Goal: Task Accomplishment & Management: Manage account settings

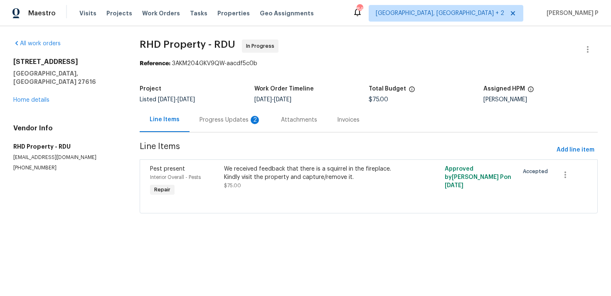
click at [230, 121] on div "Progress Updates 2" at bounding box center [231, 120] width 62 height 8
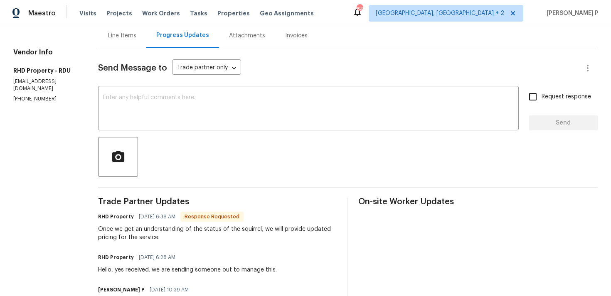
scroll to position [83, 0]
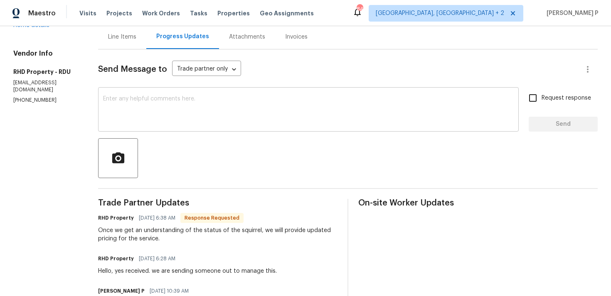
click at [232, 110] on textarea at bounding box center [308, 110] width 411 height 29
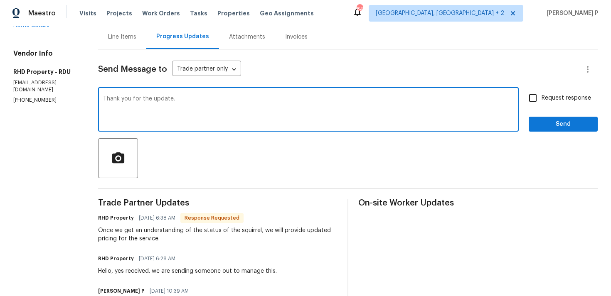
type textarea "Thank you for the update."
click at [543, 127] on span "Send" at bounding box center [564, 124] width 56 height 10
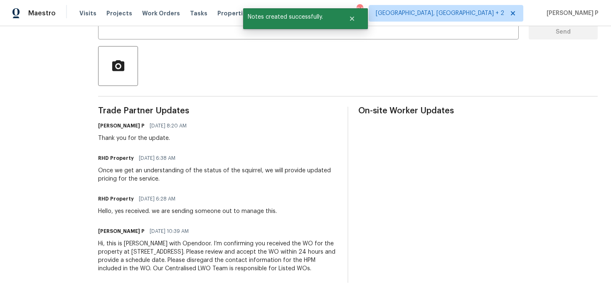
scroll to position [184, 0]
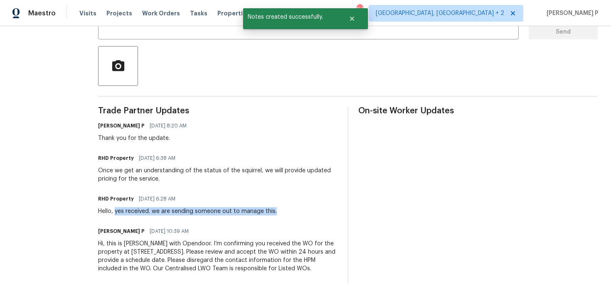
drag, startPoint x: 126, startPoint y: 204, endPoint x: 294, endPoint y: 202, distance: 168.0
click at [294, 202] on div "RHD Property 08/28/2025 6:28 AM Hello, yes received. we are sending someone out…" at bounding box center [217, 204] width 239 height 22
copy div "yes received. we are sending someone out to manage this."
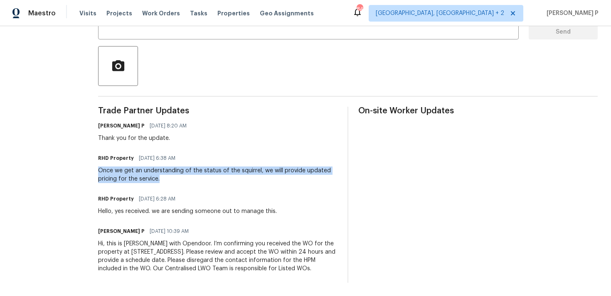
drag, startPoint x: 110, startPoint y: 162, endPoint x: 172, endPoint y: 170, distance: 62.9
click at [172, 170] on div "Once we get an understanding of the status of the squirrel, we will provide upd…" at bounding box center [217, 175] width 239 height 17
copy div "Once we get an understanding of the status of the squirrel, we will provide upd…"
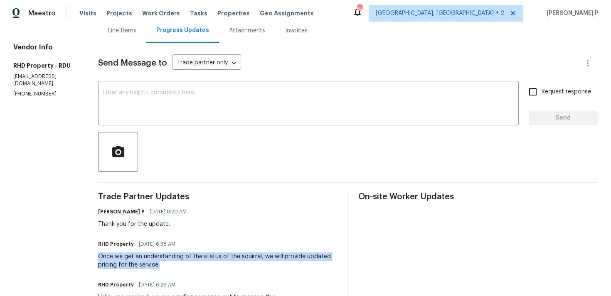
scroll to position [67, 0]
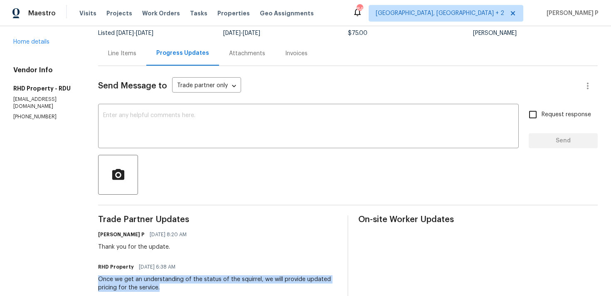
click at [136, 57] on div "Line Items" at bounding box center [122, 53] width 28 height 8
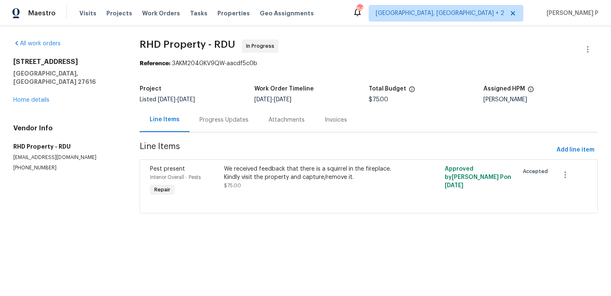
click at [233, 111] on div "Progress Updates" at bounding box center [224, 120] width 69 height 25
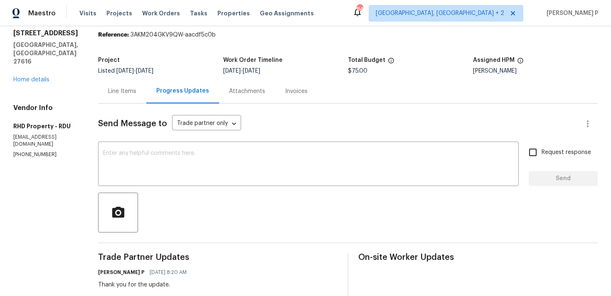
scroll to position [83, 0]
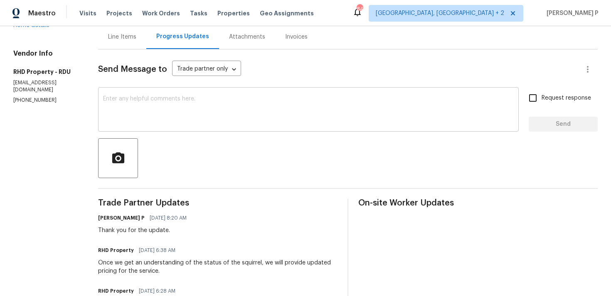
click at [227, 110] on textarea at bounding box center [308, 110] width 411 height 29
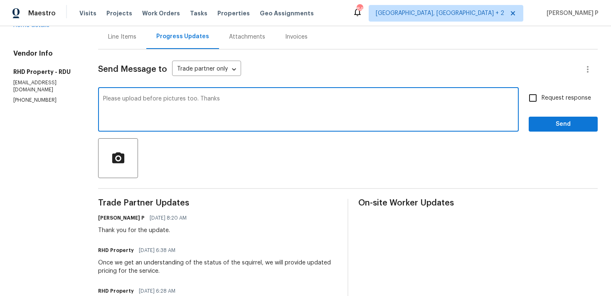
type textarea "Please upload before pictures too. Thanks"
click at [558, 103] on label "Request response" at bounding box center [557, 97] width 67 height 17
click at [542, 103] on input "Request response" at bounding box center [532, 97] width 17 height 17
checkbox input "true"
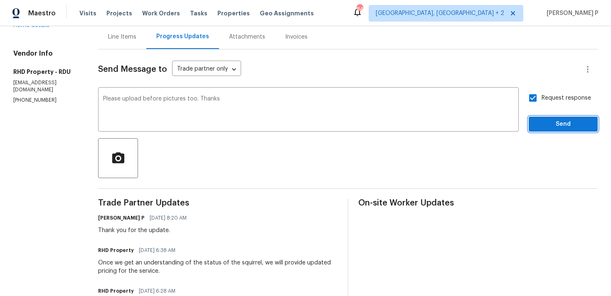
click at [550, 123] on span "Send" at bounding box center [564, 124] width 56 height 10
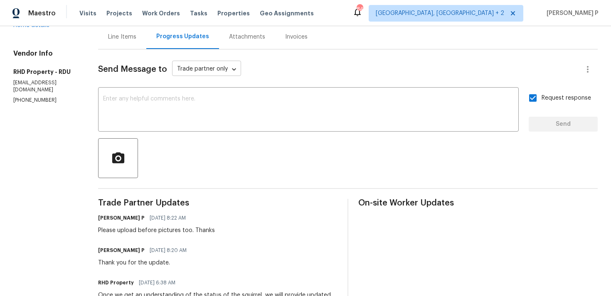
scroll to position [0, 0]
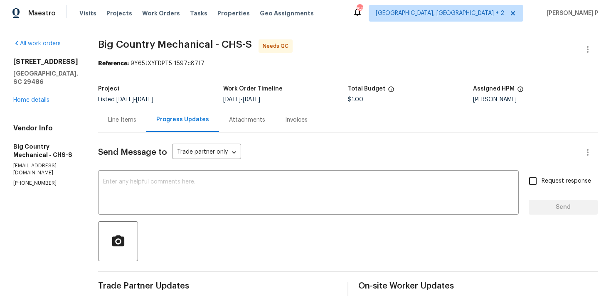
click at [123, 120] on div "Line Items" at bounding box center [122, 120] width 28 height 8
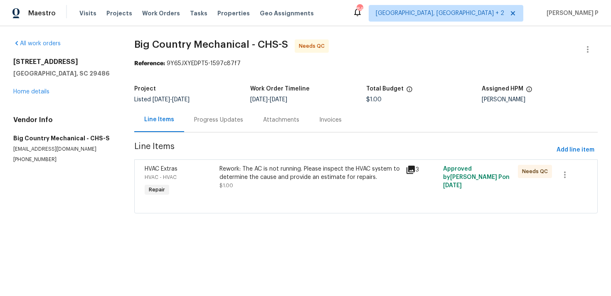
click at [267, 179] on div "Rework: The AC is not running. Please inspect the HVAC system to determine the …" at bounding box center [311, 173] width 182 height 17
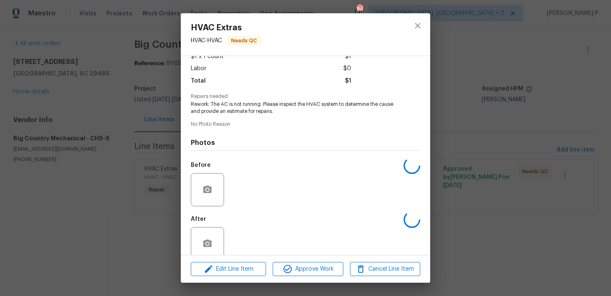
scroll to position [65, 0]
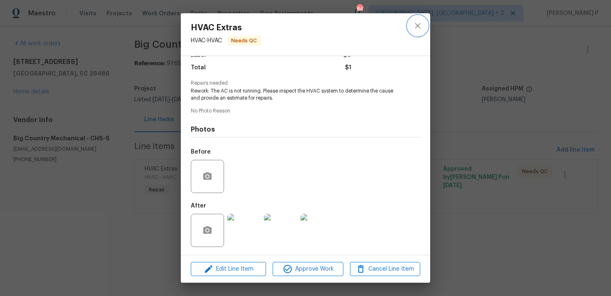
click at [418, 24] on icon "close" at bounding box center [418, 26] width 10 height 10
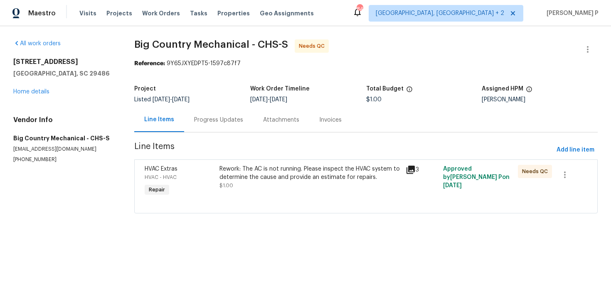
click at [233, 124] on div "Progress Updates" at bounding box center [218, 120] width 49 height 8
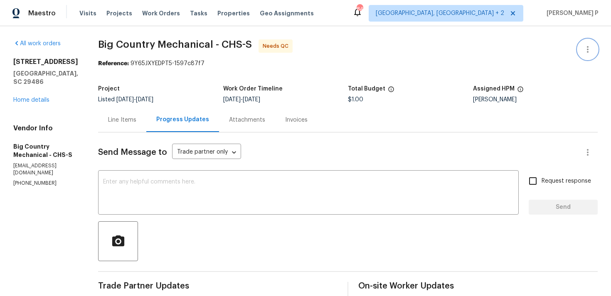
click at [591, 46] on icon "button" at bounding box center [588, 49] width 10 height 10
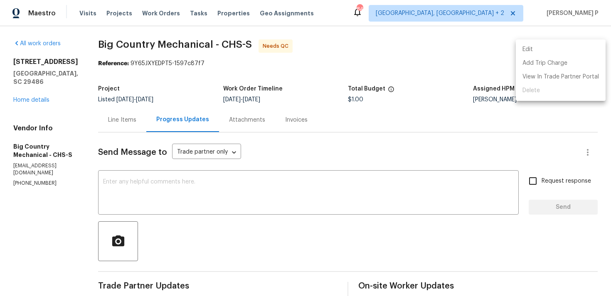
click at [564, 46] on li "Edit" at bounding box center [561, 50] width 90 height 14
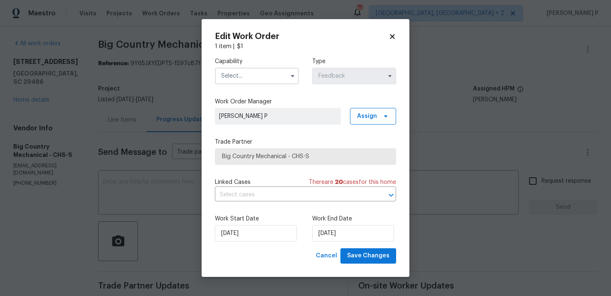
click at [259, 74] on input "text" at bounding box center [257, 76] width 84 height 17
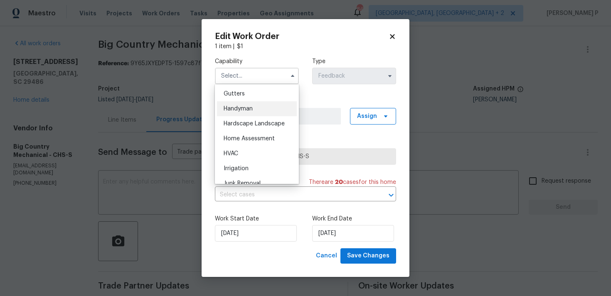
scroll to position [450, 0]
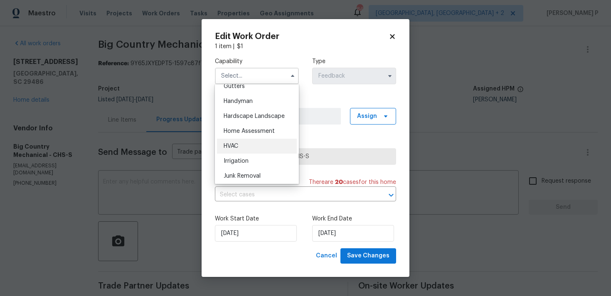
click at [248, 147] on div "HVAC" at bounding box center [257, 146] width 80 height 15
type input "HVAC"
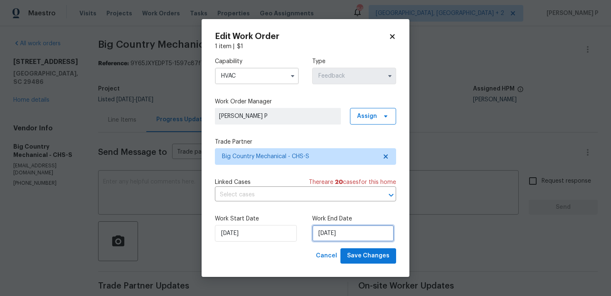
click at [322, 231] on input "29/08/2025" at bounding box center [353, 233] width 82 height 17
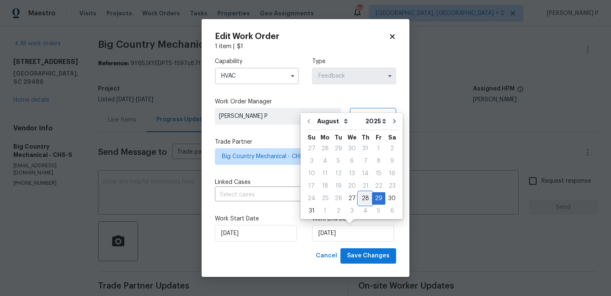
click at [360, 198] on div "28" at bounding box center [365, 199] width 13 height 12
type input "28/08/2025"
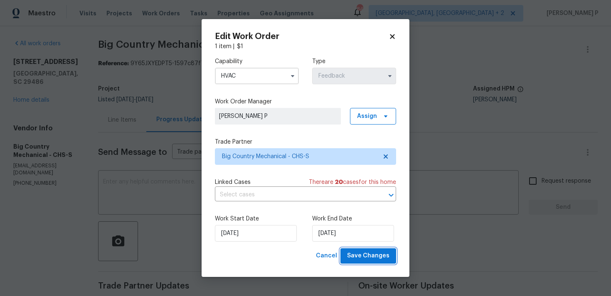
click at [363, 261] on span "Save Changes" at bounding box center [368, 256] width 42 height 10
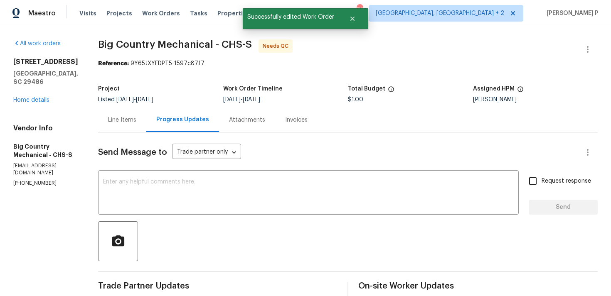
click at [208, 217] on div "Send Message to Trade partner only Trade partner only ​ x ​ Request response Se…" at bounding box center [348, 296] width 500 height 326
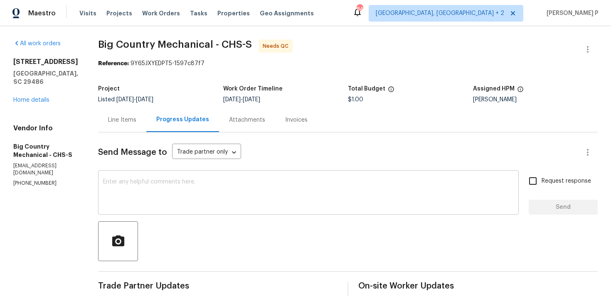
click at [144, 183] on textarea at bounding box center [308, 193] width 411 height 29
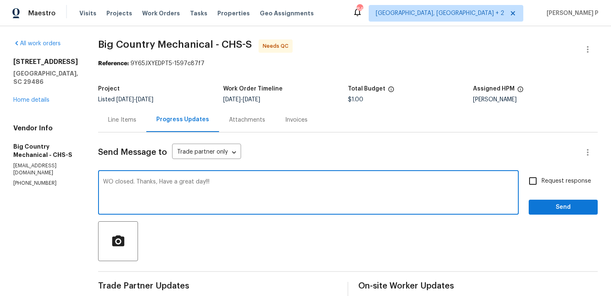
type textarea "WO closed. Thanks, Have a great day!!!"
click at [562, 199] on div "Request response Send" at bounding box center [563, 194] width 69 height 42
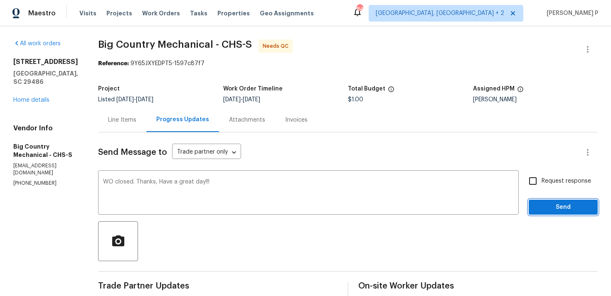
click at [556, 207] on span "Send" at bounding box center [564, 207] width 56 height 10
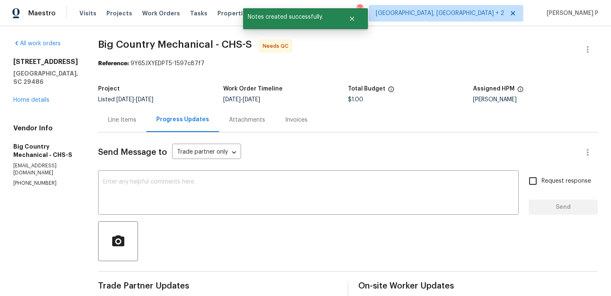
click at [127, 118] on div "Line Items" at bounding box center [122, 120] width 28 height 8
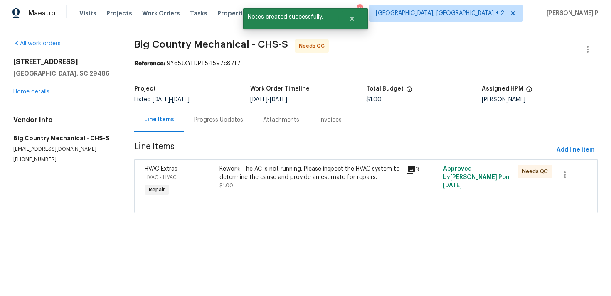
click at [301, 182] on div "Rework: The AC is not running. Please inspect the HVAC system to determine the …" at bounding box center [311, 177] width 182 height 25
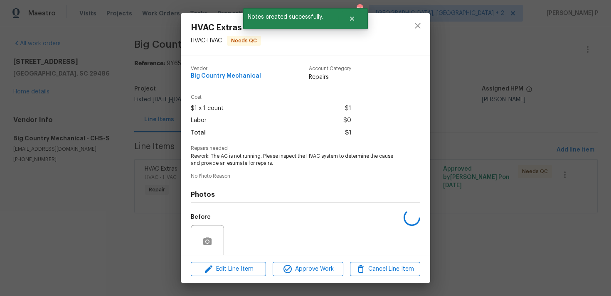
scroll to position [65, 0]
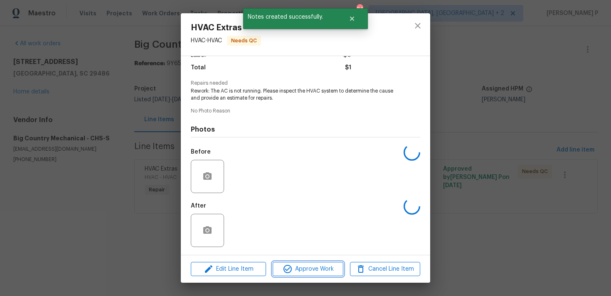
click at [301, 270] on span "Approve Work" at bounding box center [307, 269] width 65 height 10
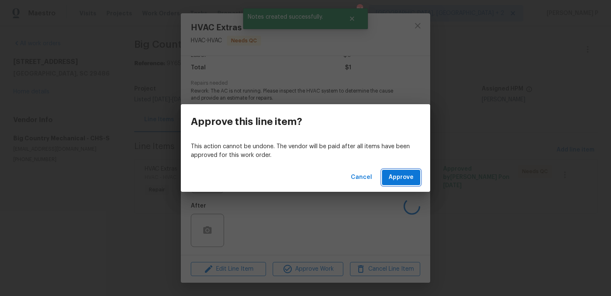
click at [405, 177] on span "Approve" at bounding box center [401, 178] width 25 height 10
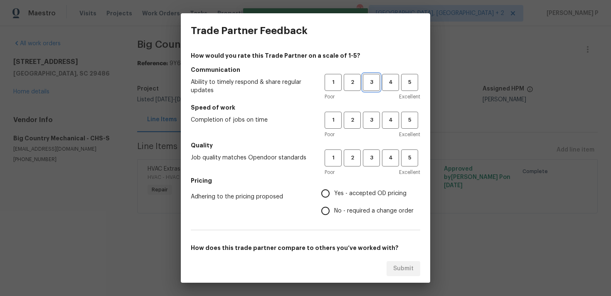
click at [370, 83] on span "3" at bounding box center [371, 83] width 15 height 10
click at [370, 118] on span "3" at bounding box center [371, 121] width 15 height 10
click at [370, 157] on span "3" at bounding box center [371, 158] width 15 height 10
click at [354, 207] on span "No - required a change order" at bounding box center [373, 211] width 79 height 9
click at [334, 207] on input "No - required a change order" at bounding box center [325, 210] width 17 height 17
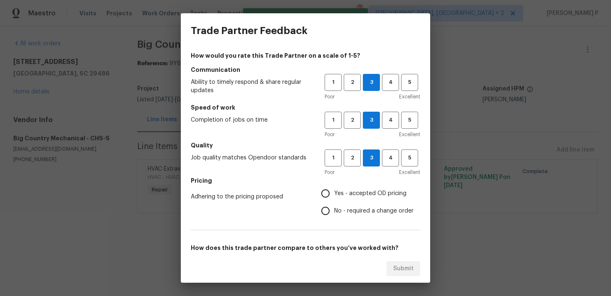
radio input "true"
click at [353, 196] on span "Yes - accepted OD pricing" at bounding box center [370, 194] width 72 height 9
click at [334, 196] on input "Yes - accepted OD pricing" at bounding box center [325, 193] width 17 height 17
radio input "true"
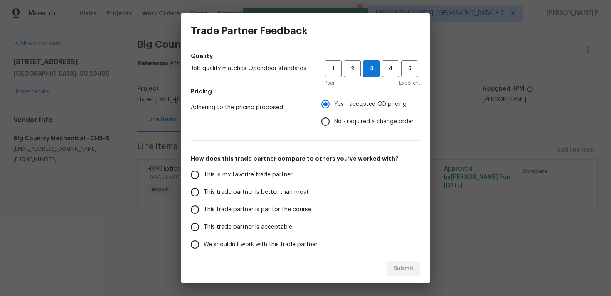
scroll to position [126, 0]
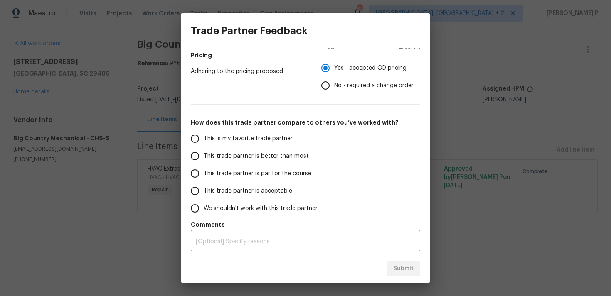
click at [254, 177] on span "This trade partner is par for the course" at bounding box center [258, 174] width 108 height 9
click at [204, 177] on input "This trade partner is par for the course" at bounding box center [194, 173] width 17 height 17
click at [395, 264] on span "Submit" at bounding box center [403, 269] width 20 height 10
radio input "true"
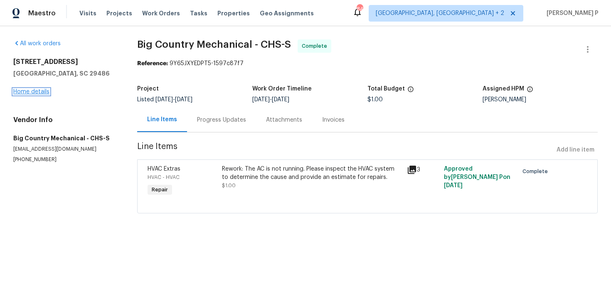
click at [39, 93] on link "Home details" at bounding box center [31, 92] width 36 height 6
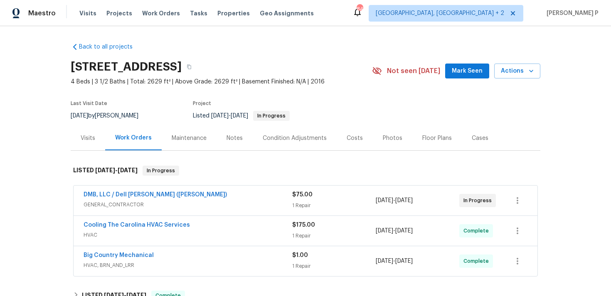
scroll to position [16, 0]
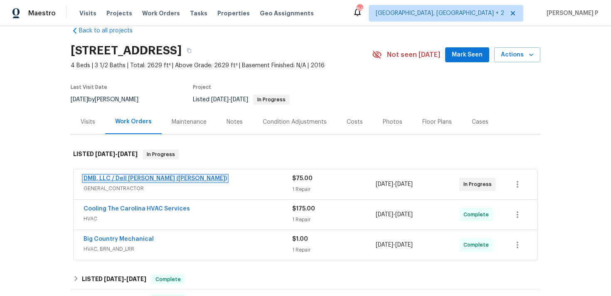
click at [139, 178] on link "DMB, LLC / Dell Bryson (Heise)" at bounding box center [155, 179] width 143 height 6
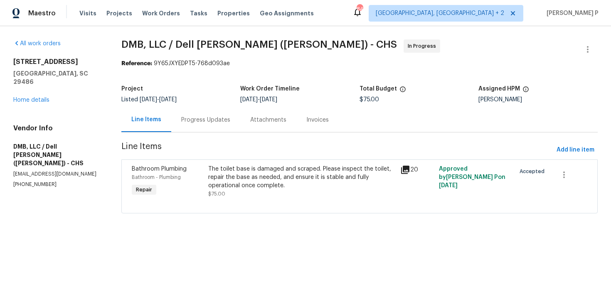
click at [217, 118] on div "Progress Updates" at bounding box center [205, 120] width 49 height 8
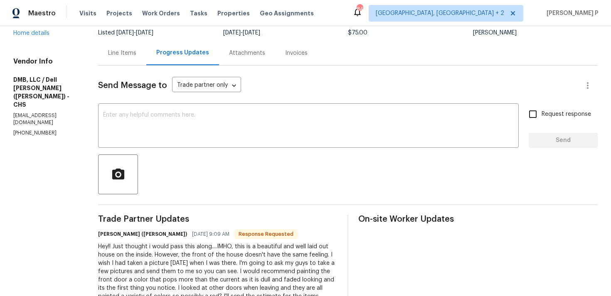
scroll to position [81, 0]
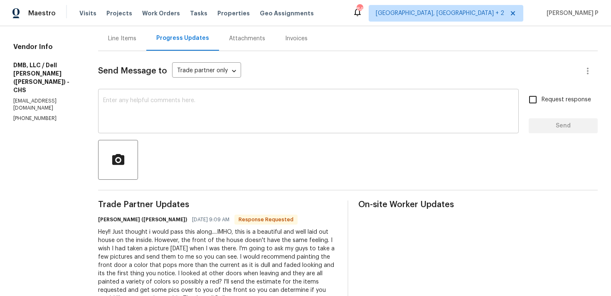
click at [207, 115] on textarea at bounding box center [308, 112] width 411 height 29
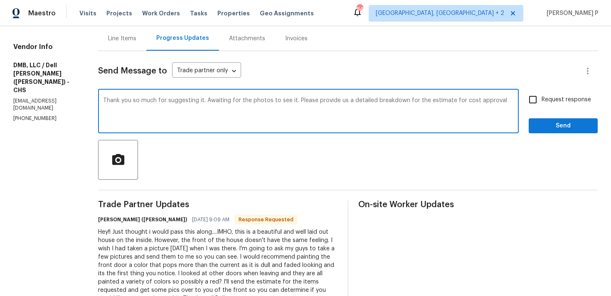
click at [174, 103] on textarea "Thank you so much for suggesting it. Awaiting for the photos to see it. Please …" at bounding box center [308, 112] width 411 height 29
paste textarea "for the update. We’ll wait for the photos for review. In the meantime, please p…"
drag, startPoint x: 262, startPoint y: 99, endPoint x: 311, endPoint y: 99, distance: 49.9
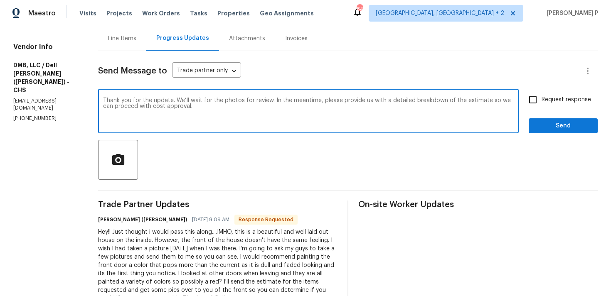
click at [311, 99] on textarea "Thank you for the update. We’ll wait for the photos for review. In the meantime…" at bounding box center [308, 112] width 411 height 29
click at [135, 108] on textarea "Thank you for the update. We’ll wait for the photos for review. Please provide …" at bounding box center [308, 112] width 411 height 29
drag, startPoint x: 427, startPoint y: 102, endPoint x: 491, endPoint y: 100, distance: 64.1
click at [491, 100] on textarea "Thank you for the update. We’ll wait for the photos for review. Please provide …" at bounding box center [308, 112] width 411 height 29
click at [503, 104] on textarea "Thank you for the update. We’ll wait for the photos for review. Please provide …" at bounding box center [308, 112] width 411 height 29
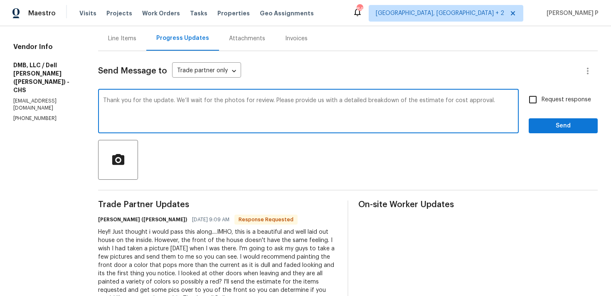
type textarea "Thank you for the update. We’ll wait for the photos for review. Please provide …"
click at [534, 102] on input "Request response" at bounding box center [532, 99] width 17 height 17
checkbox input "true"
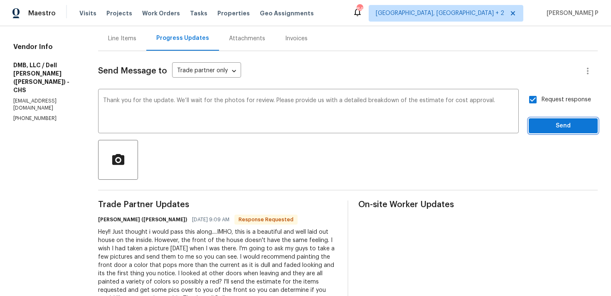
click at [555, 131] on button "Send" at bounding box center [563, 125] width 69 height 15
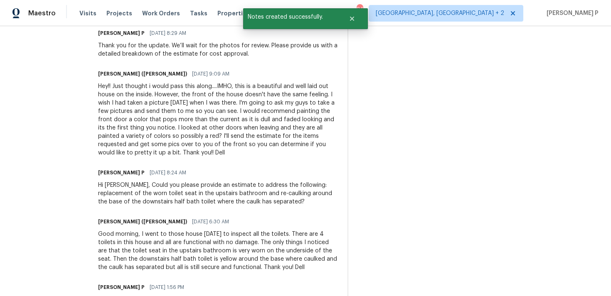
scroll to position [269, 0]
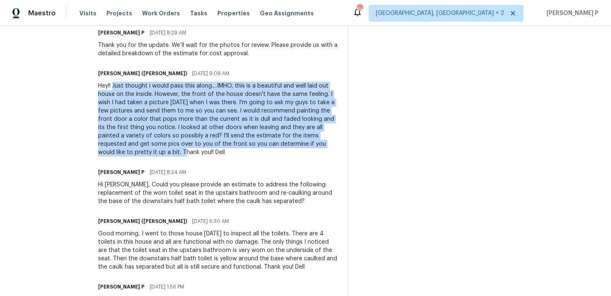
drag, startPoint x: 104, startPoint y: 86, endPoint x: 97, endPoint y: 151, distance: 64.8
click at [98, 151] on div "Hey!! Just thought i would pass this along....IMHO, this is a beautiful and wel…" at bounding box center [217, 119] width 239 height 75
copy div "Just thought i would pass this along....IMHO, this is a beautiful and well laid…"
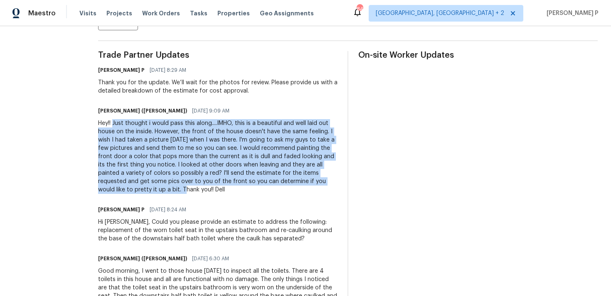
scroll to position [226, 0]
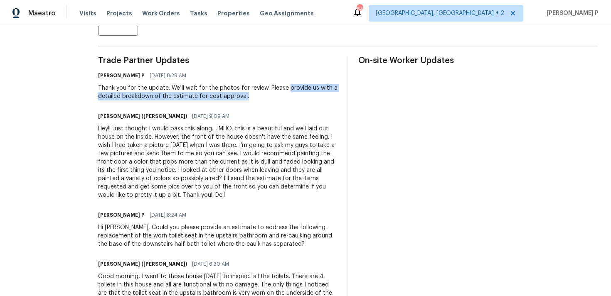
drag, startPoint x: 276, startPoint y: 86, endPoint x: 255, endPoint y: 97, distance: 24.0
click at [255, 97] on div "Thank you for the update. We’ll wait for the photos for review. Please provide …" at bounding box center [217, 92] width 239 height 17
copy div "provide us with a detailed breakdown of the estimate for cost approval."
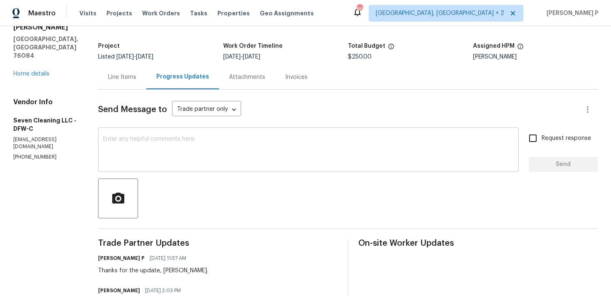
scroll to position [50, 0]
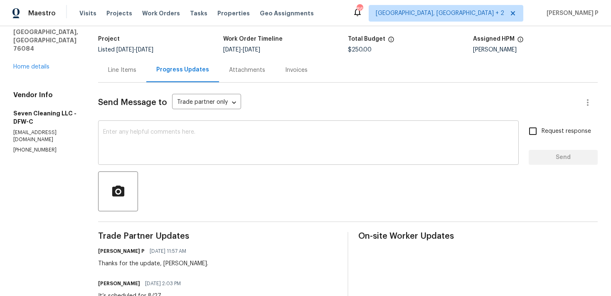
click at [147, 141] on textarea at bounding box center [308, 143] width 411 height 29
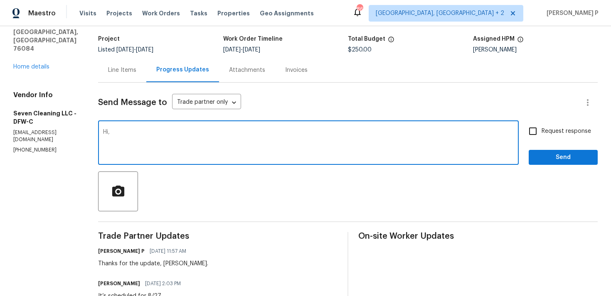
paste textarea "Could you kindly provide a brief description of the completed work and confirm …"
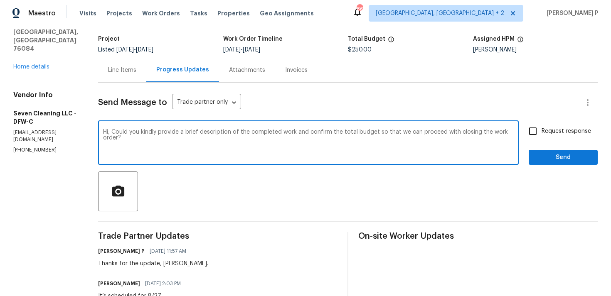
type textarea "Hi, Could you kindly provide a brief description of the completed work and conf…"
click at [544, 130] on span "Request response" at bounding box center [566, 131] width 49 height 9
click at [542, 130] on input "Request response" at bounding box center [532, 131] width 17 height 17
checkbox input "true"
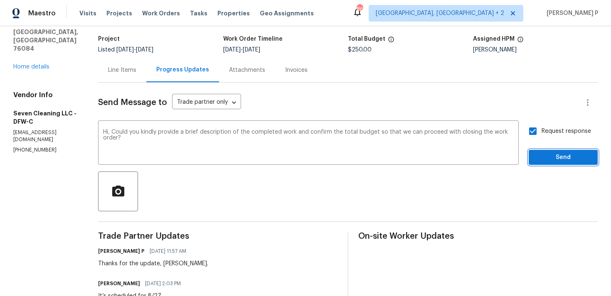
click at [543, 155] on span "Send" at bounding box center [564, 158] width 56 height 10
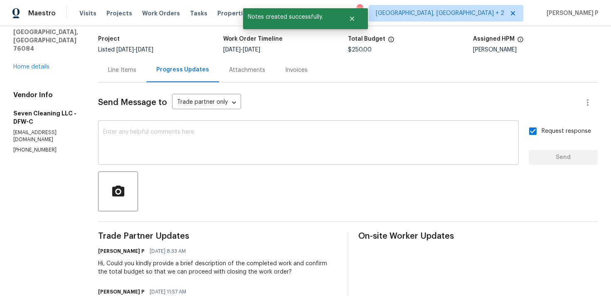
scroll to position [0, 0]
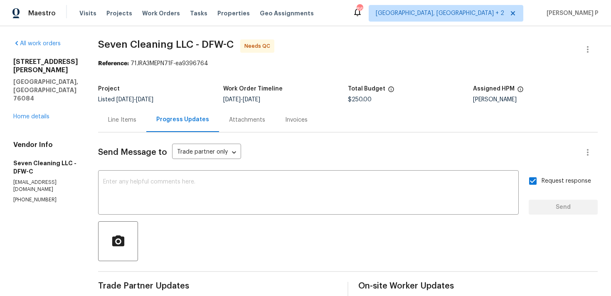
click at [135, 119] on div "Line Items" at bounding box center [122, 120] width 28 height 8
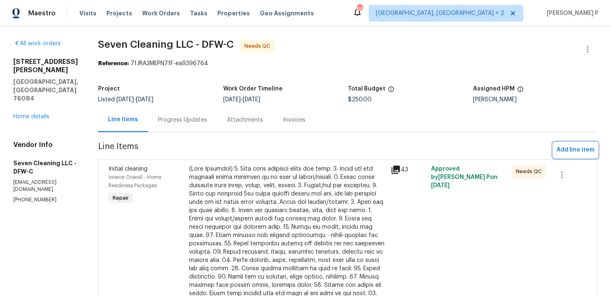
click at [574, 146] on span "Add line item" at bounding box center [576, 150] width 38 height 10
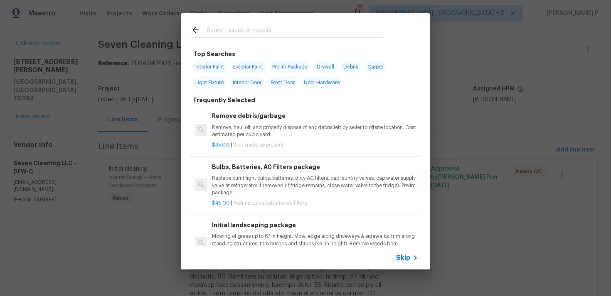
click at [405, 254] on div "Skip" at bounding box center [408, 258] width 24 height 10
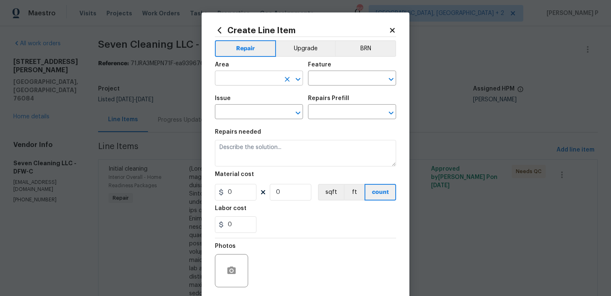
click at [280, 79] on div "​" at bounding box center [259, 79] width 88 height 13
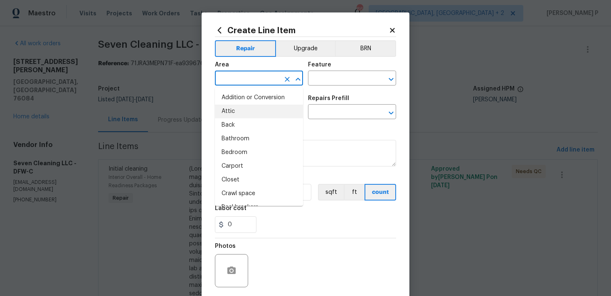
click at [256, 115] on li "Attic" at bounding box center [259, 112] width 88 height 14
type input "Attic"
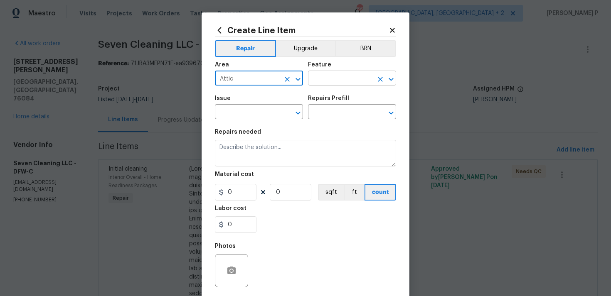
click at [321, 80] on input "text" at bounding box center [340, 79] width 65 height 13
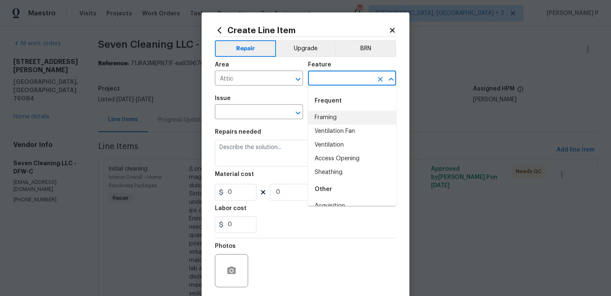
click at [325, 116] on li "Framing" at bounding box center [352, 118] width 88 height 14
type input "Framing"
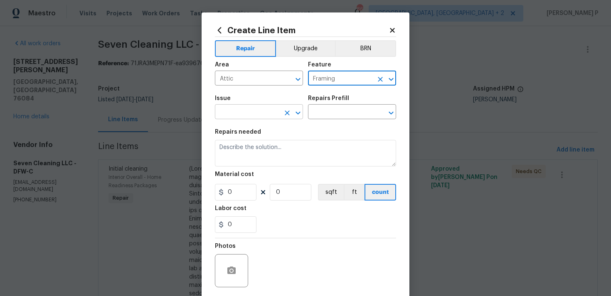
click at [276, 115] on input "text" at bounding box center [247, 112] width 65 height 13
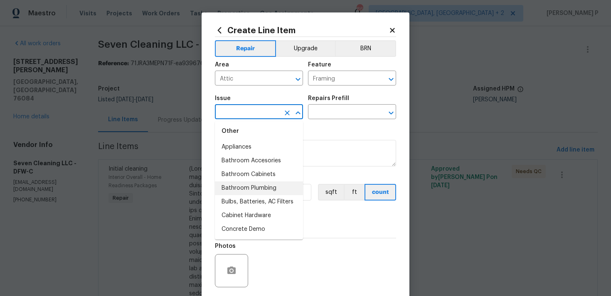
scroll to position [163, 0]
click at [264, 183] on li "Bathroom Cabinets" at bounding box center [259, 187] width 88 height 14
type input "Bathroom Cabinets"
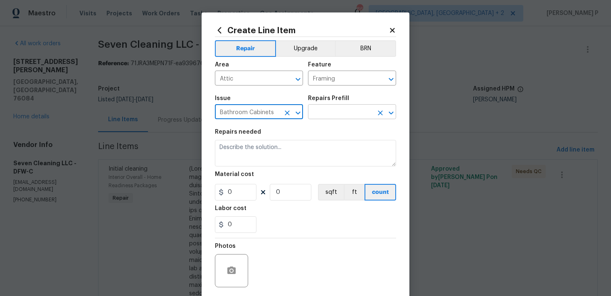
click at [322, 115] on input "text" at bounding box center [340, 112] width 65 height 13
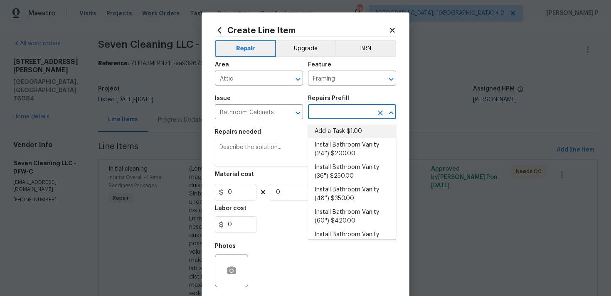
click at [324, 133] on li "Add a Task $1.00" at bounding box center [352, 132] width 88 height 14
type input "Cabinets"
type input "Add a Task $1.00"
type textarea "HPM to detail"
type input "1"
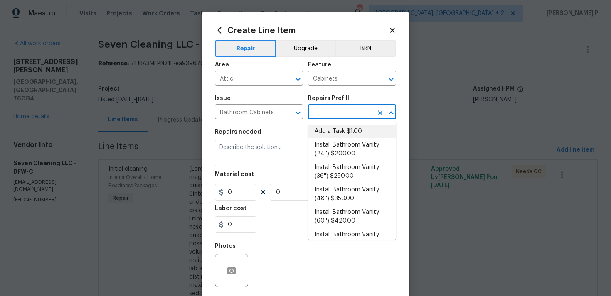
type input "1"
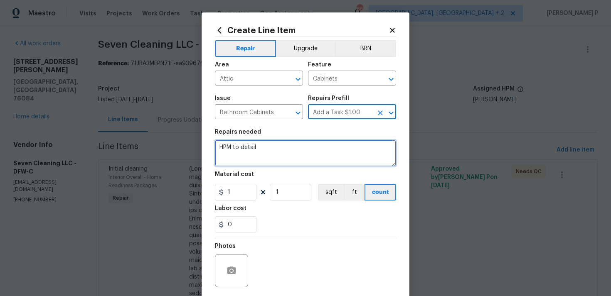
click at [288, 158] on textarea "HPM to detail" at bounding box center [305, 153] width 181 height 27
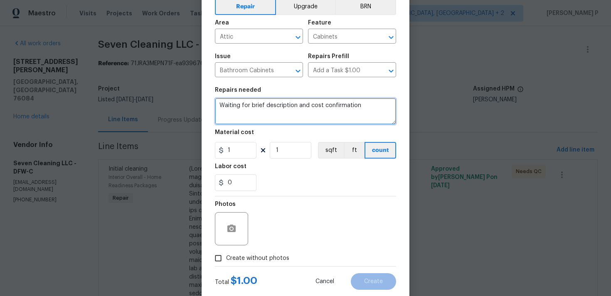
scroll to position [50, 0]
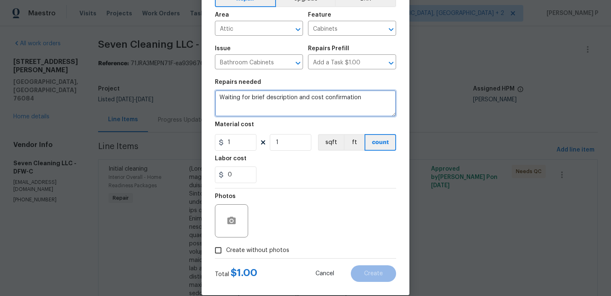
type textarea "Waiting for brief description and cost confirmation"
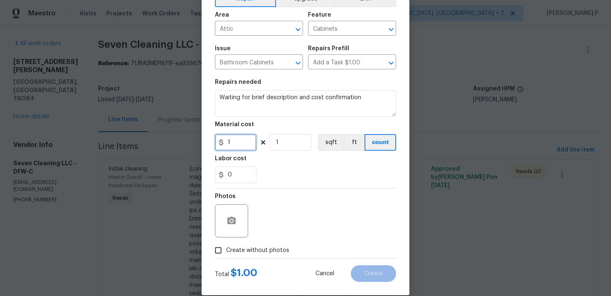
click at [238, 145] on input "1" at bounding box center [236, 142] width 42 height 17
type input "0"
click at [280, 195] on div "Photos" at bounding box center [305, 216] width 181 height 54
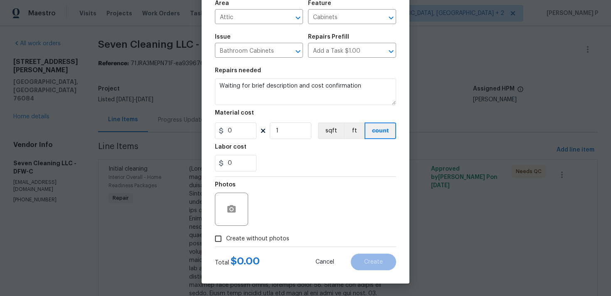
click at [220, 239] on input "Create without photos" at bounding box center [218, 239] width 16 height 16
checkbox input "true"
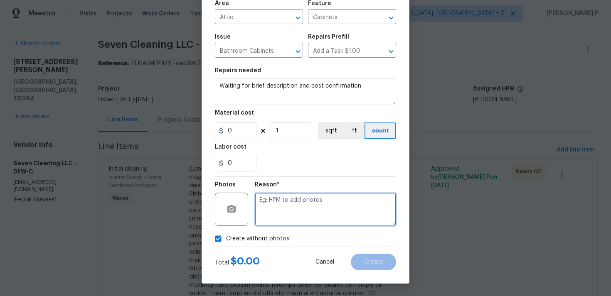
click at [290, 210] on textarea at bounding box center [325, 209] width 141 height 33
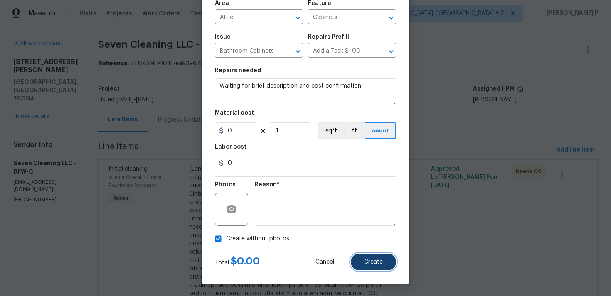
click at [370, 259] on button "Create" at bounding box center [373, 262] width 45 height 17
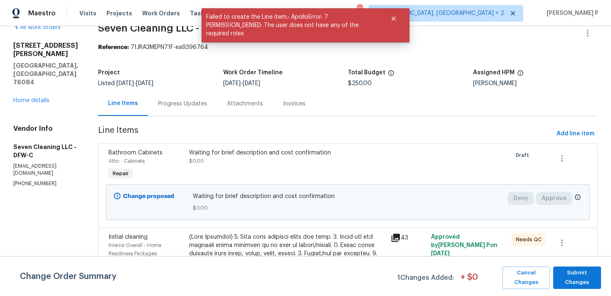
scroll to position [0, 0]
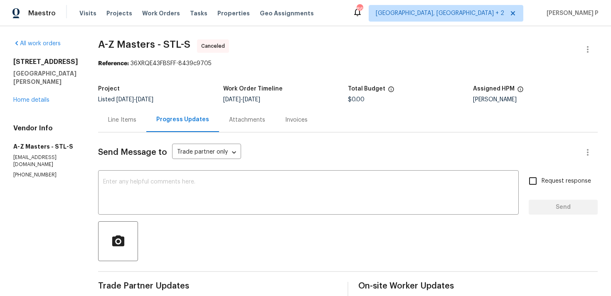
click at [36, 103] on div "[STREET_ADDRESS][PERSON_NAME] Home details" at bounding box center [45, 81] width 65 height 47
click at [40, 101] on link "Home details" at bounding box center [31, 100] width 36 height 6
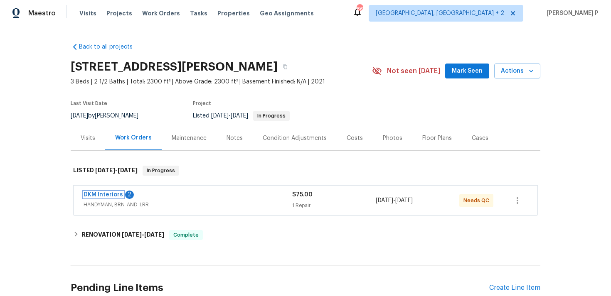
click at [110, 195] on link "DKM Interiors" at bounding box center [103, 195] width 39 height 6
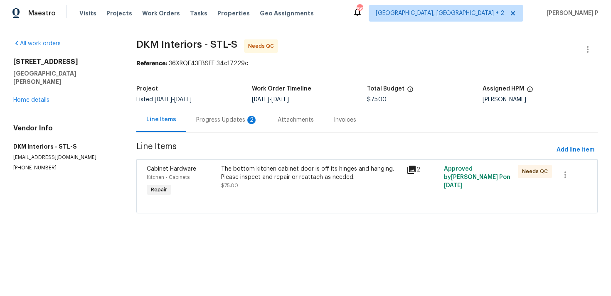
click at [241, 125] on div "Progress Updates 2" at bounding box center [226, 120] width 81 height 25
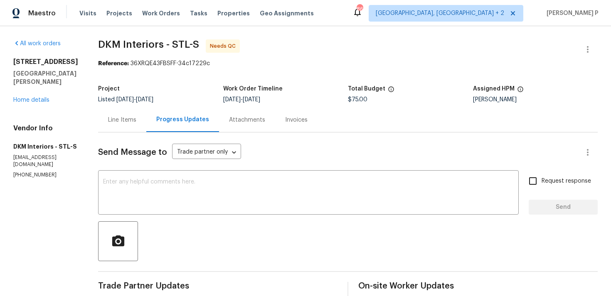
click at [114, 119] on div "Line Items" at bounding box center [122, 120] width 28 height 8
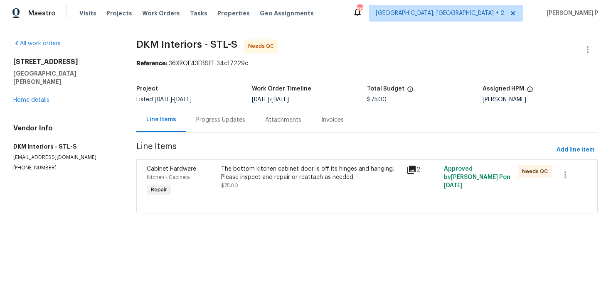
click at [224, 113] on div "Progress Updates" at bounding box center [220, 120] width 69 height 25
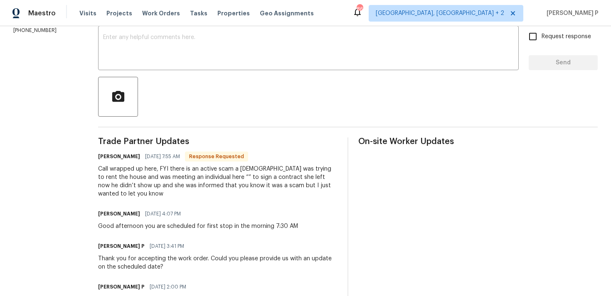
scroll to position [146, 0]
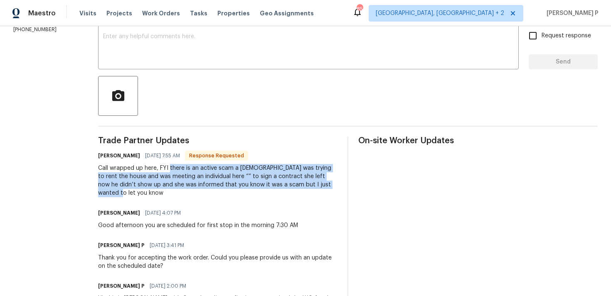
drag, startPoint x: 168, startPoint y: 168, endPoint x: 323, endPoint y: 188, distance: 156.9
click at [323, 188] on div "Call wrapped up here, FYI there is an active scam a [DEMOGRAPHIC_DATA] was tryi…" at bounding box center [217, 180] width 239 height 33
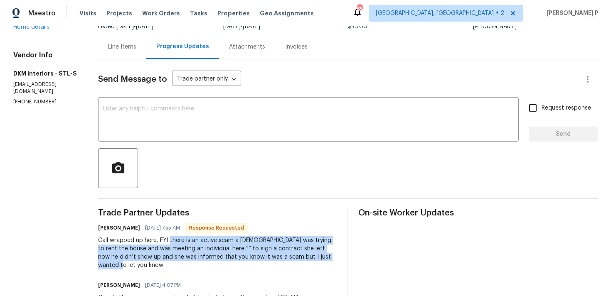
scroll to position [0, 0]
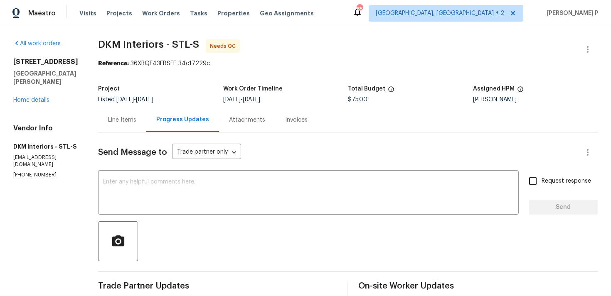
click at [125, 114] on div "Line Items" at bounding box center [122, 120] width 48 height 25
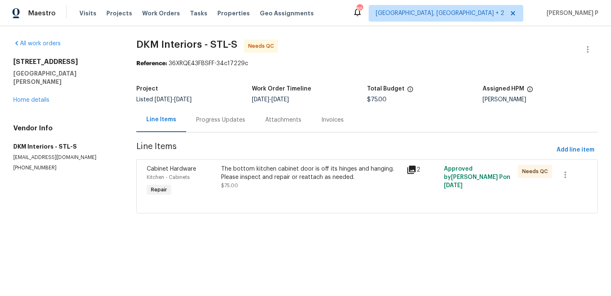
click at [323, 162] on div "Cabinet Hardware Kitchen - Cabinets Repair The bottom kitchen cabinet door is o…" at bounding box center [366, 187] width 461 height 54
click at [310, 164] on div "The bottom kitchen cabinet door is off its hinges and hanging. Please inspect a…" at bounding box center [312, 182] width 186 height 38
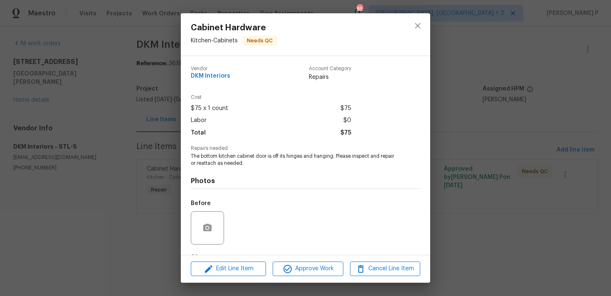
scroll to position [52, 0]
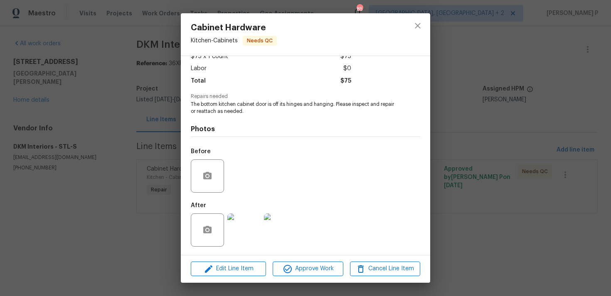
click at [249, 236] on img at bounding box center [243, 230] width 33 height 33
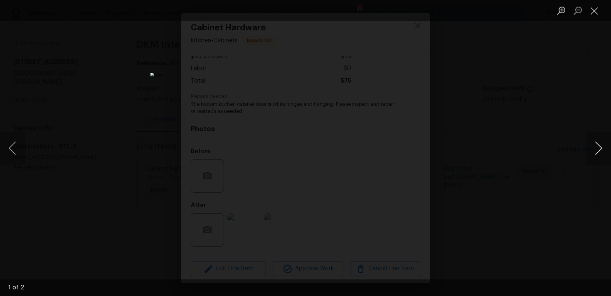
click at [603, 145] on button "Next image" at bounding box center [598, 148] width 25 height 33
click at [591, 12] on button "Close lightbox" at bounding box center [594, 10] width 17 height 15
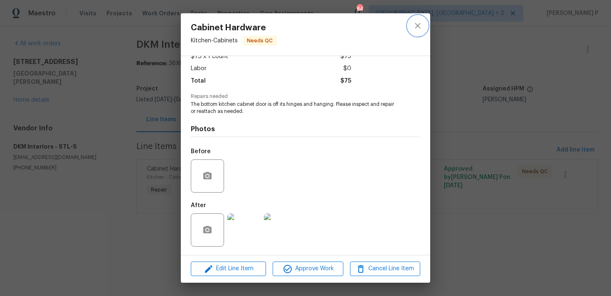
click at [420, 27] on icon "close" at bounding box center [418, 26] width 10 height 10
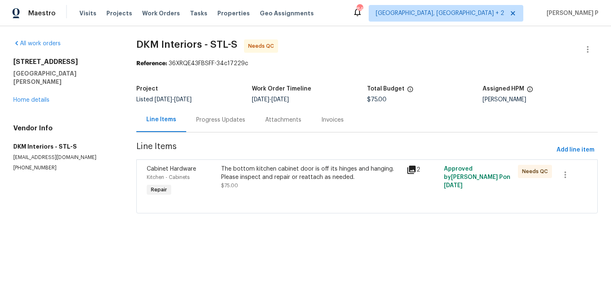
click at [224, 118] on div "Progress Updates" at bounding box center [220, 120] width 49 height 8
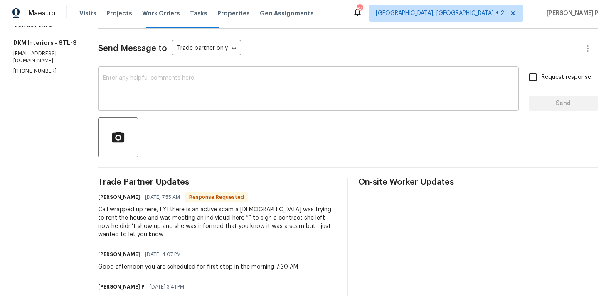
scroll to position [107, 0]
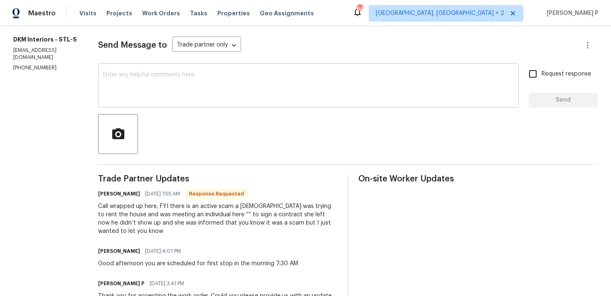
click at [202, 82] on textarea at bounding box center [308, 86] width 411 height 29
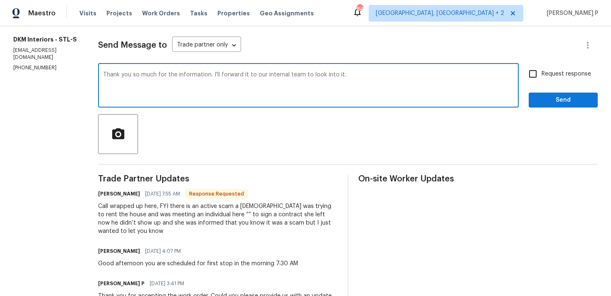
paste textarea "Could you kindly provide a brief description of the completed work and confirm …"
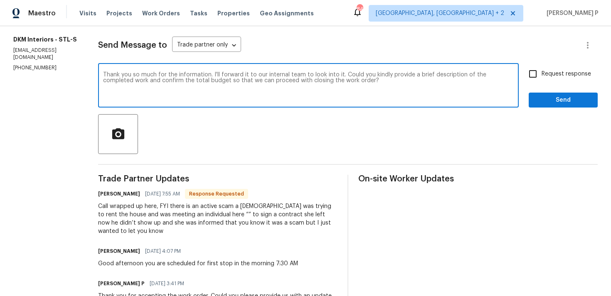
type textarea "Thank you so much for the information. I'll forward it to our internal team to …"
click at [533, 71] on input "Request response" at bounding box center [532, 73] width 17 height 17
checkbox input "true"
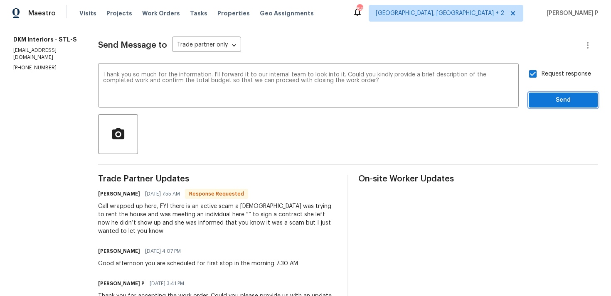
click at [545, 97] on span "Send" at bounding box center [564, 100] width 56 height 10
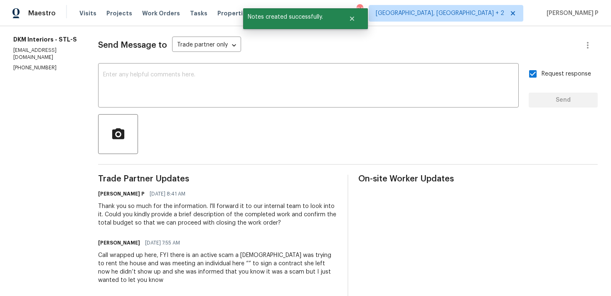
scroll to position [47, 0]
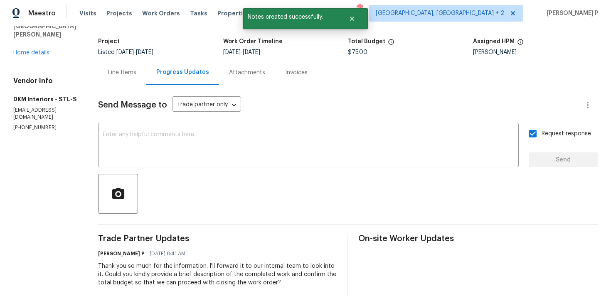
click at [124, 71] on div "Line Items" at bounding box center [122, 73] width 28 height 8
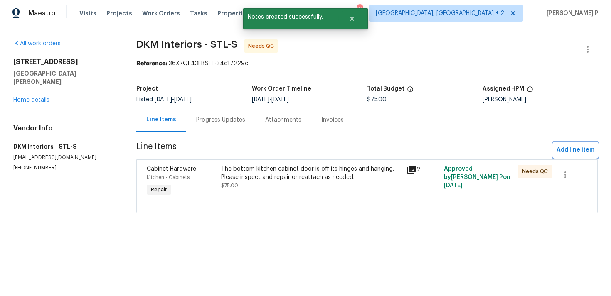
click at [571, 154] on span "Add line item" at bounding box center [576, 150] width 38 height 10
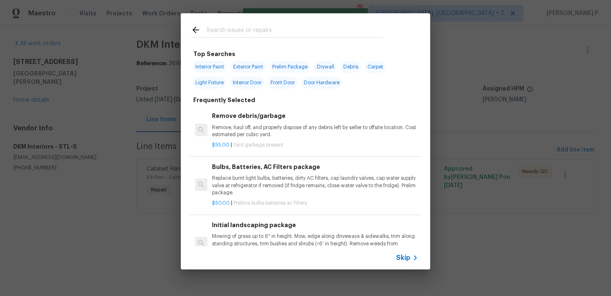
click at [393, 257] on div "Skip" at bounding box center [305, 258] width 249 height 23
click at [404, 257] on span "Skip" at bounding box center [403, 258] width 14 height 8
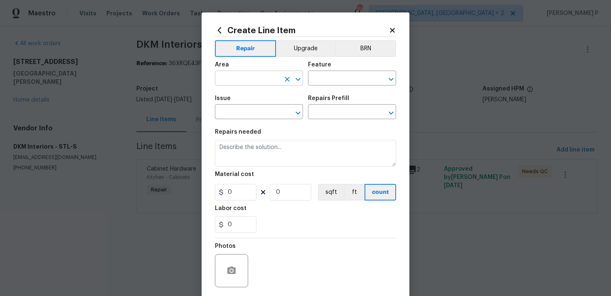
click at [302, 75] on icon "Open" at bounding box center [298, 79] width 10 height 10
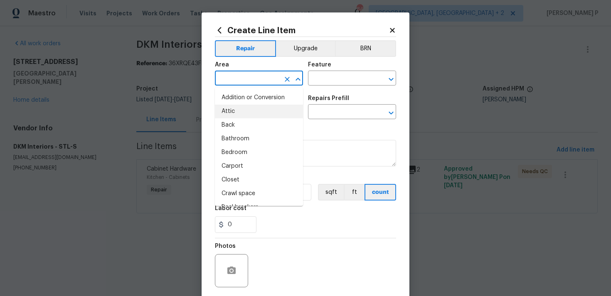
click at [256, 106] on li "Attic" at bounding box center [259, 112] width 88 height 14
type input "Attic"
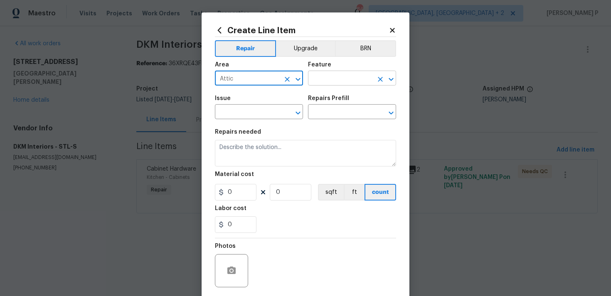
click at [332, 76] on input "text" at bounding box center [340, 79] width 65 height 13
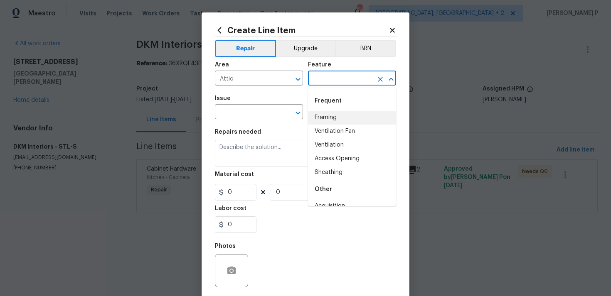
click at [331, 116] on li "Framing" at bounding box center [352, 118] width 88 height 14
type input "Framing"
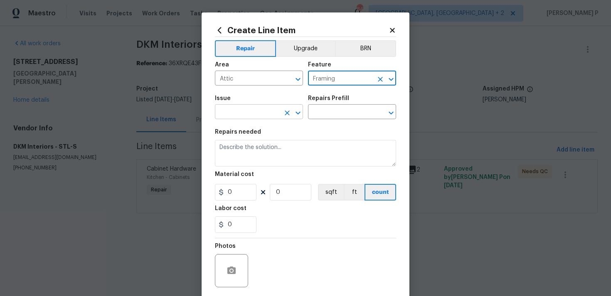
click at [296, 114] on icon "Open" at bounding box center [298, 113] width 10 height 10
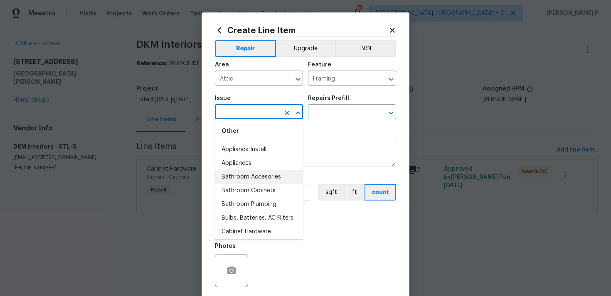
scroll to position [167, 0]
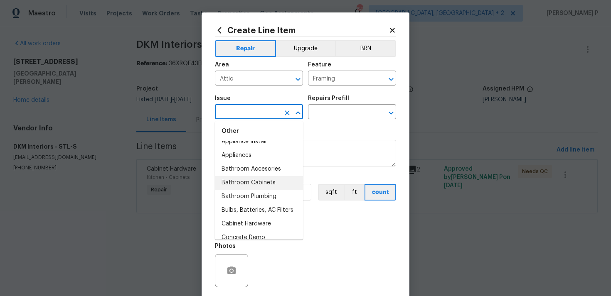
click at [252, 183] on li "Bathroom Cabinets" at bounding box center [259, 183] width 88 height 14
type input "Bathroom Cabinets"
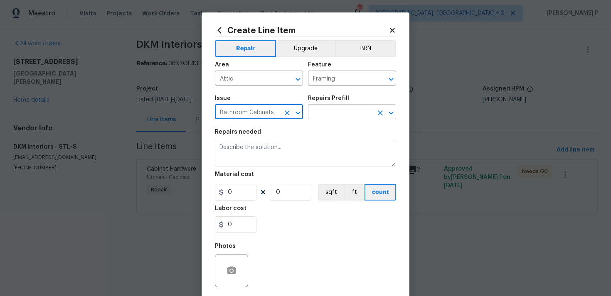
click at [329, 118] on input "text" at bounding box center [340, 112] width 65 height 13
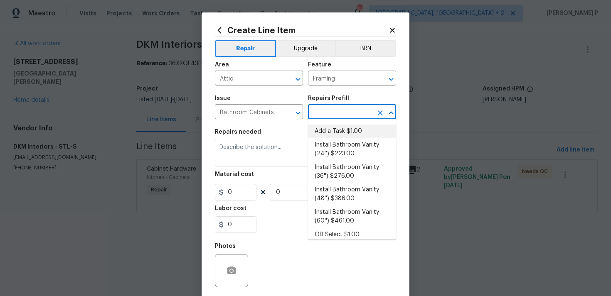
click at [329, 129] on li "Add a Task $1.00" at bounding box center [352, 132] width 88 height 14
type input "Cabinets"
type input "Add a Task $1.00"
type textarea "HPM to detail"
type input "1"
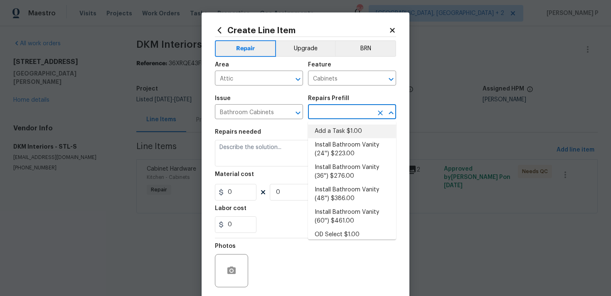
type input "1"
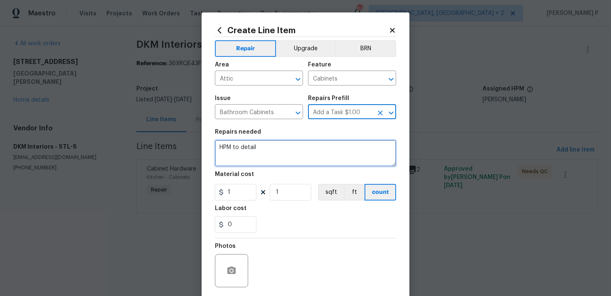
click at [279, 147] on textarea "HPM to detail" at bounding box center [305, 153] width 181 height 27
type textarea "Waiting for brief description and cost coinfirmation"
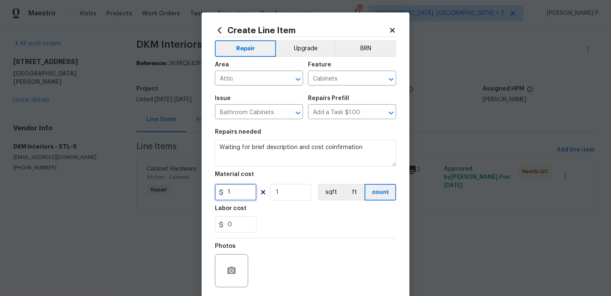
click at [235, 196] on input "1" at bounding box center [236, 192] width 42 height 17
type input "0"
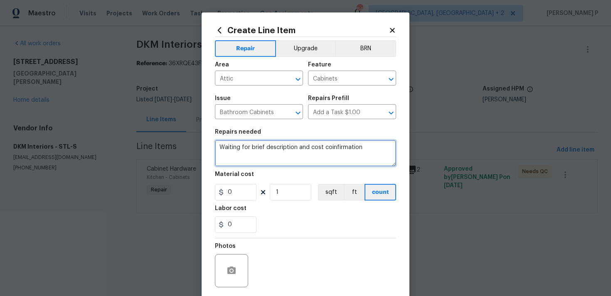
click at [232, 151] on textarea "Waiting for brief description and cost coinfirmation" at bounding box center [305, 153] width 181 height 27
click at [339, 148] on textarea "Waiting for brief description and cost coinfirmation" at bounding box center [305, 153] width 181 height 27
click at [331, 147] on textarea "Waiting for brief description and cost coinfirmation" at bounding box center [305, 153] width 181 height 27
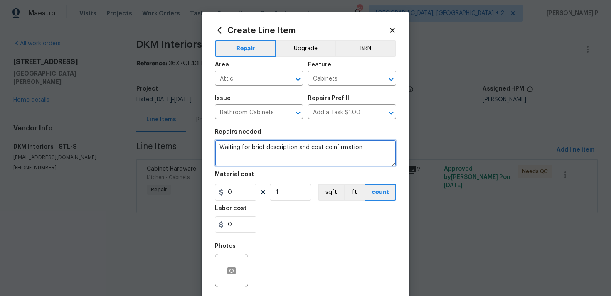
click at [331, 147] on textarea "Waiting for brief description and cost coinfirmation" at bounding box center [305, 153] width 181 height 27
type textarea "Waiting for brief description and cost confirmation"
click at [321, 241] on div "Photos" at bounding box center [305, 266] width 181 height 54
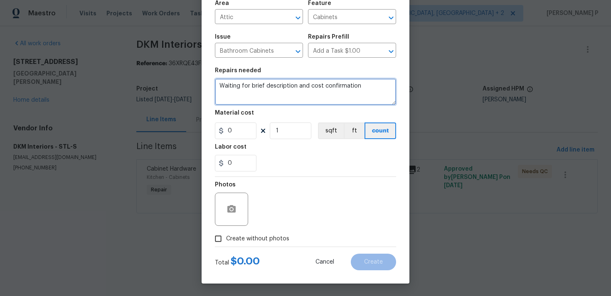
click at [288, 82] on textarea "Waiting for brief description and cost confirmation" at bounding box center [305, 92] width 181 height 27
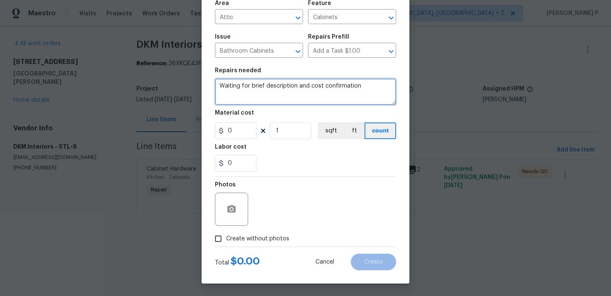
click at [288, 82] on textarea "Waiting for brief description and cost confirmation" at bounding box center [305, 92] width 181 height 27
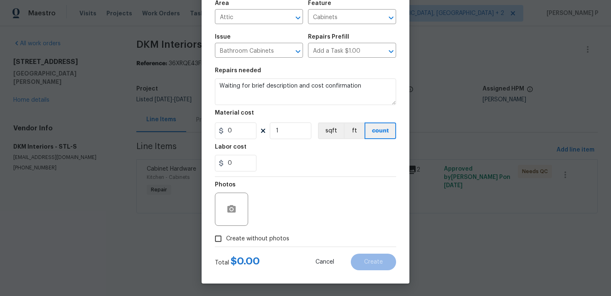
click at [218, 237] on input "Create without photos" at bounding box center [218, 239] width 16 height 16
checkbox input "true"
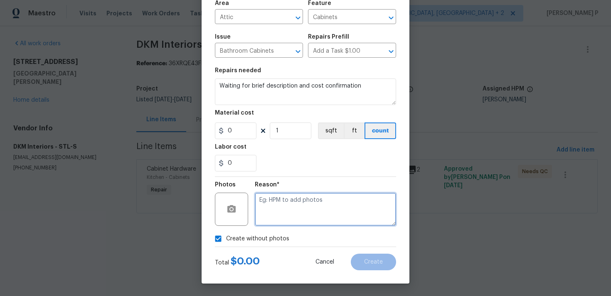
click at [287, 213] on textarea at bounding box center [325, 209] width 141 height 33
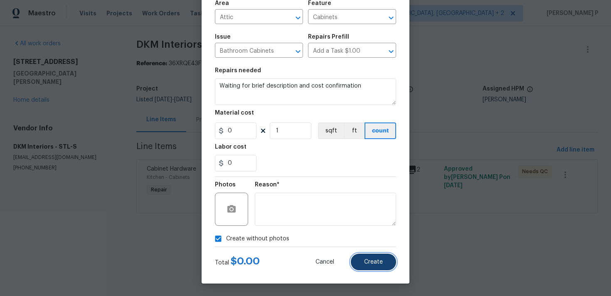
click at [357, 260] on button "Create" at bounding box center [373, 262] width 45 height 17
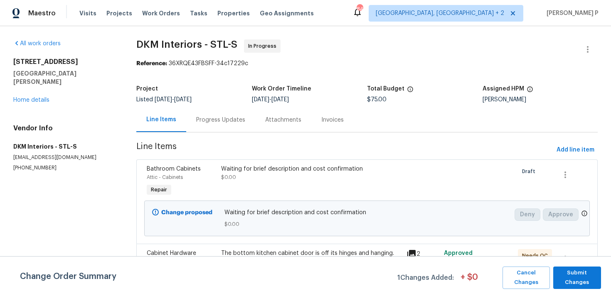
click at [218, 121] on div "Progress Updates" at bounding box center [220, 120] width 49 height 8
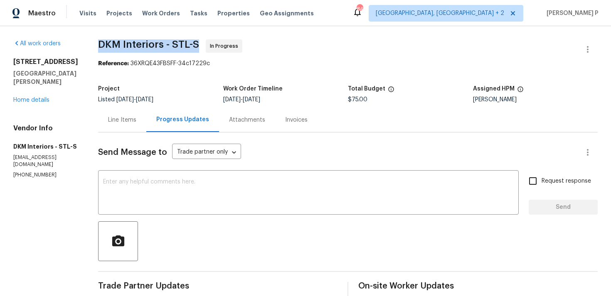
drag, startPoint x: 97, startPoint y: 44, endPoint x: 194, endPoint y: 44, distance: 96.9
click at [194, 44] on span "DKM Interiors - STL-S" at bounding box center [148, 44] width 101 height 10
copy span "DKM Interiors - STL-S"
drag, startPoint x: 70, startPoint y: 157, endPoint x: 12, endPoint y: 158, distance: 58.2
click at [12, 158] on div "All work orders 932 Sugar Pear St Saint Charles, MO 63301 Home details Vendor I…" at bounding box center [305, 290] width 611 height 528
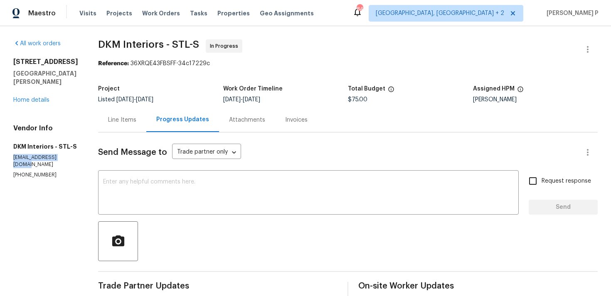
copy p "dkm.interiors@aol.com"
drag, startPoint x: 49, startPoint y: 168, endPoint x: 14, endPoint y: 168, distance: 34.9
click at [14, 172] on p "(618) 531-7467" at bounding box center [45, 175] width 65 height 7
copy p "(618) 531-7467"
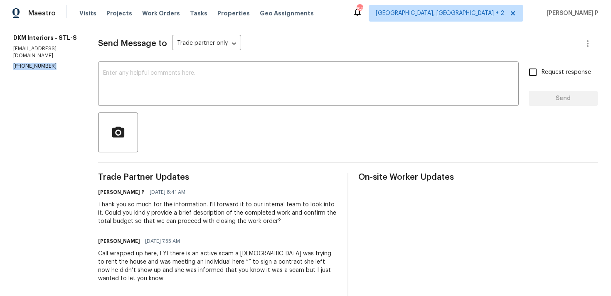
scroll to position [155, 0]
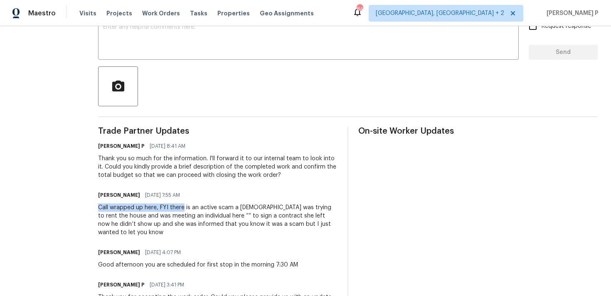
drag, startPoint x: 96, startPoint y: 209, endPoint x: 180, endPoint y: 209, distance: 84.4
click at [180, 209] on div "Call wrapped up here, FYI there is an active scam a lady was trying to rent the…" at bounding box center [217, 220] width 239 height 33
click at [158, 209] on div "Call wrapped up here, FYI there is an active scam a lady was trying to rent the…" at bounding box center [217, 220] width 239 height 33
drag, startPoint x: 156, startPoint y: 207, endPoint x: 288, endPoint y: 215, distance: 131.6
click at [288, 215] on div "Call wrapped up here, FYI there is an active scam a lady was trying to rent the…" at bounding box center [217, 220] width 239 height 33
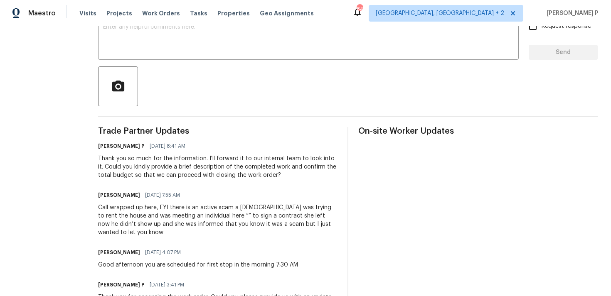
click at [231, 215] on div "Call wrapped up here, FYI there is an active scam a lady was trying to rent the…" at bounding box center [217, 220] width 239 height 33
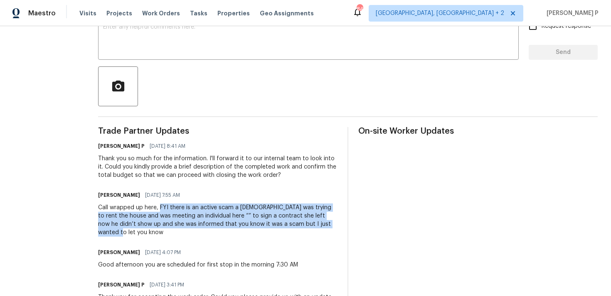
drag, startPoint x: 158, startPoint y: 207, endPoint x: 324, endPoint y: 226, distance: 167.7
click at [324, 226] on div "Call wrapped up here, FYI there is an active scam a lady was trying to rent the…" at bounding box center [217, 220] width 239 height 33
copy div "FYI there is an active scam a lady was trying to rent the house and was meeting…"
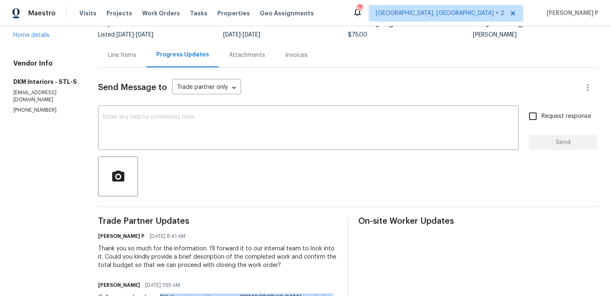
scroll to position [0, 0]
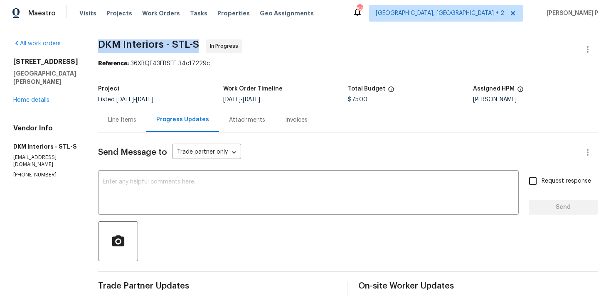
drag, startPoint x: 95, startPoint y: 42, endPoint x: 195, endPoint y: 42, distance: 99.4
click at [194, 42] on div "All work orders 932 Sugar Pear St Saint Charles, MO 63301 Home details Vendor I…" at bounding box center [305, 290] width 611 height 528
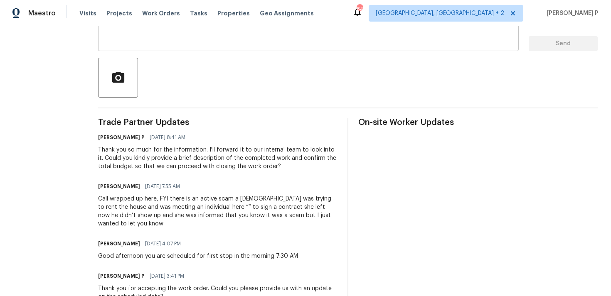
scroll to position [170, 0]
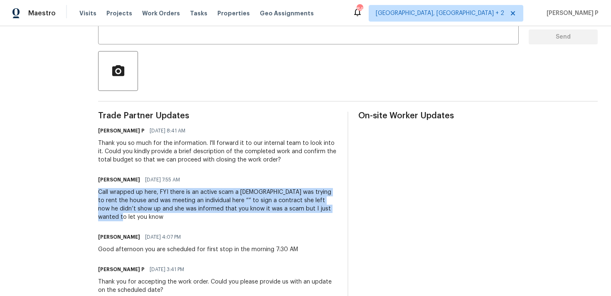
drag, startPoint x: 96, startPoint y: 193, endPoint x: 324, endPoint y: 212, distance: 229.4
click at [324, 212] on div "Call wrapped up here, FYI there is an active scam a lady was trying to rent the…" at bounding box center [217, 204] width 239 height 33
copy div "Call wrapped up here, FYI there is an active scam a lady was trying to rent the…"
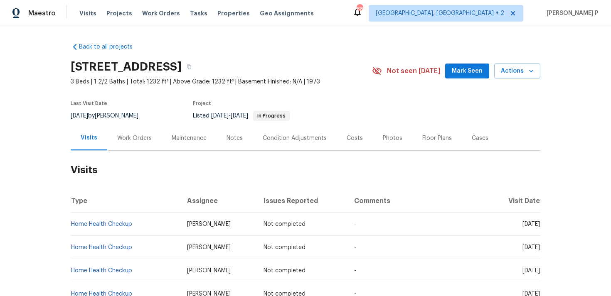
click at [135, 137] on div "Work Orders" at bounding box center [134, 138] width 35 height 8
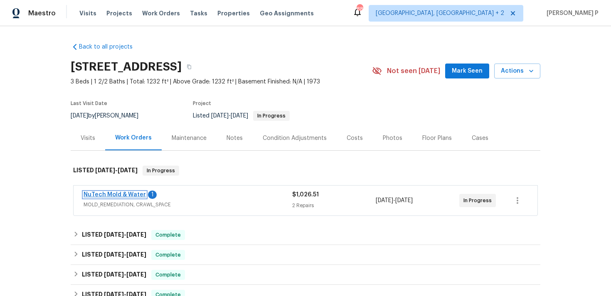
click at [122, 195] on link "NuTech Mold & Water" at bounding box center [115, 195] width 62 height 6
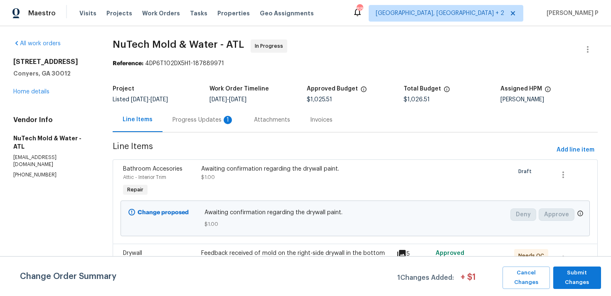
click at [242, 118] on div "Progress Updates 1" at bounding box center [203, 120] width 81 height 25
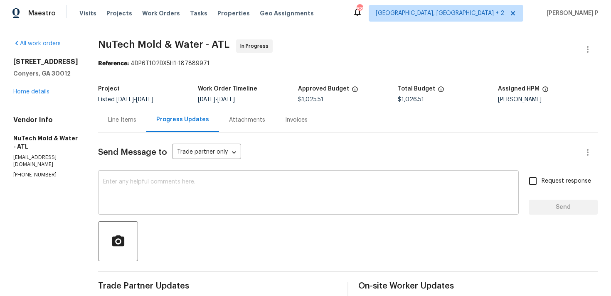
click at [214, 190] on textarea at bounding box center [308, 193] width 411 height 29
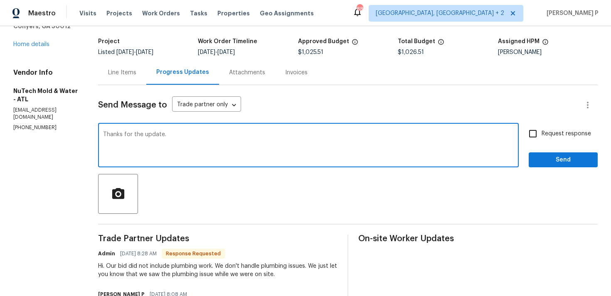
scroll to position [85, 0]
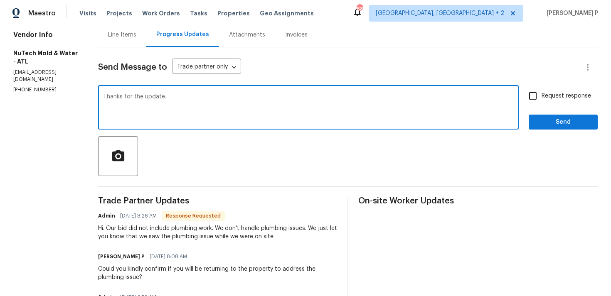
type textarea "Thanks for the update."
click at [549, 122] on span "Send" at bounding box center [564, 122] width 56 height 10
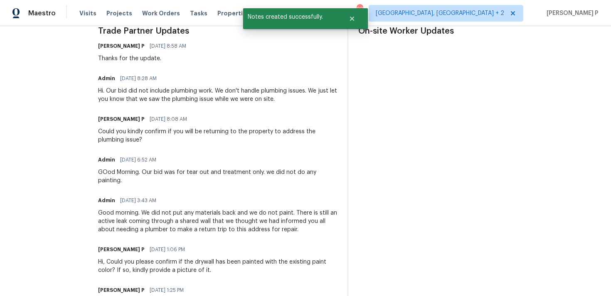
scroll to position [256, 0]
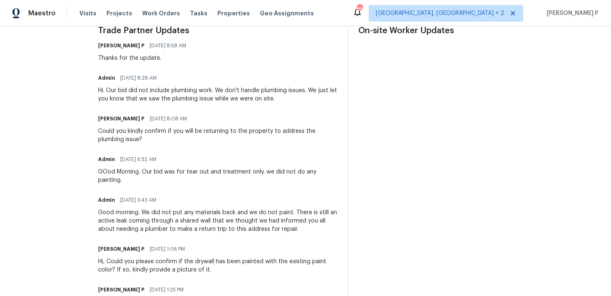
click at [132, 209] on div "Good morning. We did not put any materials back and we do not paint. There is s…" at bounding box center [217, 221] width 239 height 25
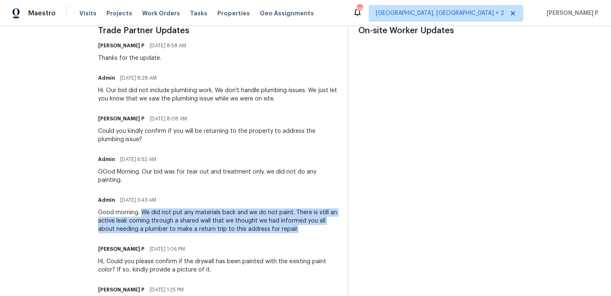
drag, startPoint x: 132, startPoint y: 205, endPoint x: 274, endPoint y: 218, distance: 142.9
click at [274, 218] on div "Good morning. We did not put any materials back and we do not paint. There is s…" at bounding box center [217, 221] width 239 height 25
copy div "We did not put any materials back and we do not paint. There is still an active…"
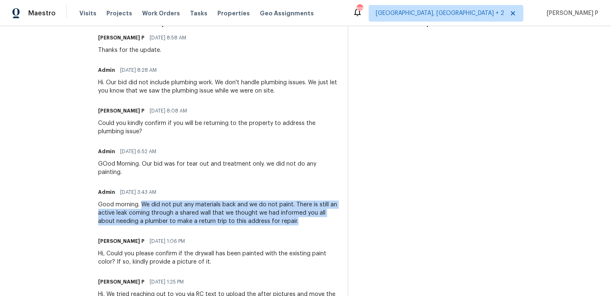
scroll to position [265, 0]
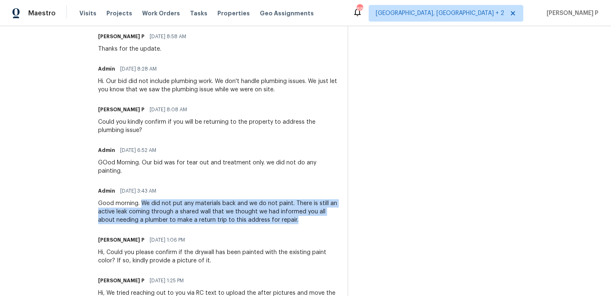
click at [135, 200] on div "Good morning. We did not put any materials back and we do not paint. There is s…" at bounding box center [217, 212] width 239 height 25
drag, startPoint x: 132, startPoint y: 193, endPoint x: 269, endPoint y: 212, distance: 138.5
click at [269, 212] on div "Good morning. We did not put any materials back and we do not paint. There is s…" at bounding box center [217, 212] width 239 height 25
copy div "We did not put any materials back and we do not paint. There is still an active…"
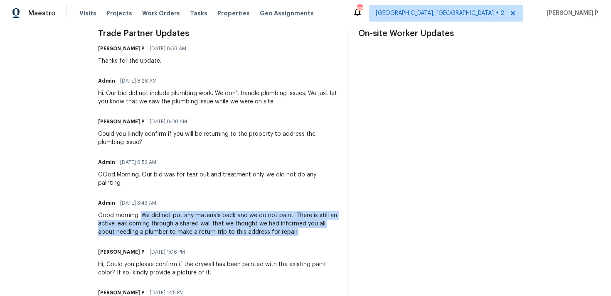
scroll to position [251, 0]
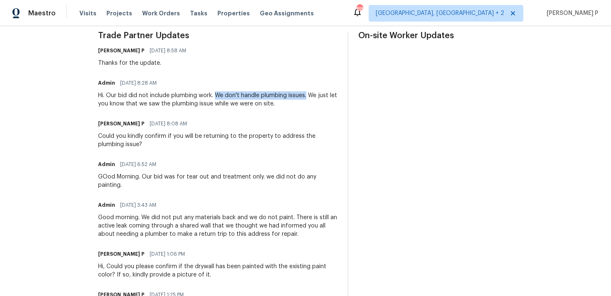
drag, startPoint x: 207, startPoint y: 95, endPoint x: 298, endPoint y: 93, distance: 90.7
click at [298, 93] on div "Hi. Our bid did not include plumbing work. We don't handle plumbing issues. We …" at bounding box center [217, 99] width 239 height 17
copy div "We don't handle plumbing issues."
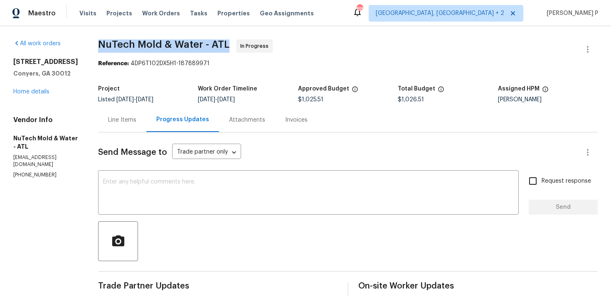
drag, startPoint x: 90, startPoint y: 44, endPoint x: 219, endPoint y: 43, distance: 128.9
click at [219, 43] on span "NuTech Mold & Water - ATL In Progress" at bounding box center [338, 49] width 480 height 20
copy span "NuTech Mold & Water - ATL"
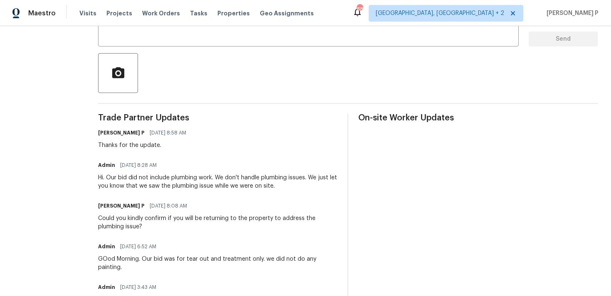
scroll to position [171, 0]
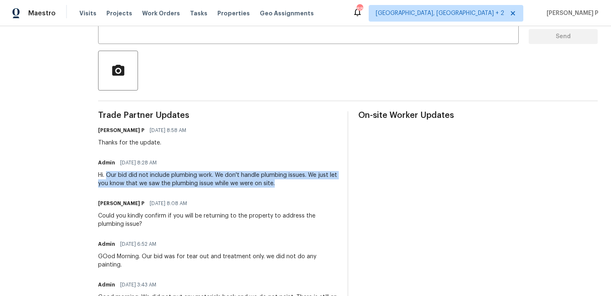
drag, startPoint x: 99, startPoint y: 175, endPoint x: 272, endPoint y: 184, distance: 173.2
click at [271, 184] on div "Hi. Our bid did not include plumbing work. We don't handle plumbing issues. We …" at bounding box center [217, 179] width 239 height 17
copy div "Our bid did not include plumbing work. We don't handle plumbing issues. We just…"
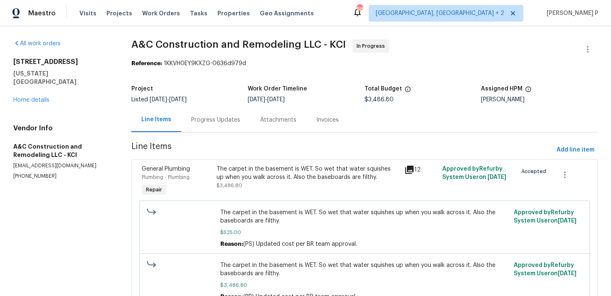
click at [213, 116] on div "Progress Updates" at bounding box center [215, 120] width 49 height 8
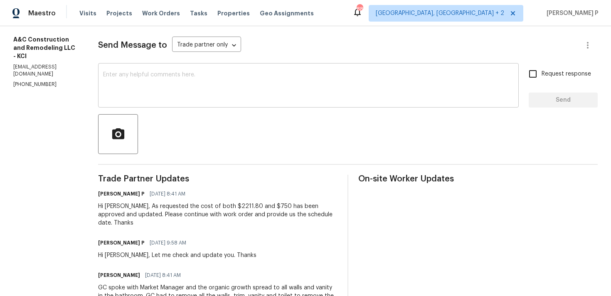
scroll to position [101, 0]
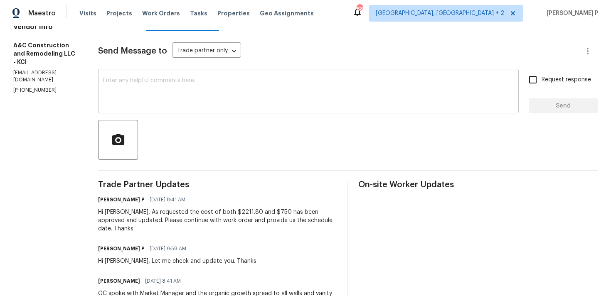
click at [159, 103] on textarea at bounding box center [308, 92] width 411 height 29
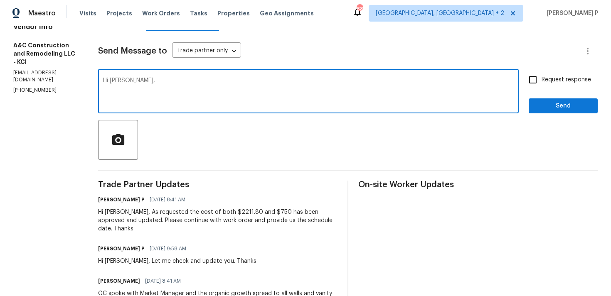
paste textarea "Could you please provide us with an update on the status of the work order?"
click at [514, 89] on textarea "Hi [PERSON_NAME], Could you please provide us with an update on the status of t…" at bounding box center [308, 92] width 411 height 29
type textarea "Hi [PERSON_NAME], Could you please provide us with an update on the status of t…"
click at [540, 83] on input "Request response" at bounding box center [532, 79] width 17 height 17
checkbox input "true"
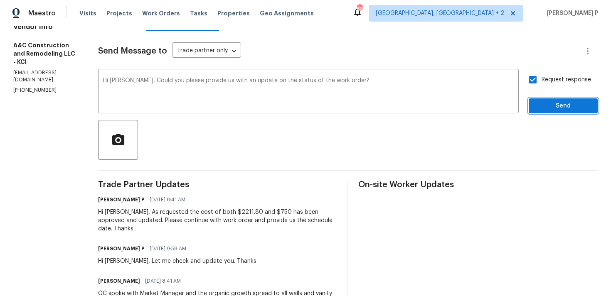
click at [543, 104] on span "Send" at bounding box center [564, 106] width 56 height 10
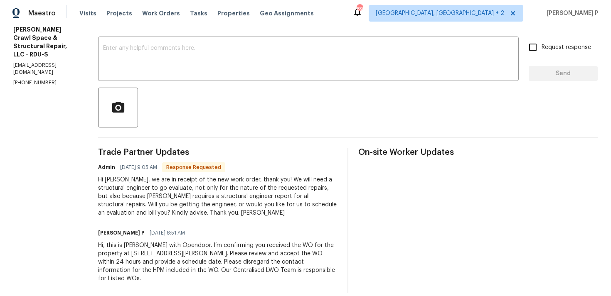
scroll to position [111, 0]
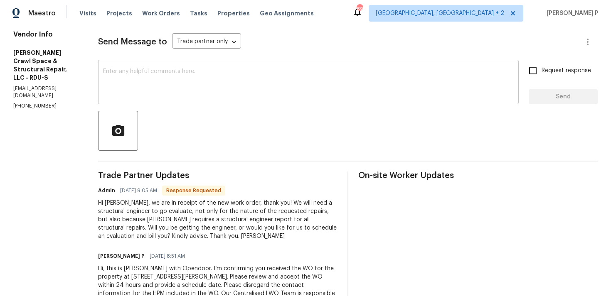
click at [160, 83] on textarea at bounding box center [308, 83] width 411 height 29
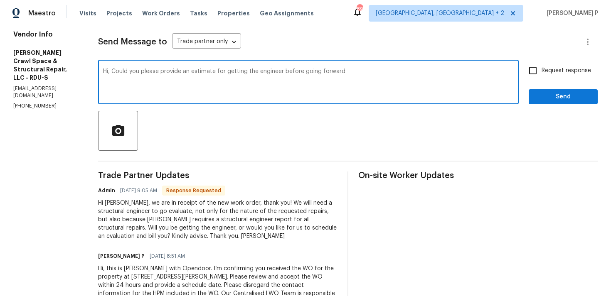
drag, startPoint x: 120, startPoint y: 71, endPoint x: 402, endPoint y: 71, distance: 282.3
click at [402, 71] on textarea "Hi, Could you please provide an estimate for getting the engineer before going …" at bounding box center [308, 83] width 411 height 29
paste textarea "having the engineer visit before we proceed further?"
type textarea "Hi, Could you please provide an estimate for having the engineer visit before w…"
click at [537, 71] on input "Request response" at bounding box center [532, 70] width 17 height 17
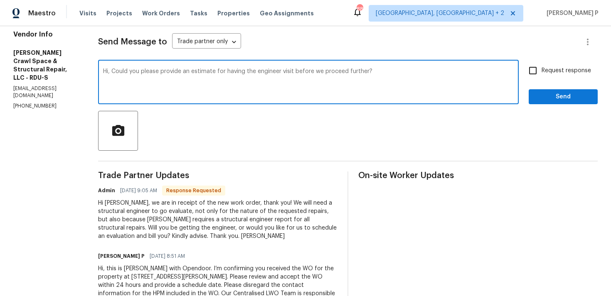
checkbox input "true"
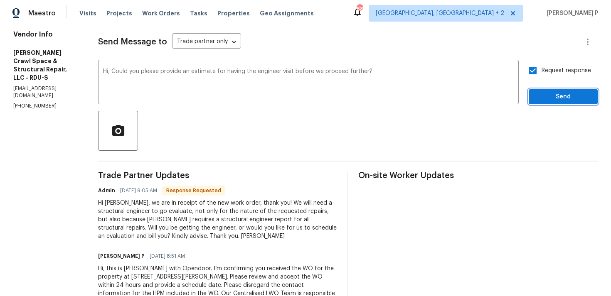
click at [543, 101] on span "Send" at bounding box center [564, 97] width 56 height 10
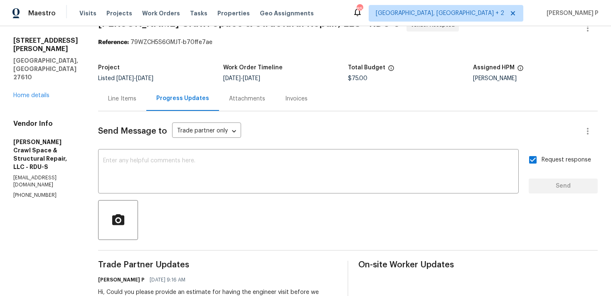
scroll to position [0, 0]
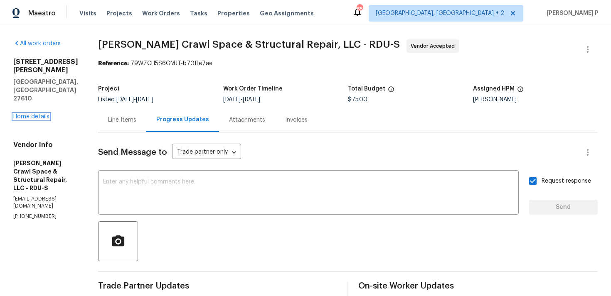
click at [36, 114] on link "Home details" at bounding box center [31, 117] width 36 height 6
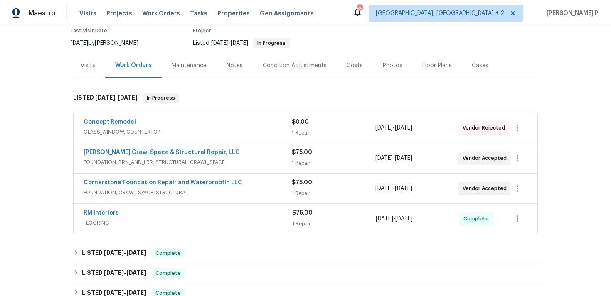
scroll to position [74, 0]
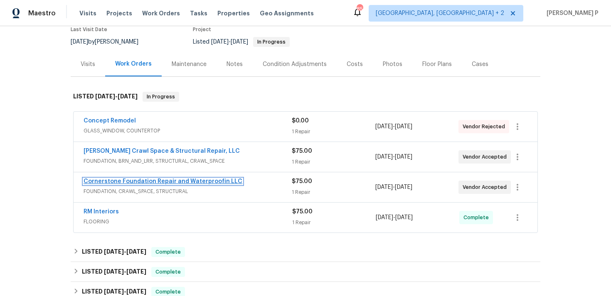
click at [170, 183] on link "Cornerstone Foundation Repair and Waterproofin LLC" at bounding box center [163, 182] width 159 height 6
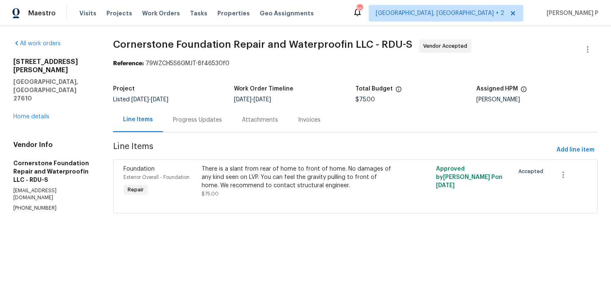
click at [206, 120] on div "Progress Updates" at bounding box center [197, 120] width 49 height 8
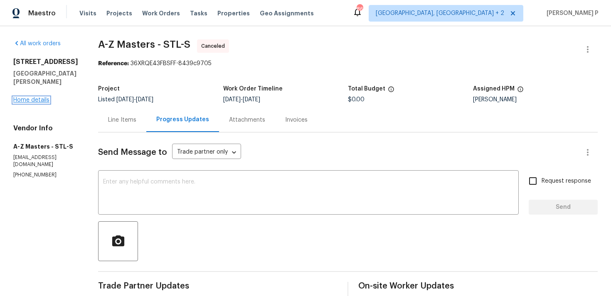
click at [34, 98] on link "Home details" at bounding box center [31, 100] width 36 height 6
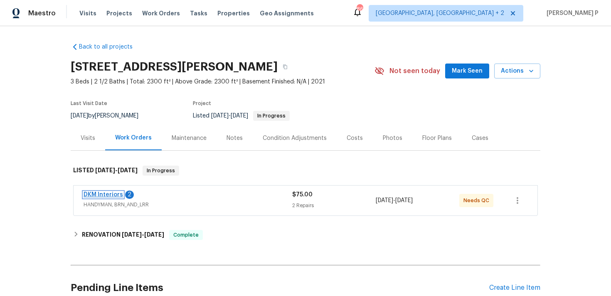
click at [111, 195] on link "DKM Interiors" at bounding box center [103, 195] width 39 height 6
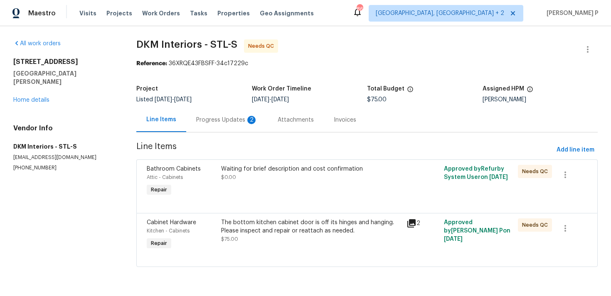
click at [232, 119] on div "Progress Updates 2" at bounding box center [227, 120] width 62 height 8
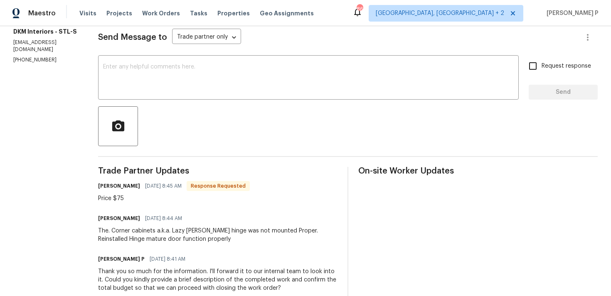
scroll to position [83, 0]
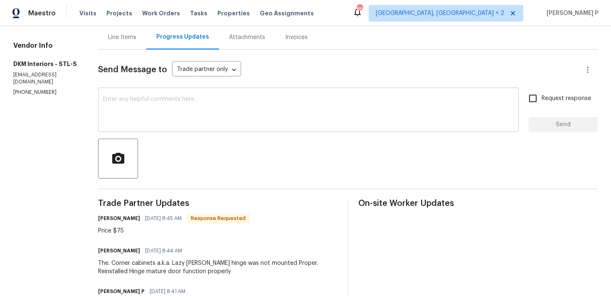
click at [216, 109] on textarea at bounding box center [308, 110] width 411 height 29
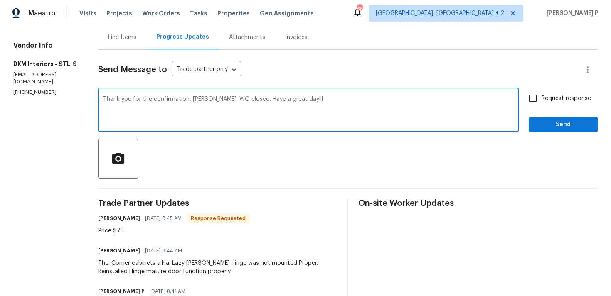
type textarea "Thank you for the confirmation, Dimitri. WO closed. Have a great day!!!"
click at [555, 126] on span "Send" at bounding box center [564, 125] width 56 height 10
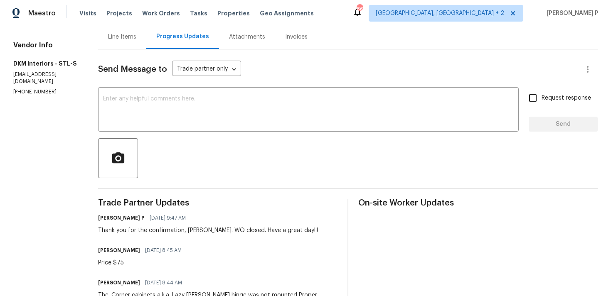
scroll to position [0, 0]
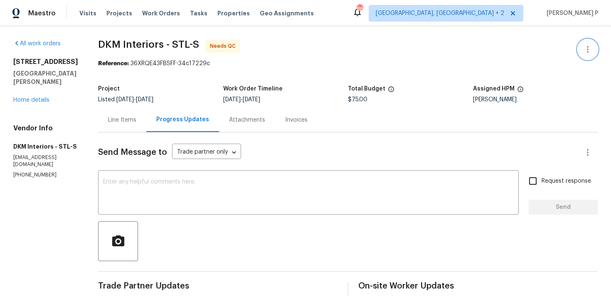
click at [592, 50] on icon "button" at bounding box center [588, 49] width 10 height 10
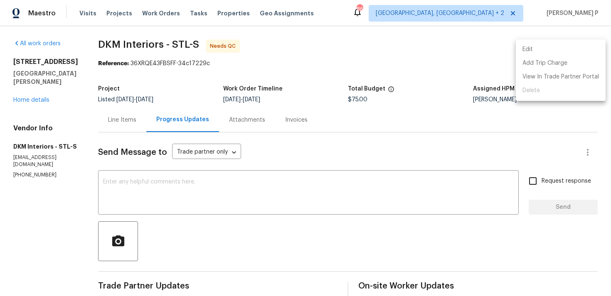
click at [553, 49] on li "Edit" at bounding box center [561, 50] width 90 height 14
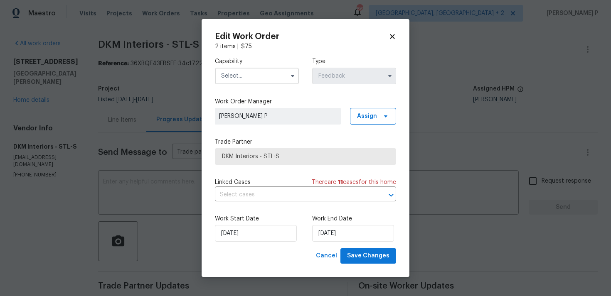
click at [284, 82] on input "text" at bounding box center [257, 76] width 84 height 17
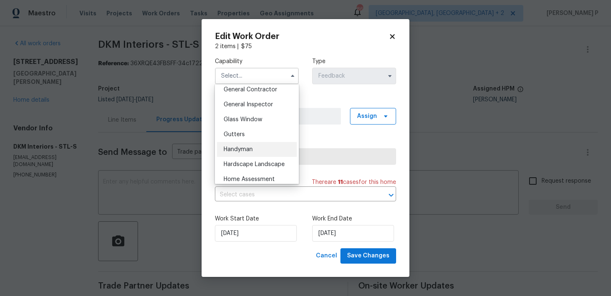
scroll to position [404, 0]
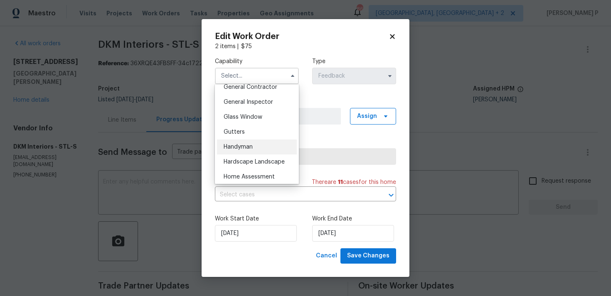
click at [252, 151] on div "Handyman" at bounding box center [257, 147] width 80 height 15
type input "Handyman"
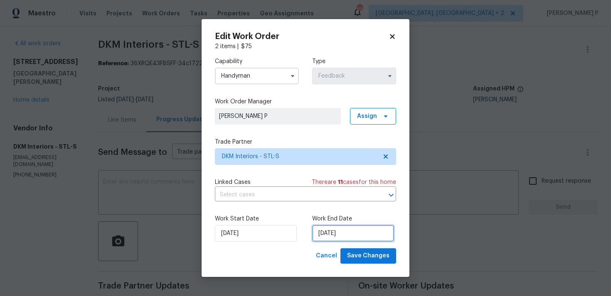
click at [333, 239] on input "28/08/2025" at bounding box center [353, 233] width 82 height 17
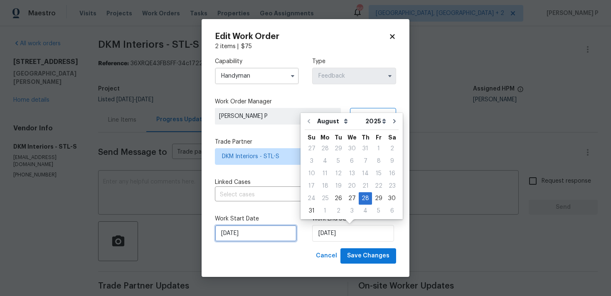
click at [268, 234] on input "26/08/2025" at bounding box center [256, 233] width 82 height 17
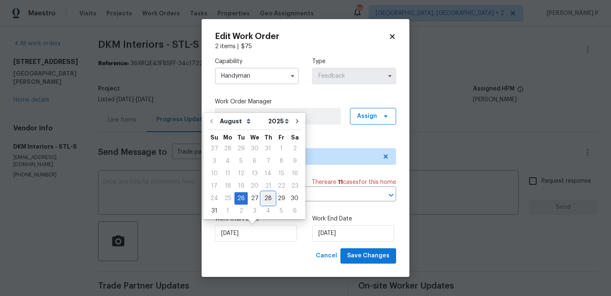
click at [268, 197] on div "28" at bounding box center [268, 199] width 13 height 12
type input "28/08/2025"
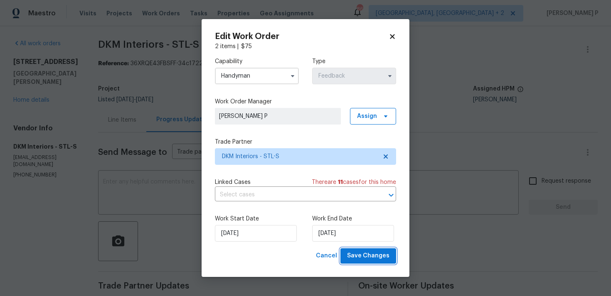
click at [360, 252] on span "Save Changes" at bounding box center [368, 256] width 42 height 10
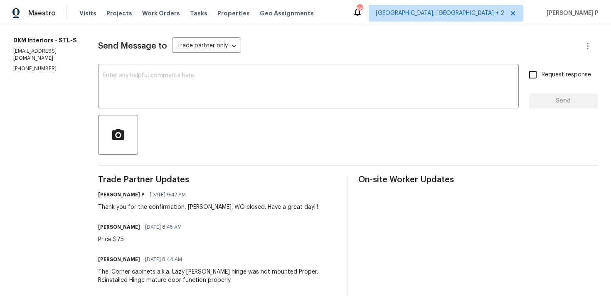
scroll to position [0, 0]
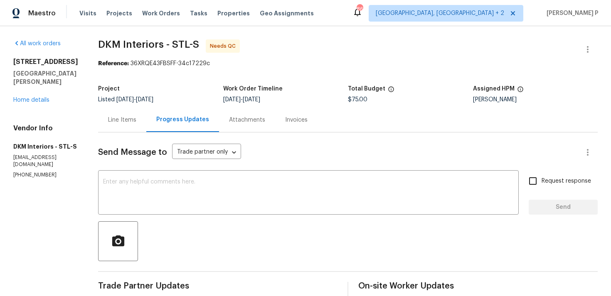
click at [118, 127] on div "Line Items" at bounding box center [122, 120] width 48 height 25
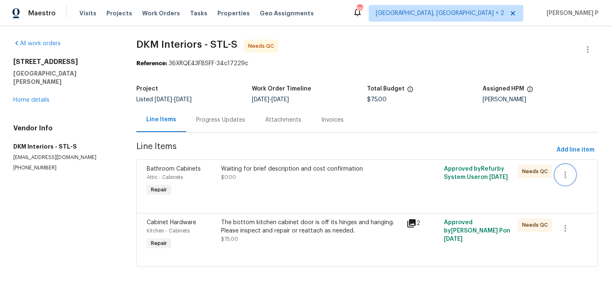
click at [570, 175] on icon "button" at bounding box center [565, 175] width 10 height 10
click at [555, 180] on li "Cancel" at bounding box center [571, 175] width 32 height 14
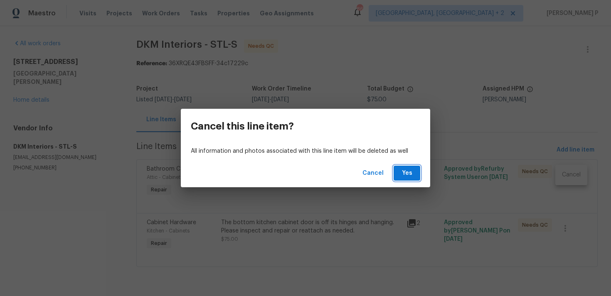
click at [415, 171] on button "Yes" at bounding box center [407, 173] width 27 height 15
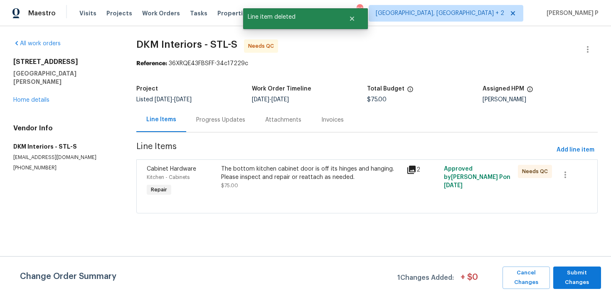
click at [565, 266] on div "Change Order Summary 1 Changes Added: + $ 0 Cancel Changes Submit Changes" at bounding box center [305, 277] width 611 height 40
click at [570, 279] on span "Submit Changes" at bounding box center [577, 278] width 39 height 19
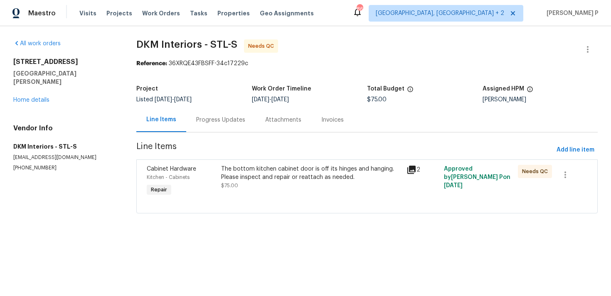
click at [216, 121] on div "Progress Updates" at bounding box center [220, 120] width 49 height 8
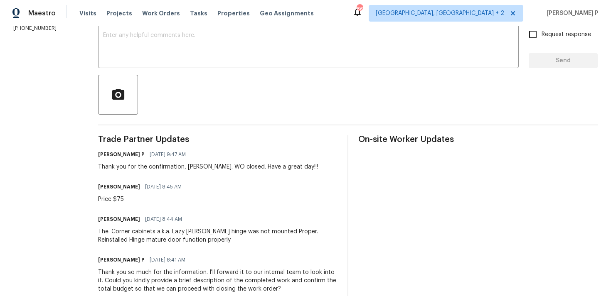
scroll to position [155, 0]
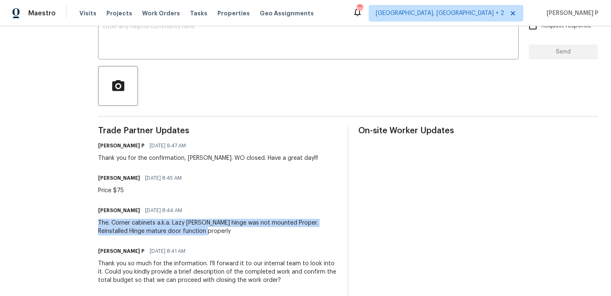
drag, startPoint x: 95, startPoint y: 223, endPoint x: 183, endPoint y: 233, distance: 88.2
click at [183, 233] on div "The. Corner cabinets a.k.a. Lazy Susan hinge was not mounted Proper. Reinstalle…" at bounding box center [217, 227] width 239 height 17
copy div "The. Corner cabinets a.k.a. Lazy Susan hinge was not mounted Proper. Reinstalle…"
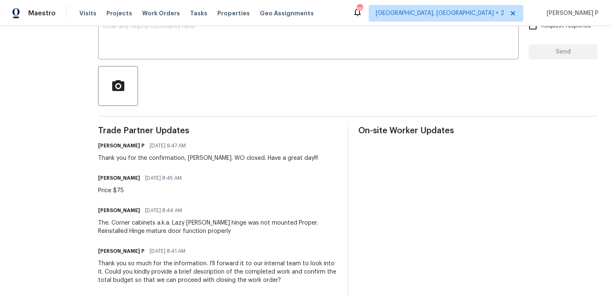
click at [133, 185] on div "Dimitri Mullins 08/28/2025 8:45 AM Price $75" at bounding box center [142, 184] width 89 height 22
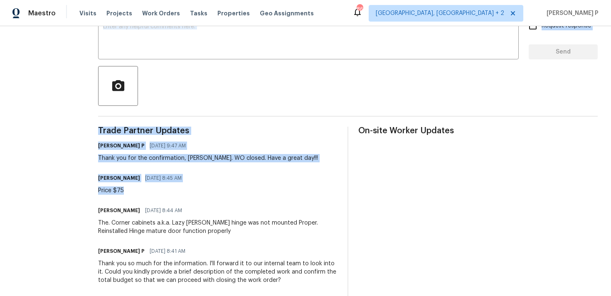
drag, startPoint x: 126, startPoint y: 189, endPoint x: 80, endPoint y: 189, distance: 46.1
click at [80, 189] on div "All work orders 932 Sugar Pear St Saint Charles, MO 63301 Home details Vendor I…" at bounding box center [305, 188] width 611 height 634
copy div "DKM Interiors - STL-S Needs QC Reference: 36XRQE43FBSFF-34c17229c Project Liste…"
click at [158, 220] on div "The. Corner cabinets a.k.a. Lazy Susan hinge was not mounted Proper. Reinstalle…" at bounding box center [217, 227] width 239 height 17
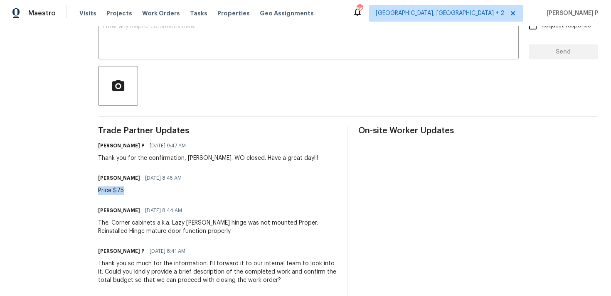
drag, startPoint x: 123, startPoint y: 188, endPoint x: 95, endPoint y: 190, distance: 28.4
click at [98, 190] on div "Price $75" at bounding box center [142, 191] width 89 height 8
copy div "Price $75"
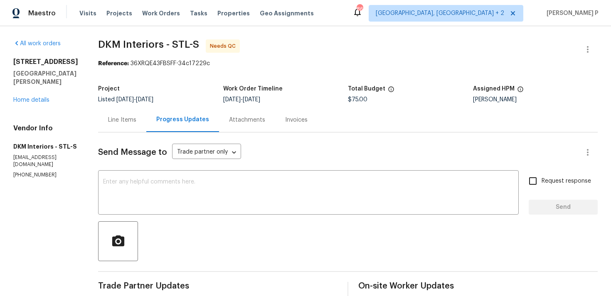
click at [123, 117] on div "Line Items" at bounding box center [122, 120] width 28 height 8
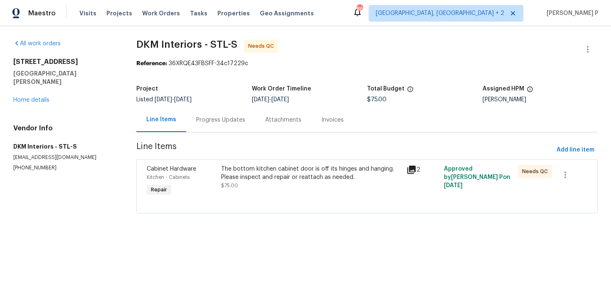
click at [279, 175] on div "The bottom kitchen cabinet door is off its hinges and hanging. Please inspect a…" at bounding box center [311, 173] width 181 height 17
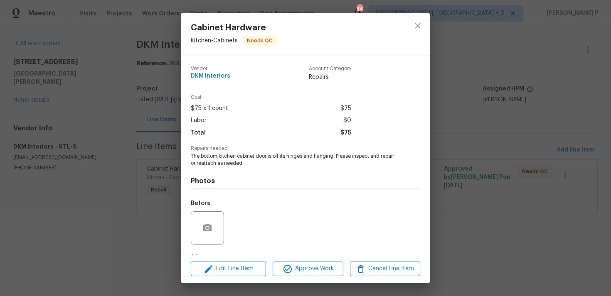
scroll to position [52, 0]
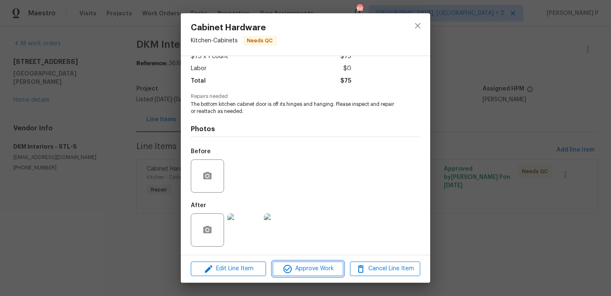
click at [299, 267] on span "Approve Work" at bounding box center [307, 269] width 65 height 10
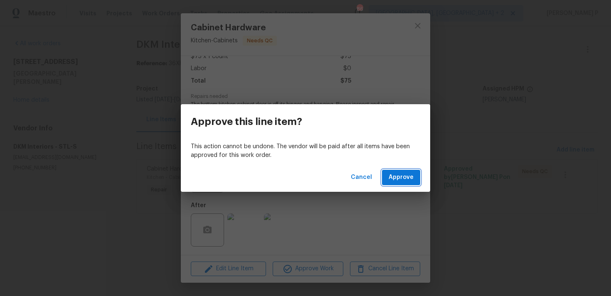
click at [409, 180] on span "Approve" at bounding box center [401, 178] width 25 height 10
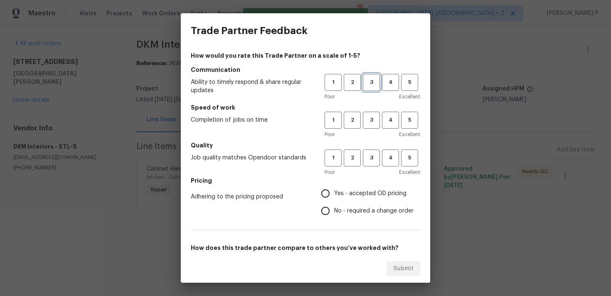
click at [374, 88] on button "3" at bounding box center [371, 82] width 17 height 17
click at [371, 130] on div "1 2 3 4 5 Poor Excellent" at bounding box center [373, 125] width 96 height 27
click at [374, 114] on button "3" at bounding box center [371, 120] width 17 height 17
click at [372, 155] on span "3" at bounding box center [371, 158] width 15 height 10
click at [337, 191] on span "Yes - accepted OD pricing" at bounding box center [370, 194] width 72 height 9
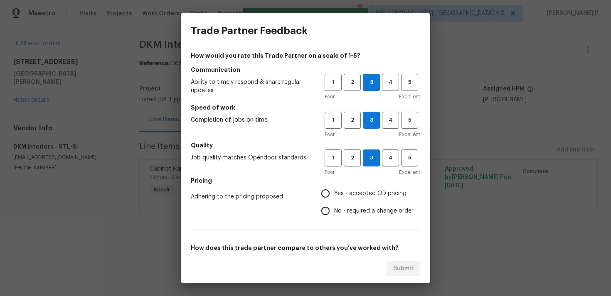
click at [334, 191] on input "Yes - accepted OD pricing" at bounding box center [325, 193] width 17 height 17
radio input "true"
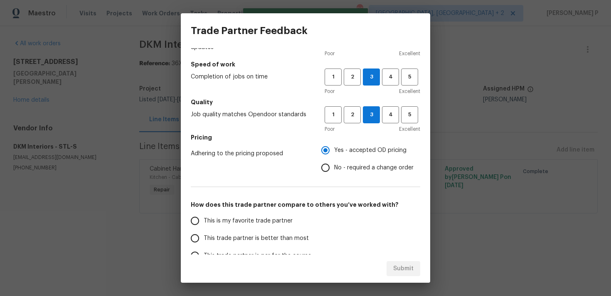
scroll to position [126, 0]
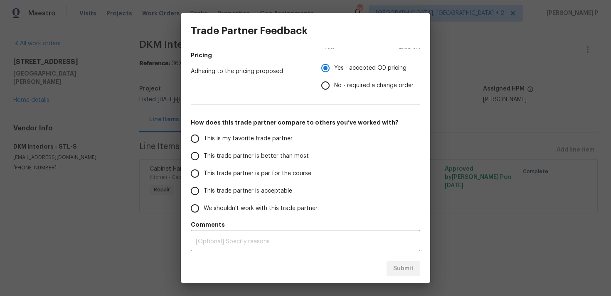
click at [225, 179] on label "This trade partner is par for the course" at bounding box center [251, 173] width 131 height 17
click at [204, 179] on input "This trade partner is par for the course" at bounding box center [194, 173] width 17 height 17
click at [400, 272] on span "Submit" at bounding box center [403, 269] width 20 height 10
radio input "true"
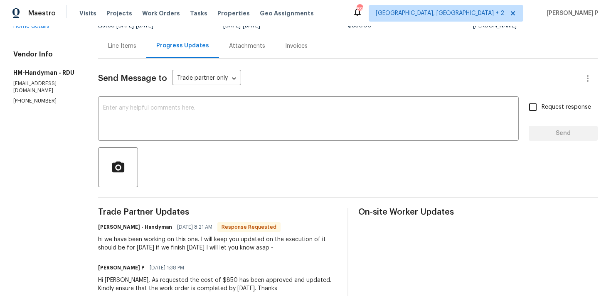
scroll to position [41, 0]
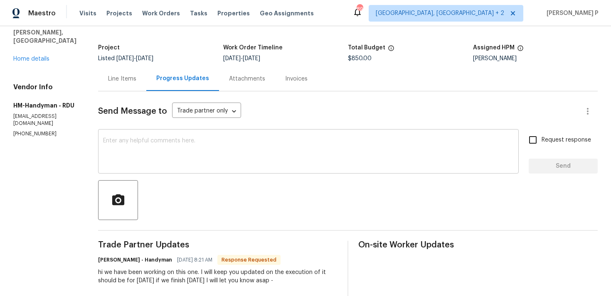
click at [201, 146] on textarea at bounding box center [308, 152] width 411 height 29
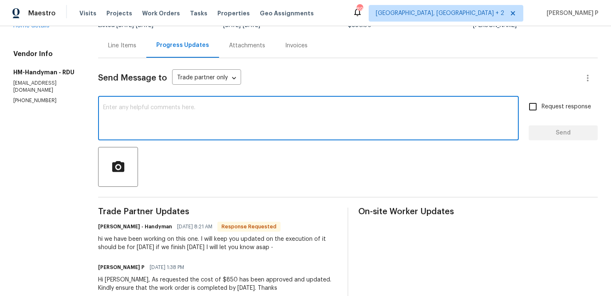
scroll to position [76, 0]
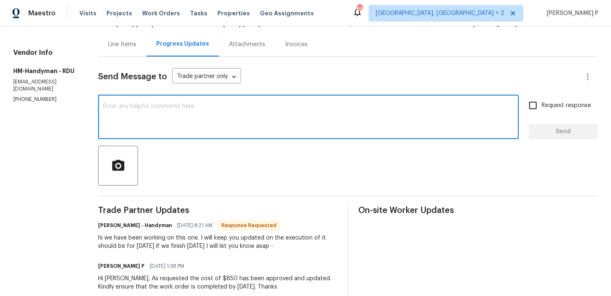
click at [159, 108] on textarea at bounding box center [308, 118] width 411 height 29
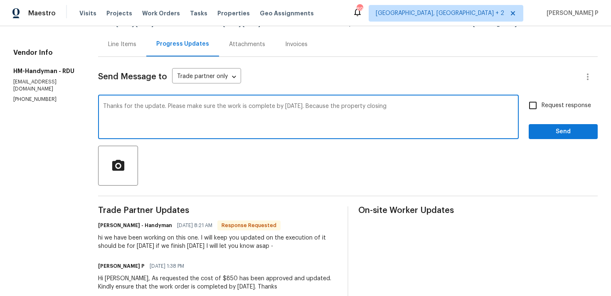
click at [342, 104] on textarea "Thanks for the update. Please make sure the work is complete by [DATE]. Because…" at bounding box center [308, 118] width 411 height 29
click at [429, 104] on textarea "Thanks for the update. Please make sure the work is complete by [DATE]. Because…" at bounding box center [308, 118] width 411 height 29
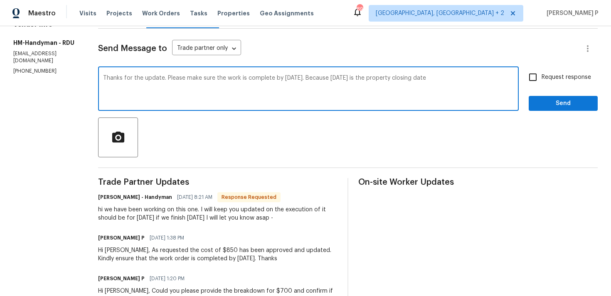
scroll to position [111, 0]
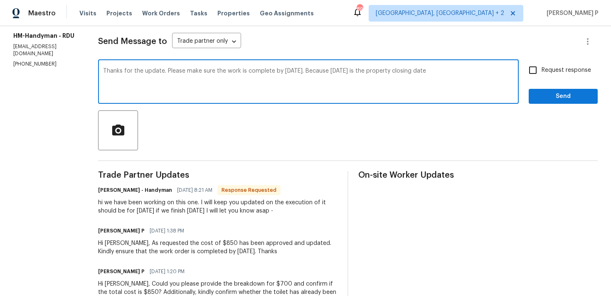
drag, startPoint x: 174, startPoint y: 72, endPoint x: 479, endPoint y: 72, distance: 305.6
click at [479, 72] on textarea "Thanks for the update. Please make sure the work is complete by [DATE]. Because…" at bounding box center [308, 82] width 411 height 29
paste textarea "ensure the work is completed [DATE], as the property is scheduled to close [DAT…"
type textarea "Thanks for the update. Please ensure the work is completed [DATE], as the prope…"
click at [540, 70] on input "Request response" at bounding box center [532, 70] width 17 height 17
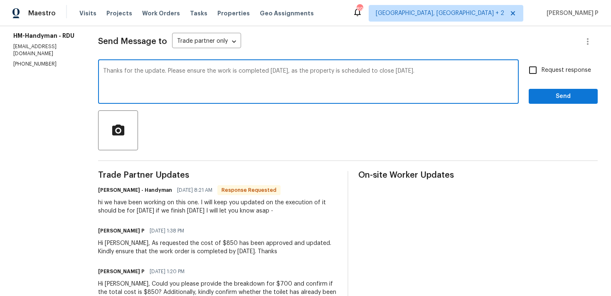
checkbox input "true"
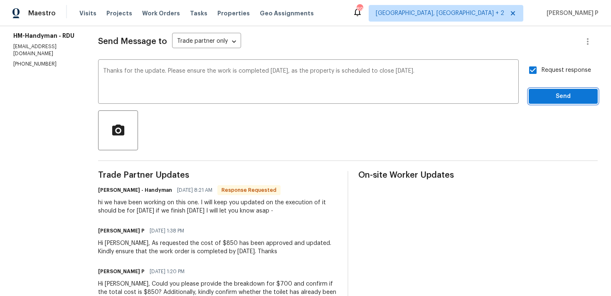
click at [547, 101] on span "Send" at bounding box center [564, 96] width 56 height 10
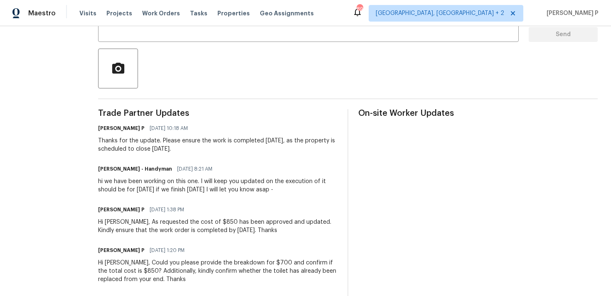
scroll to position [174, 0]
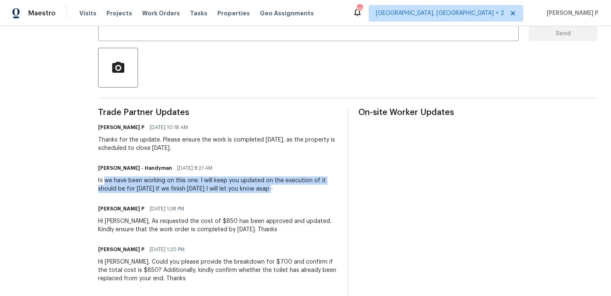
drag, startPoint x: 112, startPoint y: 180, endPoint x: 280, endPoint y: 190, distance: 168.3
click at [280, 190] on div "hi we have been working on this one. I will keep you updated on the execution o…" at bounding box center [217, 185] width 239 height 17
copy div "we have been working on this one. I will keep you updated on the execution of i…"
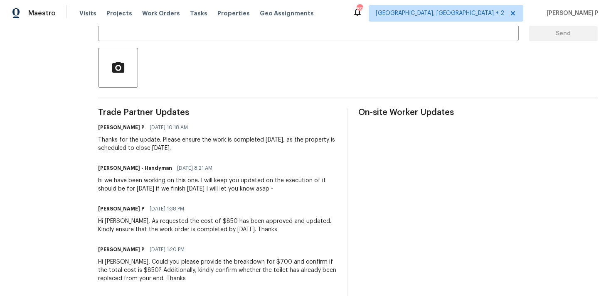
click at [189, 139] on div "Thanks for the update. Please ensure the work is completed [DATE], as the prope…" at bounding box center [217, 144] width 239 height 17
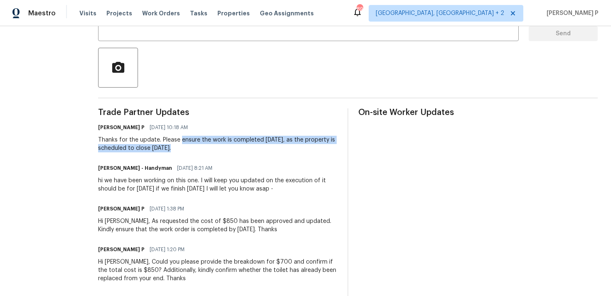
drag, startPoint x: 189, startPoint y: 139, endPoint x: 185, endPoint y: 145, distance: 6.9
click at [185, 145] on div "Thanks for the update. Please ensure the work is completed [DATE], as the prope…" at bounding box center [217, 144] width 239 height 17
copy div "ensure the work is completed [DATE], as the property is scheduled to close [DAT…"
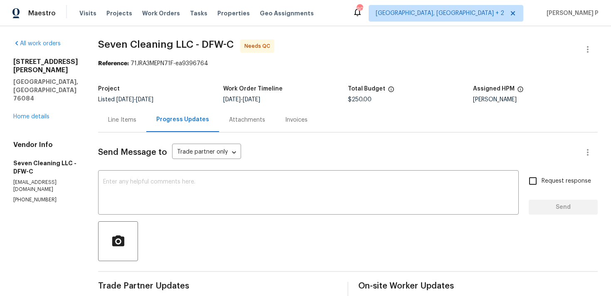
click at [132, 119] on div "Line Items" at bounding box center [122, 120] width 28 height 8
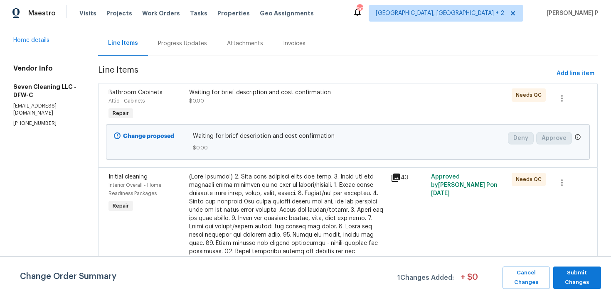
scroll to position [84, 0]
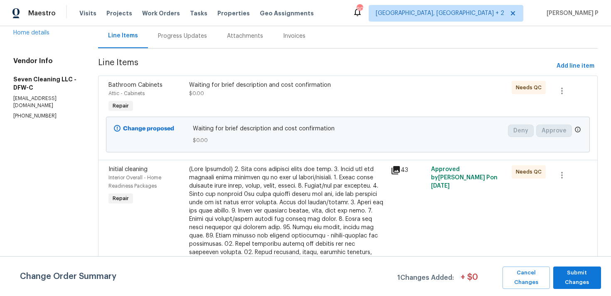
click at [308, 206] on div at bounding box center [287, 252] width 197 height 175
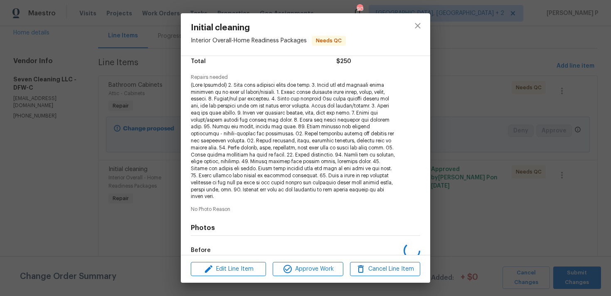
scroll to position [163, 0]
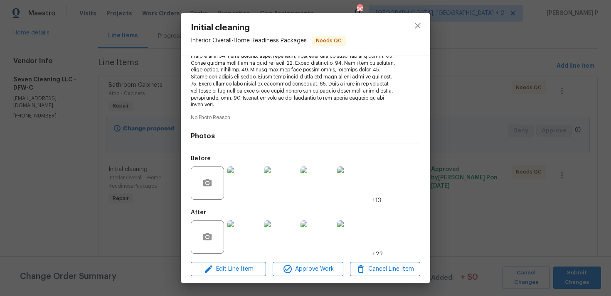
click at [244, 229] on img at bounding box center [243, 237] width 33 height 33
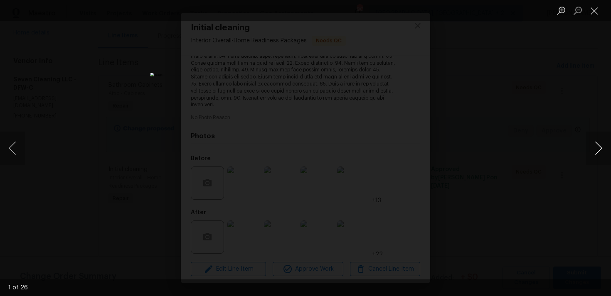
click at [601, 157] on button "Next image" at bounding box center [598, 148] width 25 height 33
click at [597, 3] on button "Close lightbox" at bounding box center [594, 10] width 17 height 15
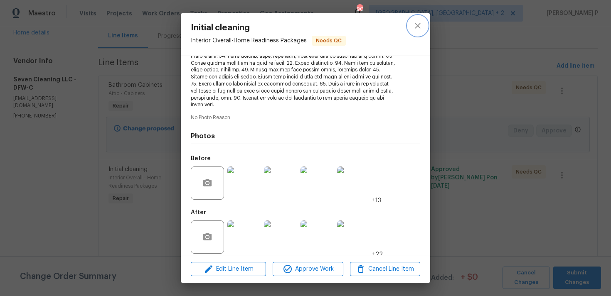
click at [423, 22] on button "close" at bounding box center [418, 26] width 20 height 20
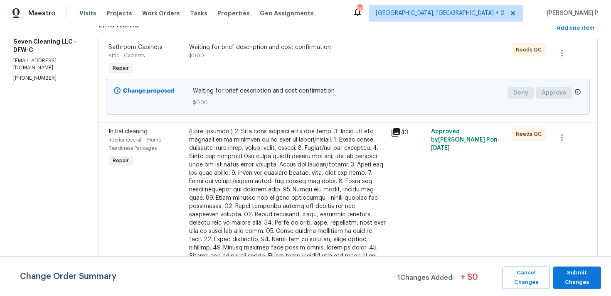
scroll to position [0, 0]
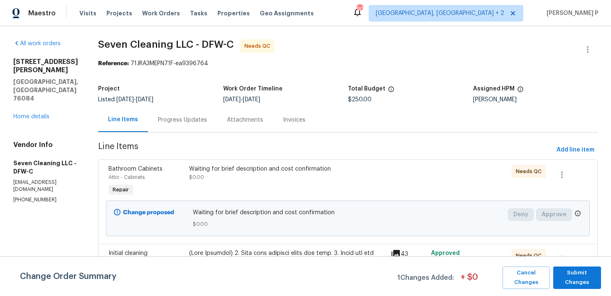
click at [175, 115] on div "Progress Updates" at bounding box center [182, 120] width 69 height 25
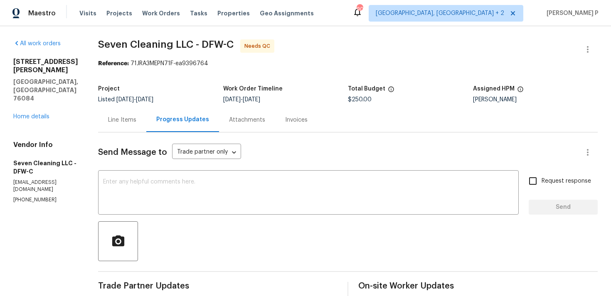
click at [135, 121] on div "Line Items" at bounding box center [122, 120] width 28 height 8
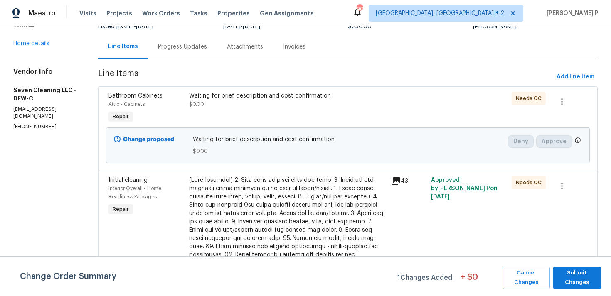
scroll to position [125, 0]
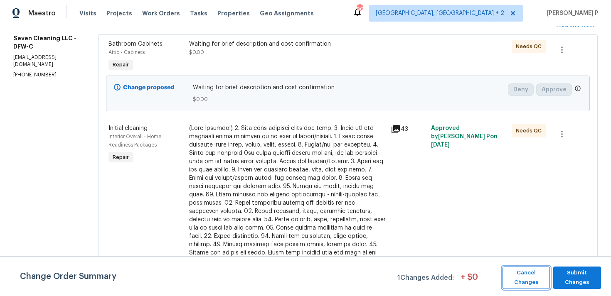
click at [529, 270] on span "Cancel Changes" at bounding box center [526, 278] width 39 height 19
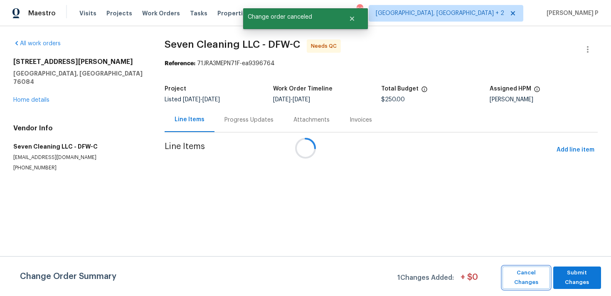
scroll to position [0, 0]
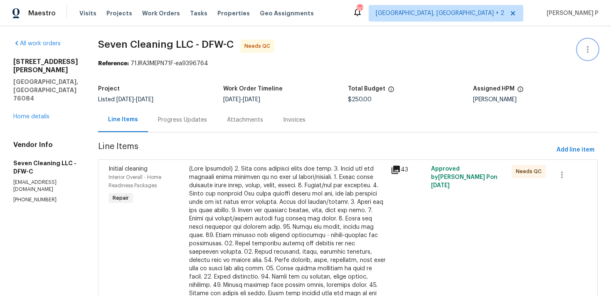
click at [590, 52] on icon "button" at bounding box center [588, 49] width 10 height 10
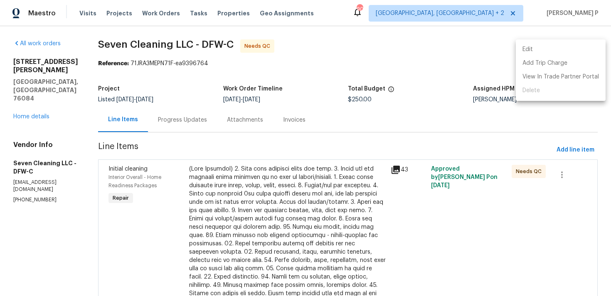
click at [534, 50] on li "Edit" at bounding box center [561, 50] width 90 height 14
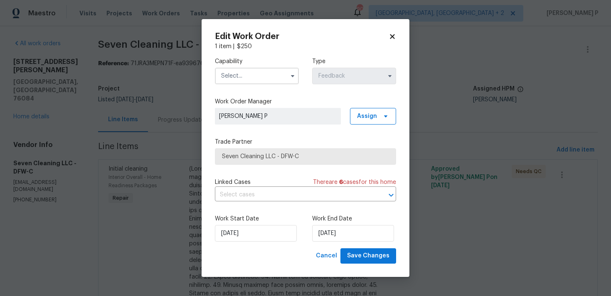
click at [251, 76] on input "text" at bounding box center [257, 76] width 84 height 17
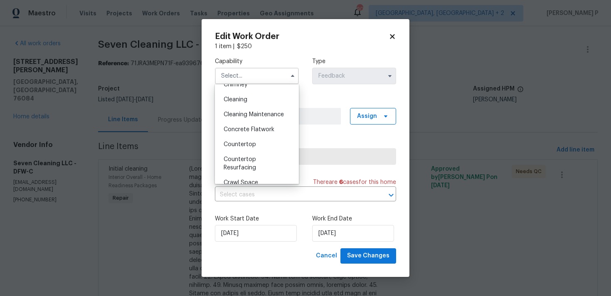
scroll to position [104, 0]
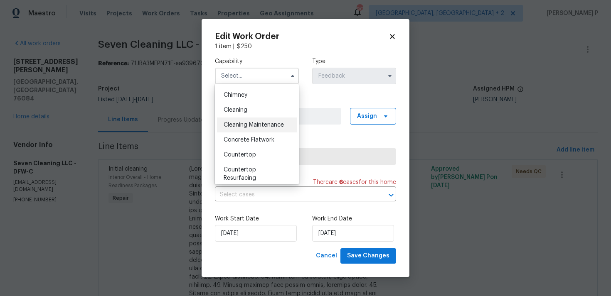
click at [248, 126] on span "Cleaning Maintenance" at bounding box center [254, 125] width 60 height 6
type input "Cleaning Maintenance"
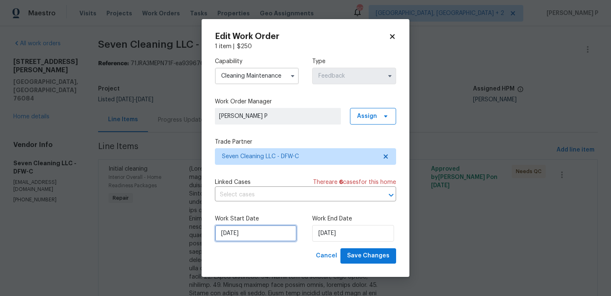
click at [276, 234] on input "25/08/2025" at bounding box center [256, 233] width 82 height 17
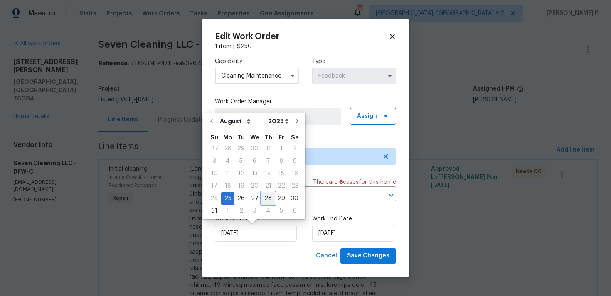
click at [264, 198] on div "28" at bounding box center [268, 199] width 13 height 12
type input "28/08/2025"
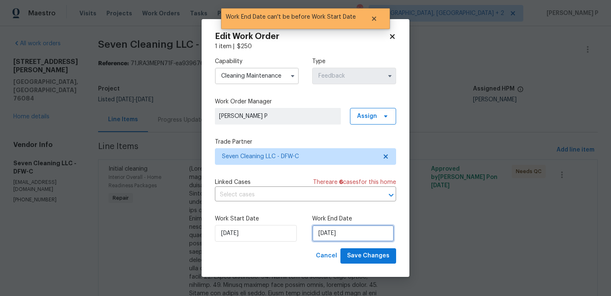
click at [336, 236] on input "28/08/2025" at bounding box center [353, 233] width 82 height 17
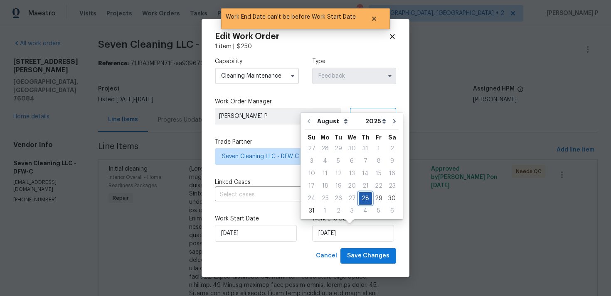
click at [363, 199] on div "28" at bounding box center [365, 199] width 13 height 12
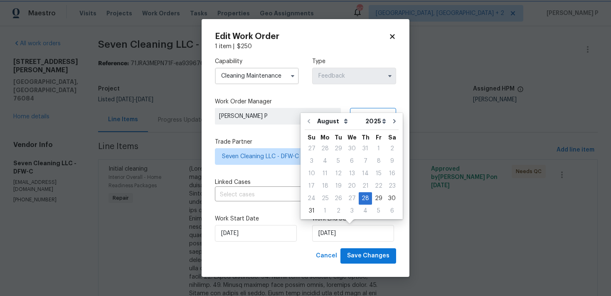
click at [364, 264] on div "Edit Work Order 1 item | $ 250 Capability Cleaning Maintenance Type Feedback Wo…" at bounding box center [306, 148] width 208 height 258
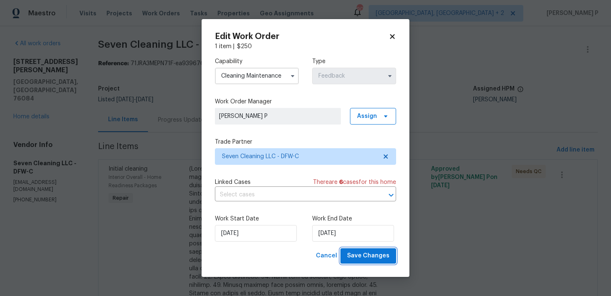
click at [368, 256] on span "Save Changes" at bounding box center [368, 256] width 42 height 10
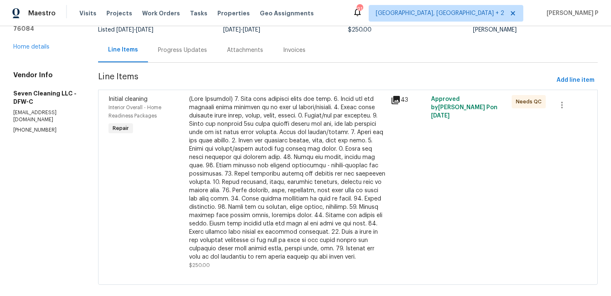
scroll to position [82, 0]
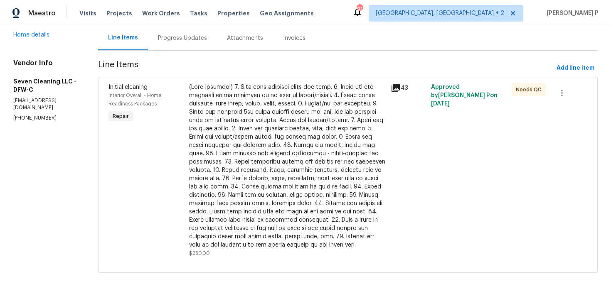
click at [197, 40] on div "Progress Updates" at bounding box center [182, 38] width 49 height 8
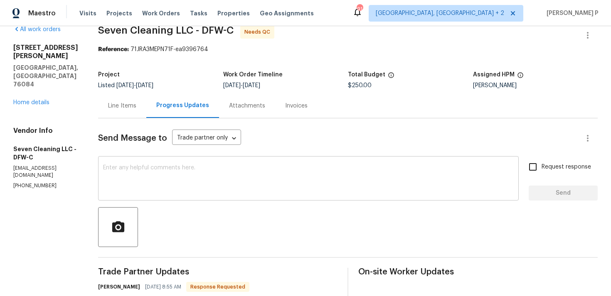
scroll to position [82, 0]
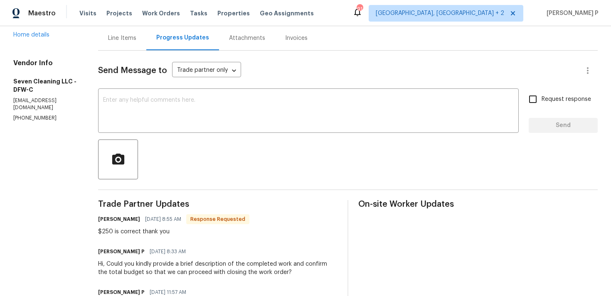
click at [129, 39] on div "Line Items" at bounding box center [122, 38] width 28 height 8
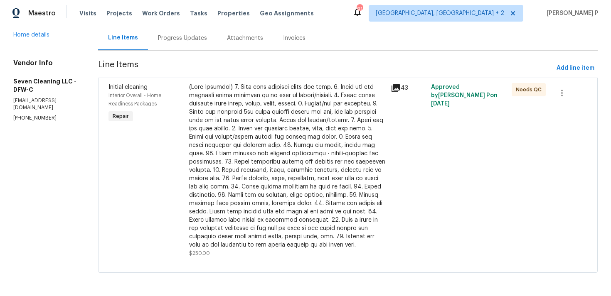
click at [263, 164] on div at bounding box center [287, 166] width 197 height 166
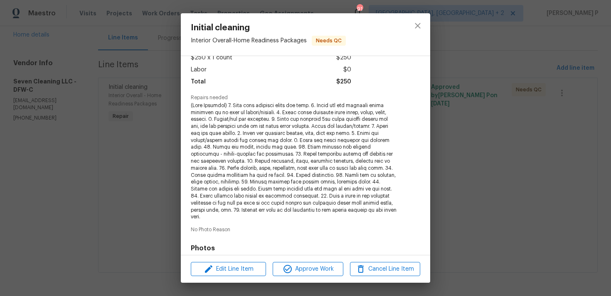
scroll to position [163, 0]
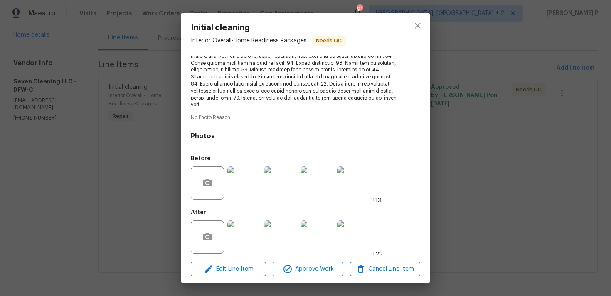
click at [247, 179] on img at bounding box center [243, 183] width 33 height 33
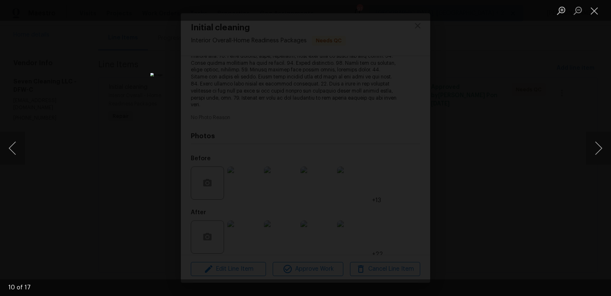
click at [387, 73] on img "Lightbox" at bounding box center [306, 148] width 310 height 151
click at [337, 119] on img "Lightbox" at bounding box center [223, 225] width 623 height 302
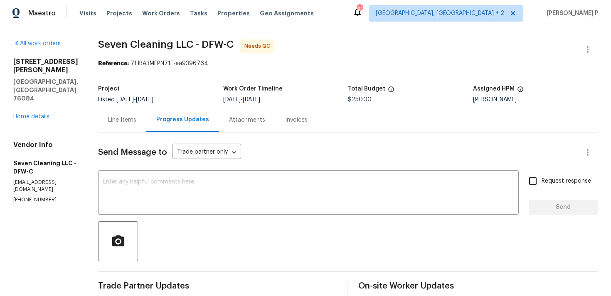
click at [128, 121] on div "Line Items" at bounding box center [122, 120] width 28 height 8
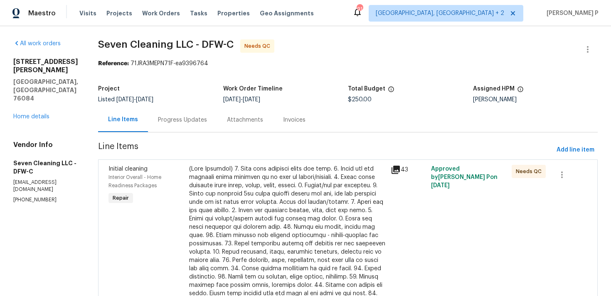
click at [354, 204] on div at bounding box center [287, 248] width 197 height 166
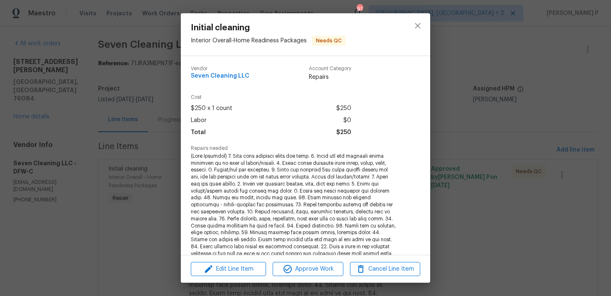
scroll to position [163, 0]
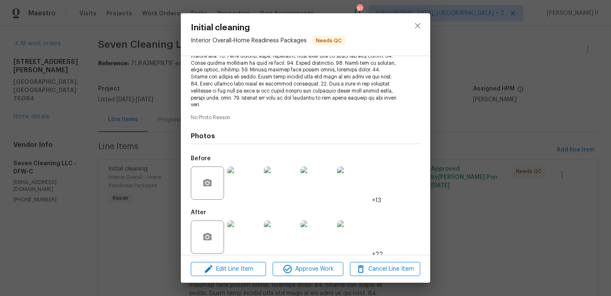
click at [248, 178] on img at bounding box center [243, 183] width 33 height 33
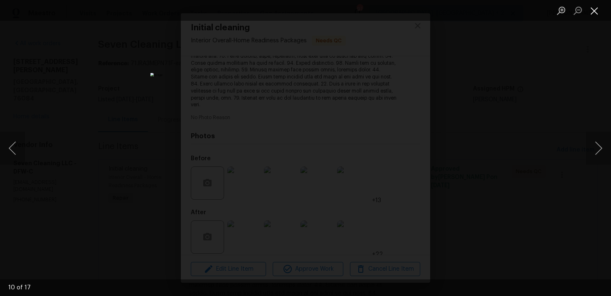
click at [595, 6] on button "Close lightbox" at bounding box center [594, 10] width 17 height 15
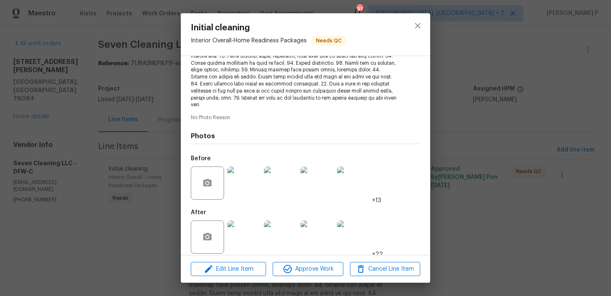
click at [233, 225] on img at bounding box center [243, 237] width 33 height 33
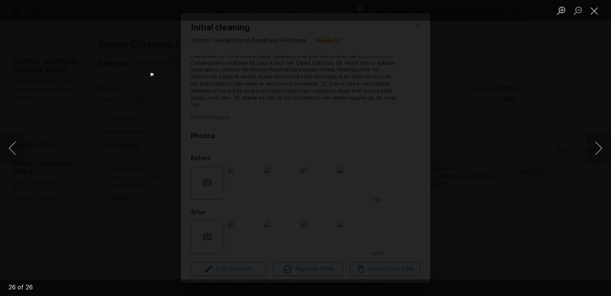
click at [422, 148] on div "Lightbox" at bounding box center [305, 148] width 611 height 296
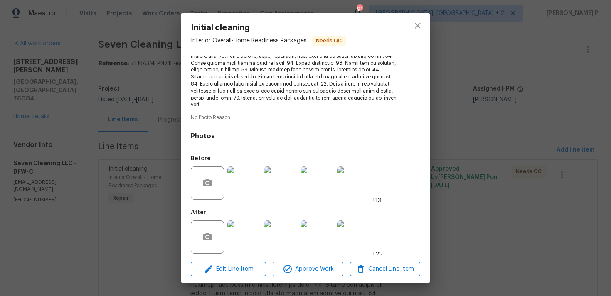
click at [361, 230] on img at bounding box center [353, 237] width 33 height 33
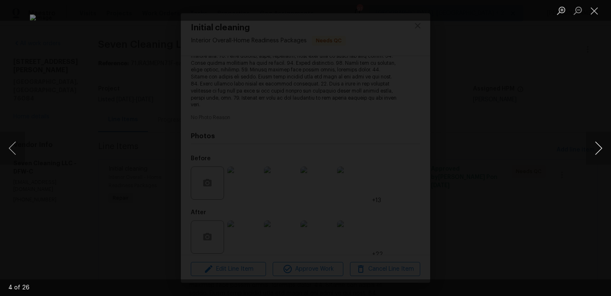
click at [602, 146] on button "Next image" at bounding box center [598, 148] width 25 height 33
click at [11, 146] on button "Previous image" at bounding box center [12, 148] width 25 height 33
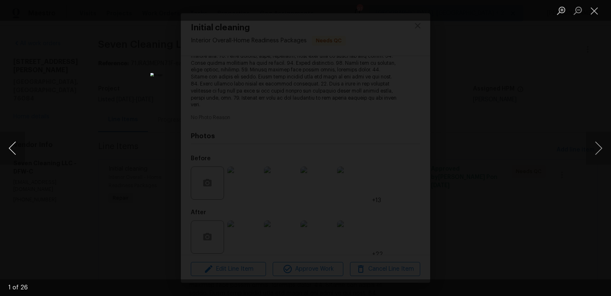
click at [11, 146] on button "Previous image" at bounding box center [12, 148] width 25 height 33
click at [595, 12] on button "Close lightbox" at bounding box center [594, 10] width 17 height 15
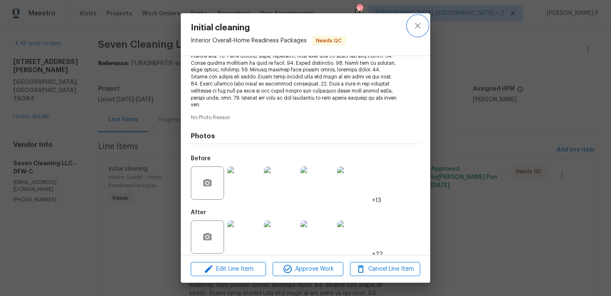
click at [416, 28] on icon "close" at bounding box center [417, 25] width 5 height 5
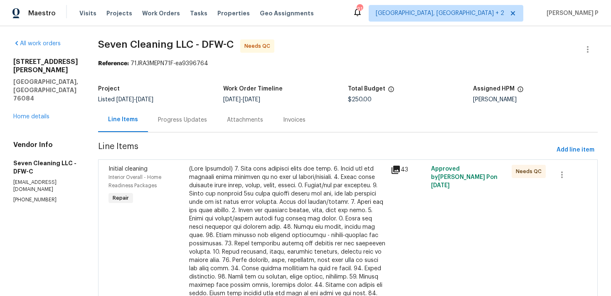
click at [215, 118] on div "Progress Updates" at bounding box center [182, 120] width 69 height 25
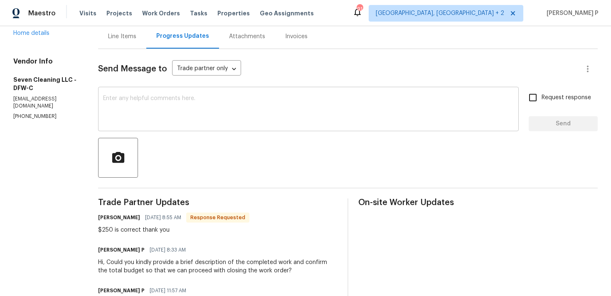
scroll to position [77, 0]
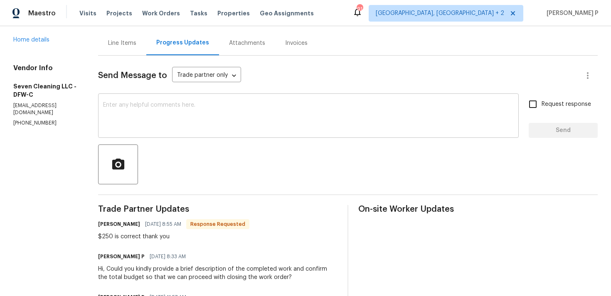
click at [225, 109] on textarea at bounding box center [308, 116] width 411 height 29
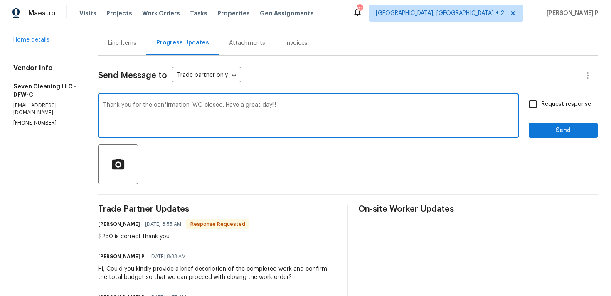
type textarea "Thank you for the confirmation. WO closed. Have a great day!!!"
click at [557, 137] on button "Send" at bounding box center [563, 130] width 69 height 15
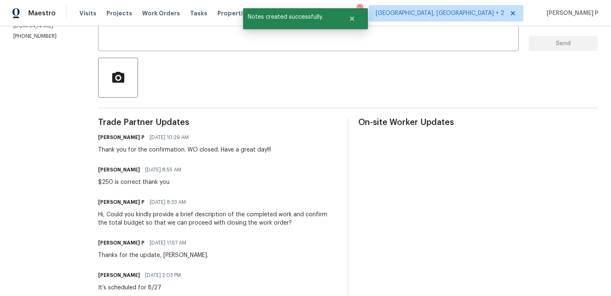
scroll to position [165, 0]
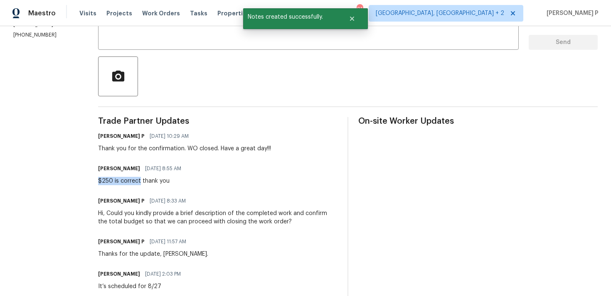
drag, startPoint x: 105, startPoint y: 181, endPoint x: 146, endPoint y: 181, distance: 41.2
click at [146, 181] on div "$250 is correct thank you" at bounding box center [142, 181] width 88 height 8
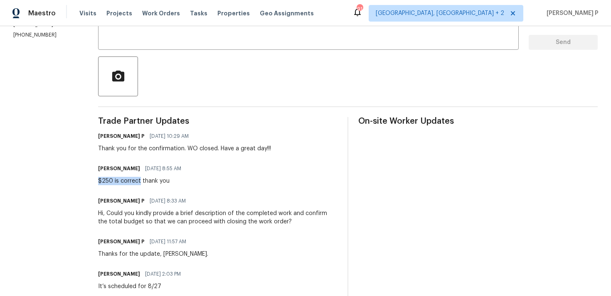
copy div "$250 is correct"
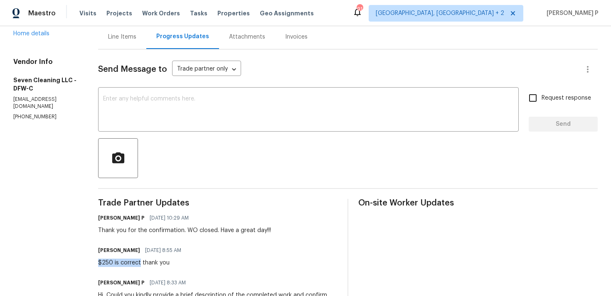
scroll to position [0, 0]
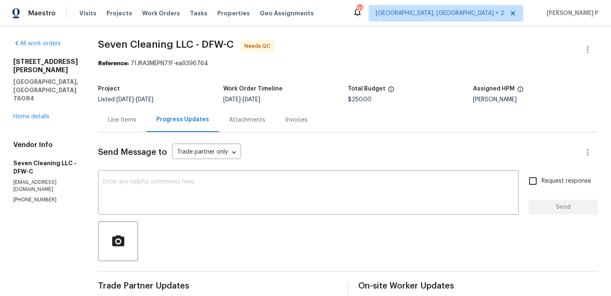
click at [131, 118] on div "Line Items" at bounding box center [122, 120] width 28 height 8
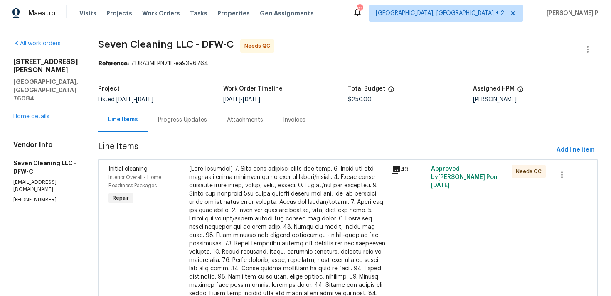
click at [258, 158] on section "Seven Cleaning LLC - DFW-C Needs QC Reference: 71JRA3MEPN71F-ea9396764 Project …" at bounding box center [348, 202] width 500 height 326
click at [263, 215] on div at bounding box center [287, 248] width 197 height 166
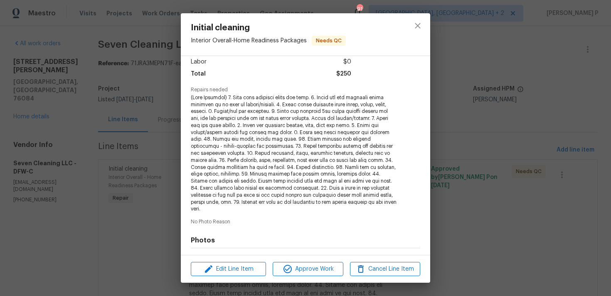
scroll to position [163, 0]
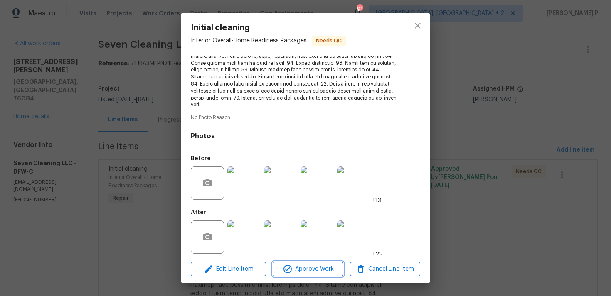
click at [310, 269] on span "Approve Work" at bounding box center [307, 269] width 65 height 10
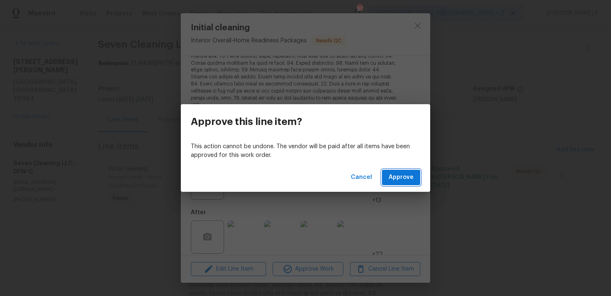
click at [405, 175] on span "Approve" at bounding box center [401, 178] width 25 height 10
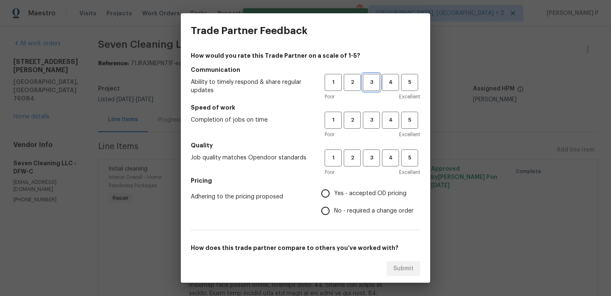
click at [372, 78] on span "3" at bounding box center [371, 83] width 15 height 10
click at [368, 117] on span "3" at bounding box center [371, 121] width 15 height 10
click at [371, 156] on span "3" at bounding box center [371, 158] width 15 height 10
click at [342, 199] on label "Yes - accepted OD pricing" at bounding box center [365, 193] width 97 height 17
click at [334, 199] on input "Yes - accepted OD pricing" at bounding box center [325, 193] width 17 height 17
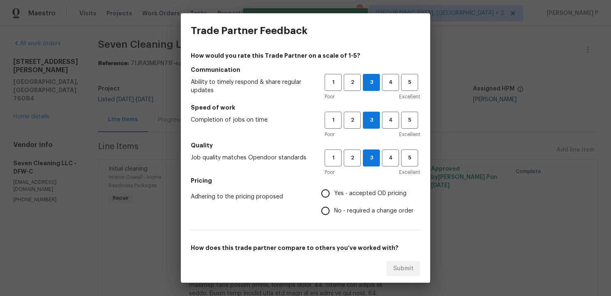
radio input "true"
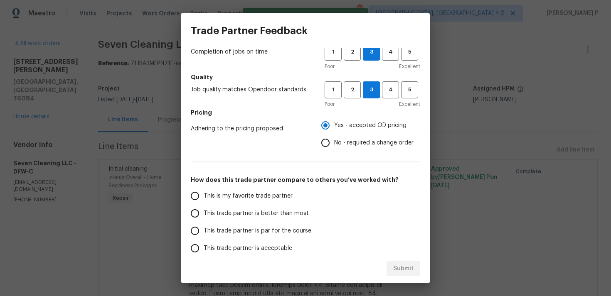
scroll to position [126, 0]
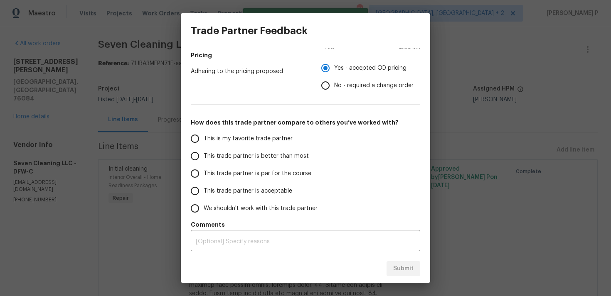
click at [250, 172] on span "This trade partner is par for the course" at bounding box center [258, 174] width 108 height 9
click at [204, 172] on input "This trade partner is par for the course" at bounding box center [194, 173] width 17 height 17
click at [402, 262] on button "Submit" at bounding box center [404, 269] width 34 height 15
radio input "true"
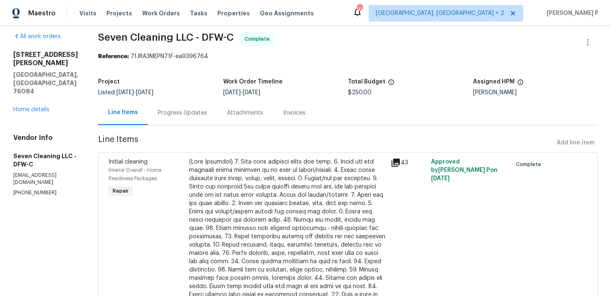
scroll to position [0, 0]
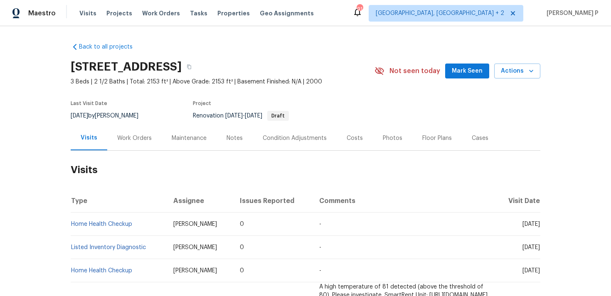
click at [123, 144] on div "Work Orders" at bounding box center [134, 138] width 54 height 25
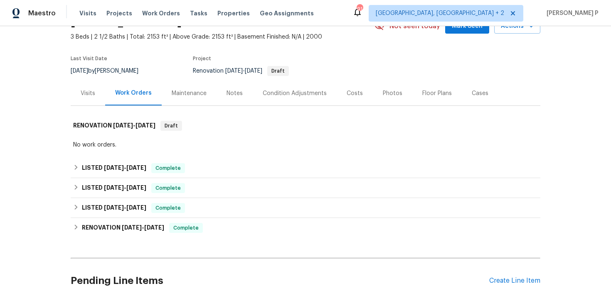
scroll to position [61, 0]
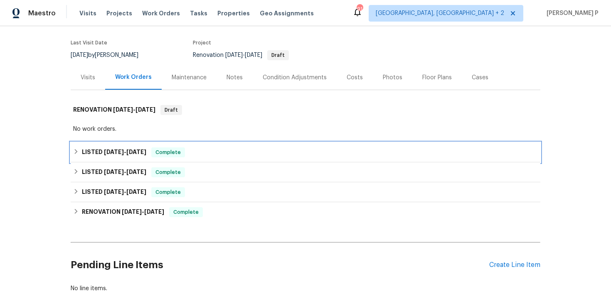
click at [135, 153] on span "[DATE]" at bounding box center [136, 152] width 20 height 6
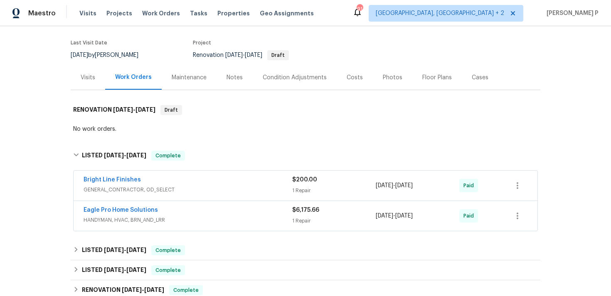
click at [182, 189] on span "GENERAL_CONTRACTOR, OD_SELECT" at bounding box center [188, 190] width 209 height 8
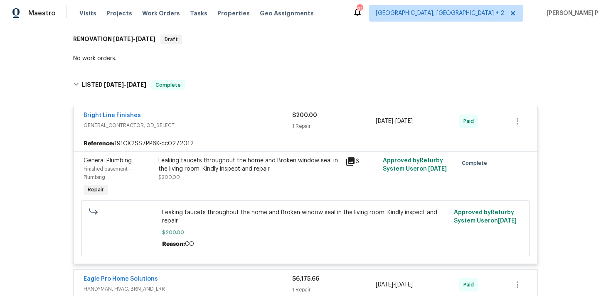
scroll to position [135, 0]
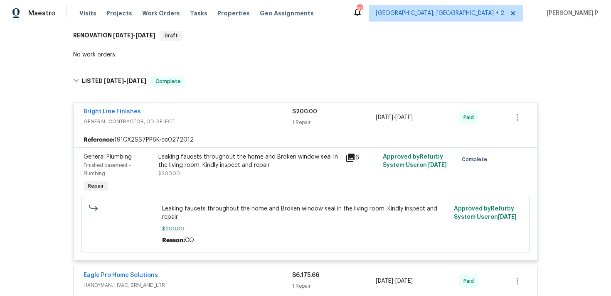
click at [181, 136] on div "Reference: 191CX2SS7PP6K-cc0272012" at bounding box center [306, 140] width 464 height 15
click at [172, 127] on div "Bright Line Finishes GENERAL_CONTRACTOR, OD_SELECT" at bounding box center [188, 118] width 209 height 20
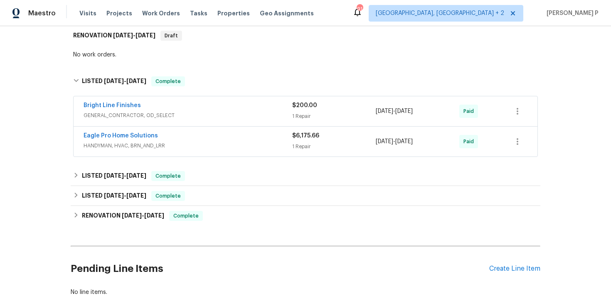
click at [178, 147] on span "HANDYMAN, HVAC, BRN_AND_LRR" at bounding box center [188, 146] width 209 height 8
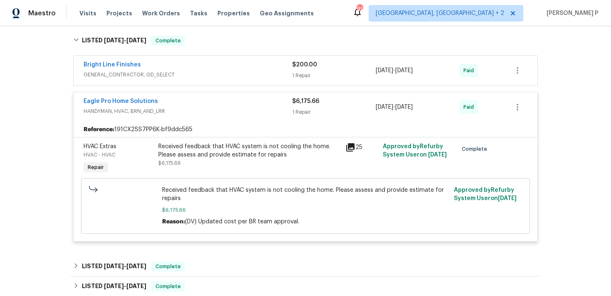
scroll to position [195, 0]
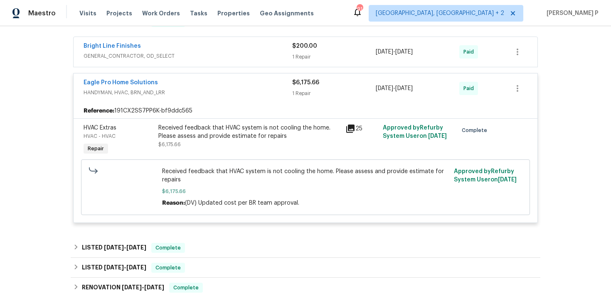
click at [195, 101] on div "Eagle Pro Home Solutions HANDYMAN, HVAC, BRN_AND_LRR $6,175.66 1 Repair [DATE] …" at bounding box center [306, 89] width 464 height 30
click at [163, 92] on span "HANDYMAN, HVAC, BRN_AND_LRR" at bounding box center [188, 93] width 209 height 8
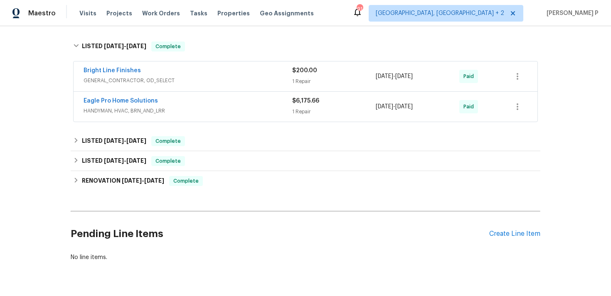
scroll to position [158, 0]
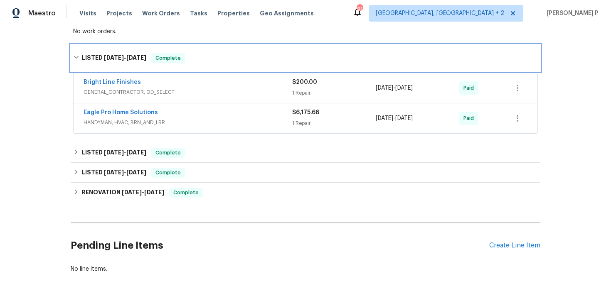
click at [168, 58] on span "Complete" at bounding box center [168, 58] width 32 height 8
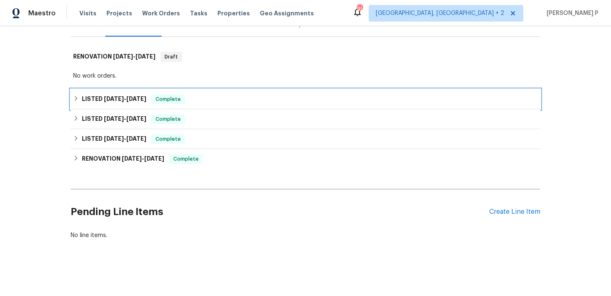
scroll to position [114, 0]
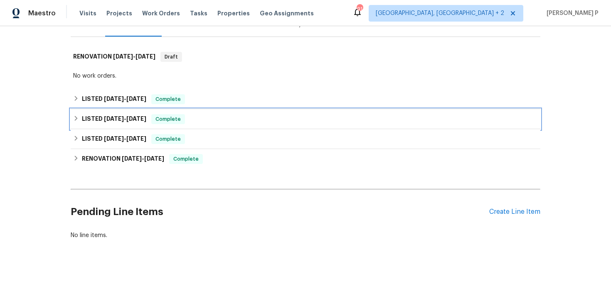
click at [153, 121] on div "LISTED [DATE] - [DATE] Complete" at bounding box center [305, 119] width 465 height 10
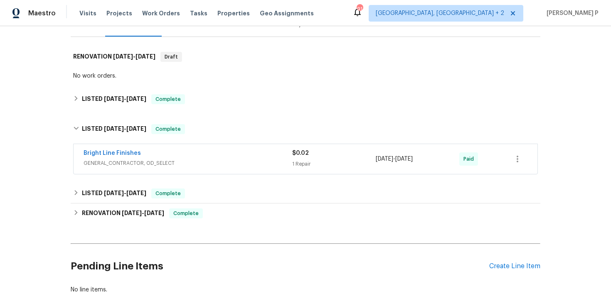
click at [161, 162] on span "GENERAL_CONTRACTOR, OD_SELECT" at bounding box center [188, 163] width 209 height 8
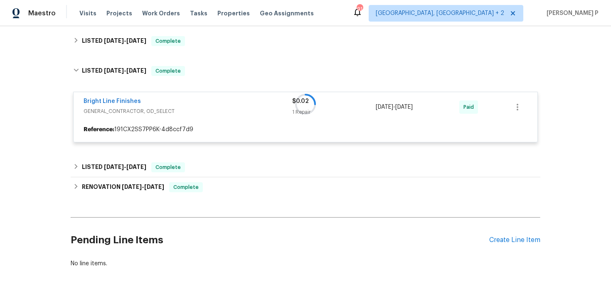
scroll to position [178, 0]
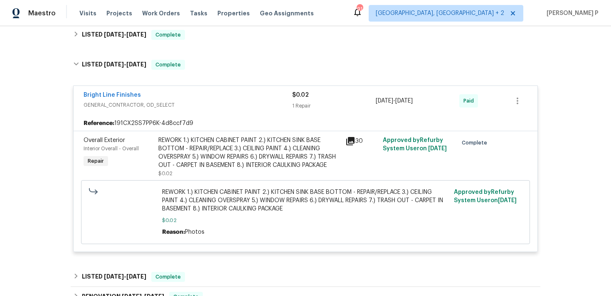
click at [158, 109] on span "GENERAL_CONTRACTOR, OD_SELECT" at bounding box center [188, 105] width 209 height 8
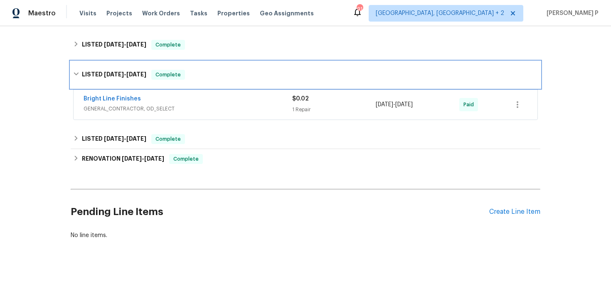
click at [166, 81] on div "LISTED [DATE] - [DATE] Complete" at bounding box center [306, 75] width 470 height 27
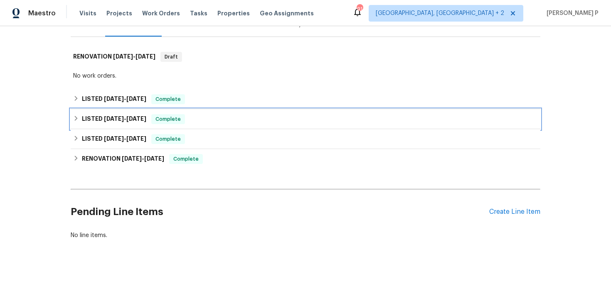
click at [157, 126] on div "LISTED [DATE] - [DATE] Complete" at bounding box center [306, 119] width 470 height 20
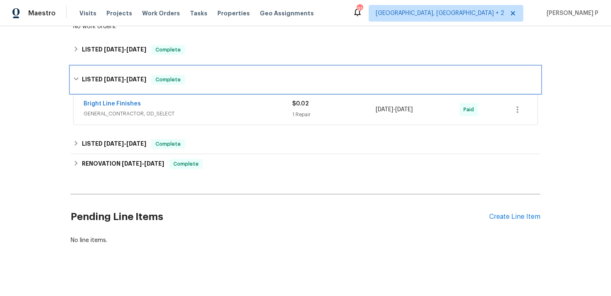
scroll to position [168, 0]
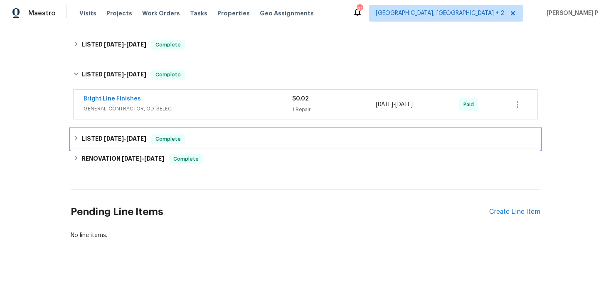
click at [157, 136] on span "Complete" at bounding box center [168, 139] width 32 height 8
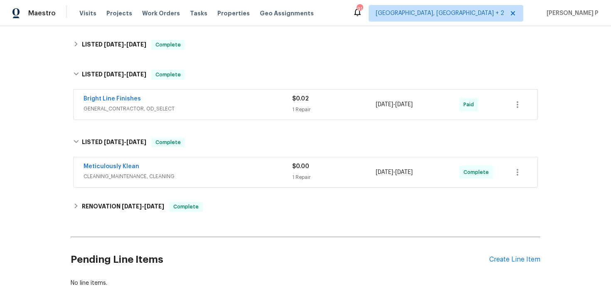
click at [168, 173] on span "CLEANING_MAINTENANCE, CLEANING" at bounding box center [188, 177] width 209 height 8
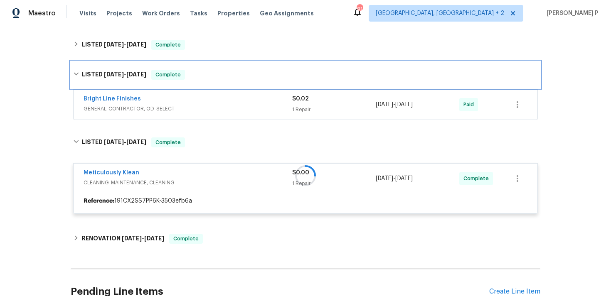
click at [170, 80] on div "LISTED [DATE] - [DATE] Complete" at bounding box center [306, 75] width 470 height 27
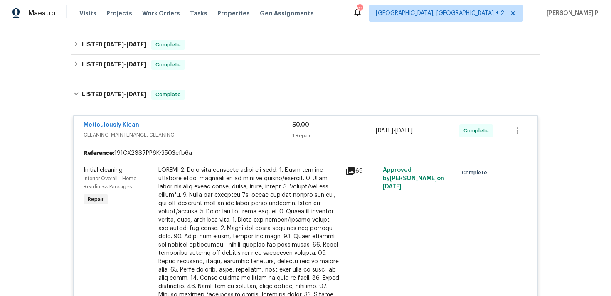
click at [162, 122] on div "Meticulously Klean" at bounding box center [188, 126] width 209 height 10
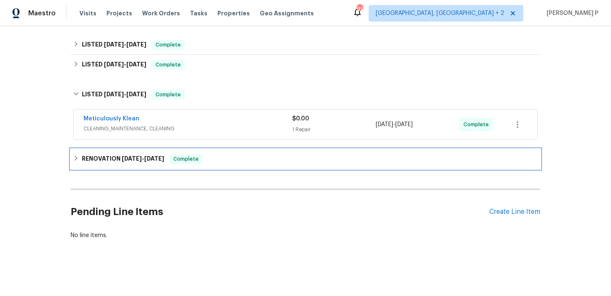
click at [159, 155] on h6 "RENOVATION [DATE] - [DATE]" at bounding box center [123, 159] width 82 height 10
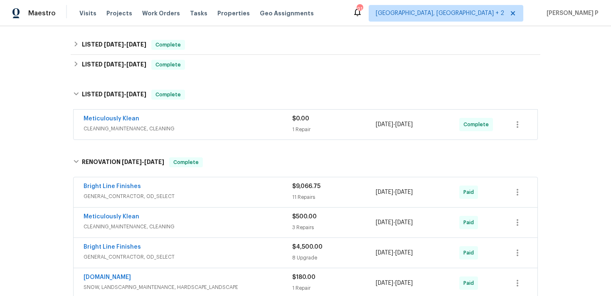
click at [162, 206] on div "Bright Line Finishes GENERAL_CONTRACTOR, OD_SELECT $9,066.75 11 Repairs [DATE] …" at bounding box center [306, 193] width 464 height 30
click at [162, 196] on span "GENERAL_CONTRACTOR, OD_SELECT" at bounding box center [188, 196] width 209 height 8
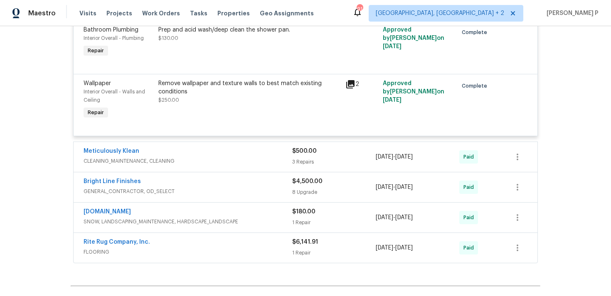
scroll to position [1152, 0]
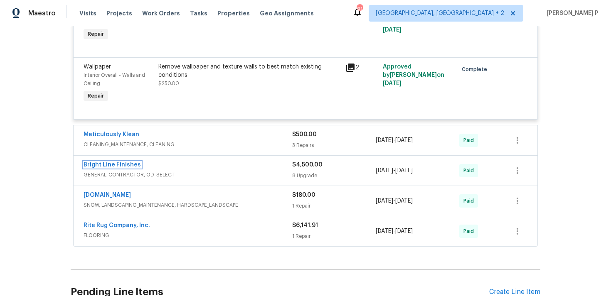
click at [133, 167] on link "Bright Line Finishes" at bounding box center [112, 165] width 57 height 6
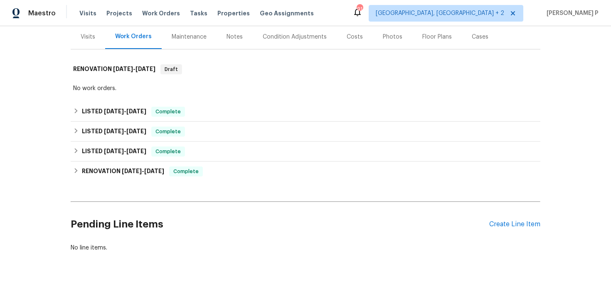
scroll to position [101, 0]
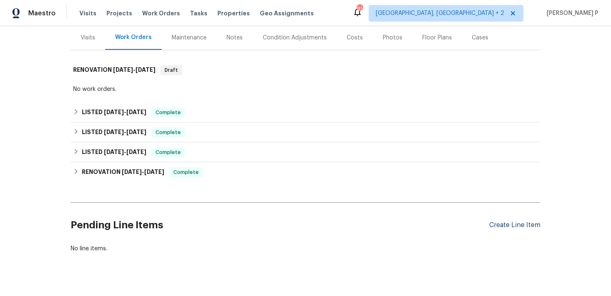
click at [506, 226] on div "Create Line Item" at bounding box center [514, 226] width 51 height 8
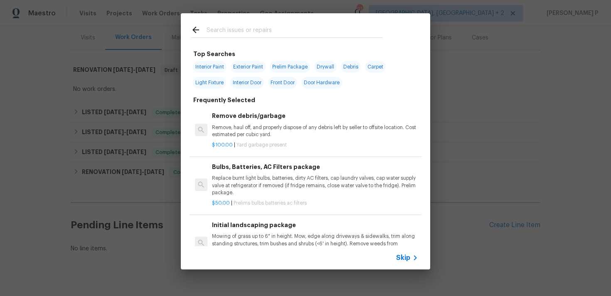
click at [412, 259] on icon at bounding box center [415, 258] width 10 height 10
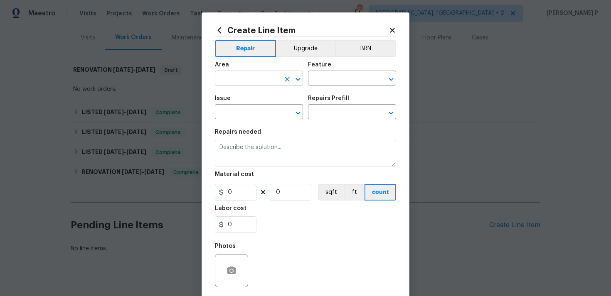
click at [293, 84] on div at bounding box center [292, 80] width 22 height 12
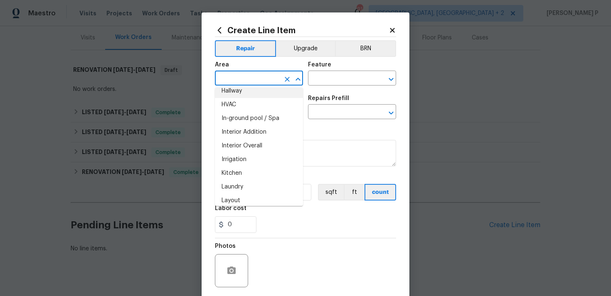
scroll to position [296, 0]
click at [237, 168] on li "Kitchen" at bounding box center [259, 173] width 88 height 14
type input "Kitchen"
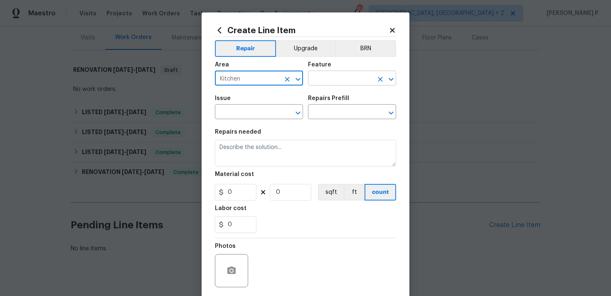
click at [336, 76] on input "text" at bounding box center [340, 79] width 65 height 13
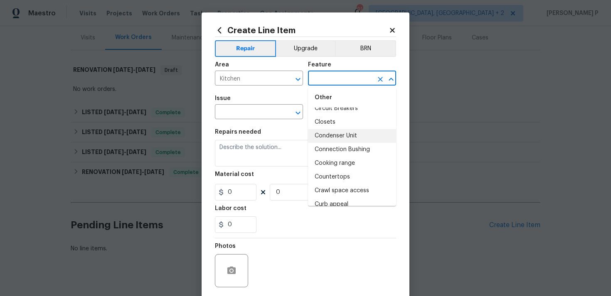
scroll to position [232, 0]
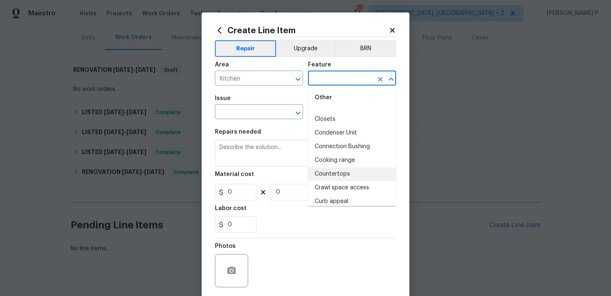
click at [336, 173] on li "Countertops" at bounding box center [352, 175] width 88 height 14
type input "Countertops"
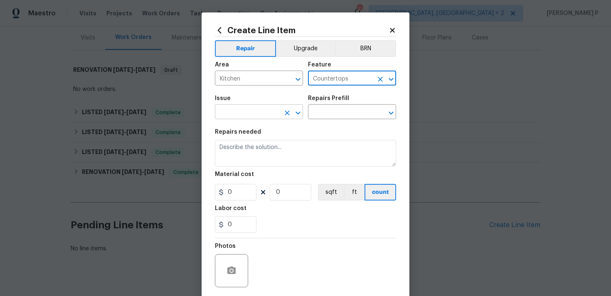
click at [297, 113] on icon "Open" at bounding box center [298, 112] width 5 height 3
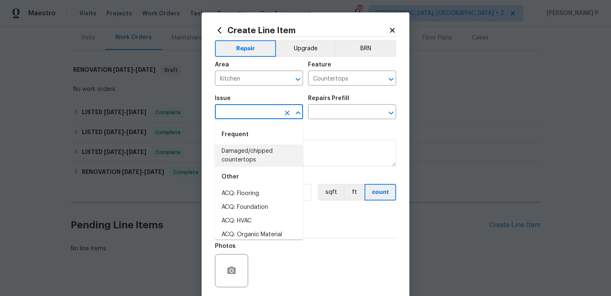
click at [248, 153] on li "Damaged/chipped countertops" at bounding box center [259, 156] width 88 height 22
type input "Damaged/chipped countertops"
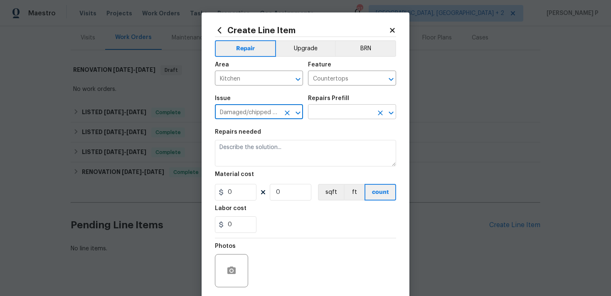
click at [330, 116] on input "text" at bounding box center [340, 112] width 65 height 13
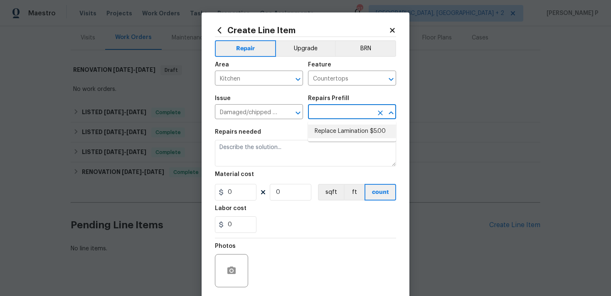
click at [336, 126] on li "Replace Lamination $5.00" at bounding box center [352, 132] width 88 height 14
type input "Replace Lamination $5.00"
type textarea "Replace laminate trim"
type input "5"
type input "1"
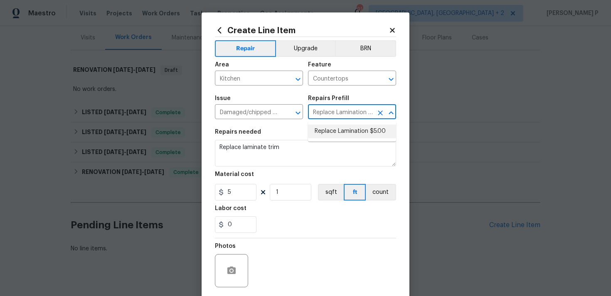
click at [260, 136] on div "Repairs needed" at bounding box center [305, 134] width 181 height 11
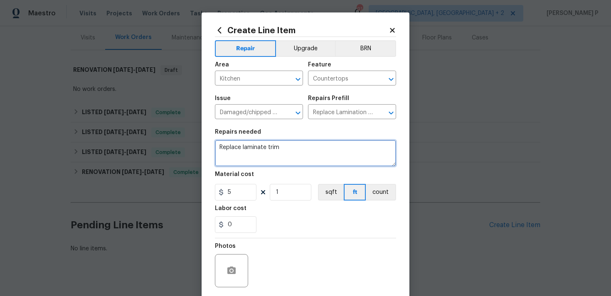
click at [260, 151] on textarea "Replace laminate trim" at bounding box center [305, 153] width 181 height 27
paste textarea "The kitchen countertop's surface paper is peeling, and the rear corner of the c…"
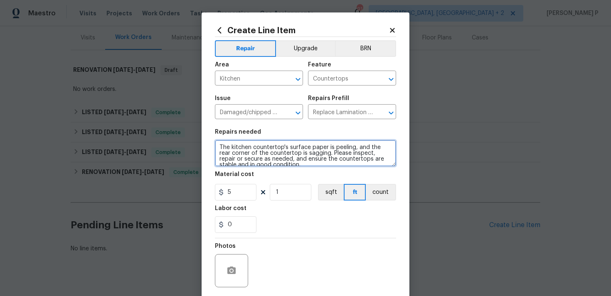
scroll to position [2, 0]
type textarea "The kitchen countertop's surface paper is peeling, and the rear corner of the c…"
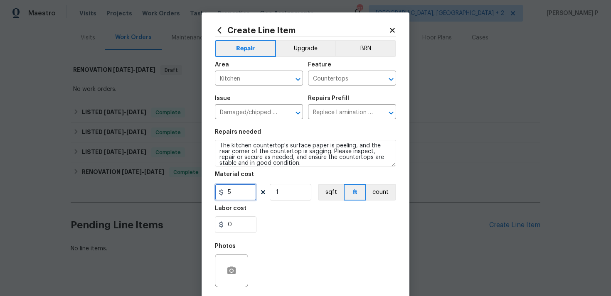
click at [236, 188] on input "5" at bounding box center [236, 192] width 42 height 17
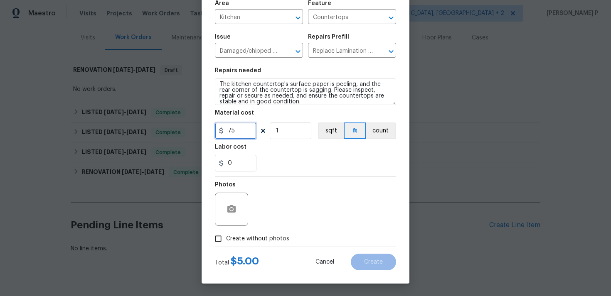
type input "75"
click at [222, 232] on input "Create without photos" at bounding box center [218, 239] width 16 height 16
checkbox input "true"
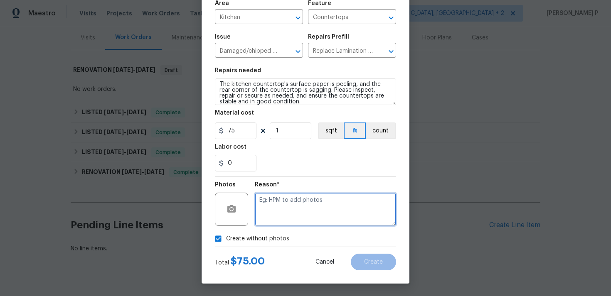
click at [279, 214] on textarea at bounding box center [325, 209] width 141 height 33
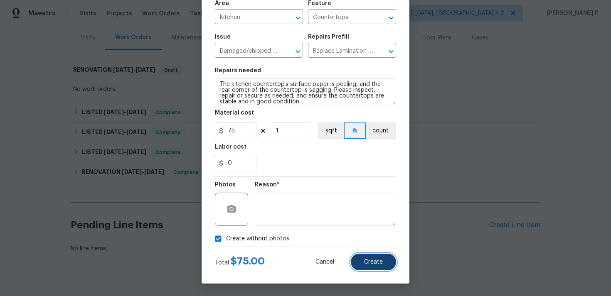
click at [379, 260] on span "Create" at bounding box center [373, 262] width 19 height 6
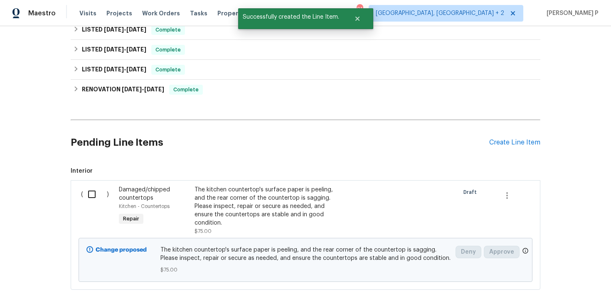
scroll to position [213, 0]
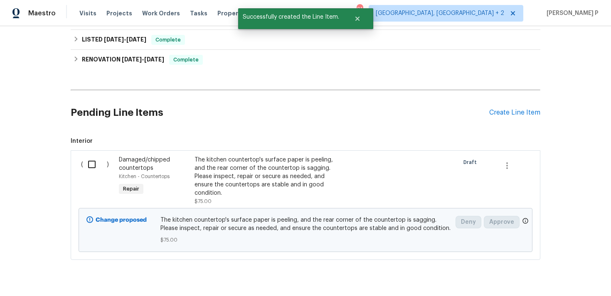
click at [94, 167] on input "checkbox" at bounding box center [95, 164] width 24 height 17
checkbox input "true"
click at [564, 276] on span "Create Work Order" at bounding box center [563, 276] width 55 height 10
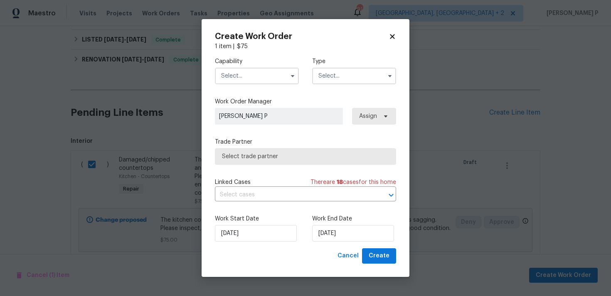
click at [364, 75] on input "text" at bounding box center [354, 76] width 84 height 17
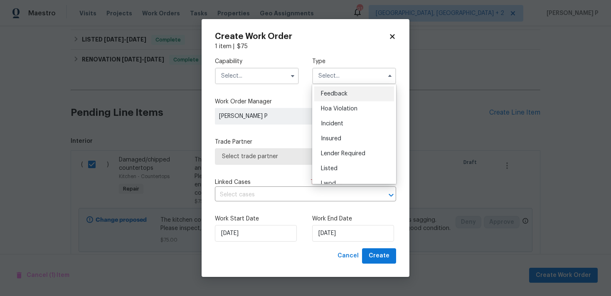
click at [335, 95] on span "Feedback" at bounding box center [334, 94] width 27 height 6
type input "Feedback"
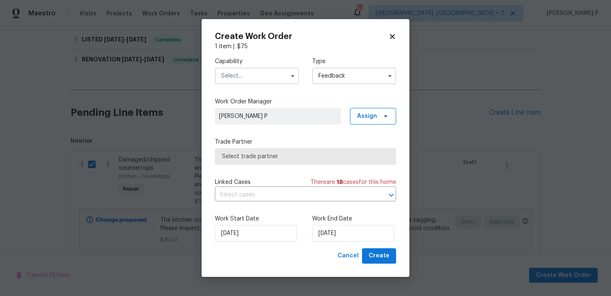
click at [235, 74] on input "text" at bounding box center [257, 76] width 84 height 17
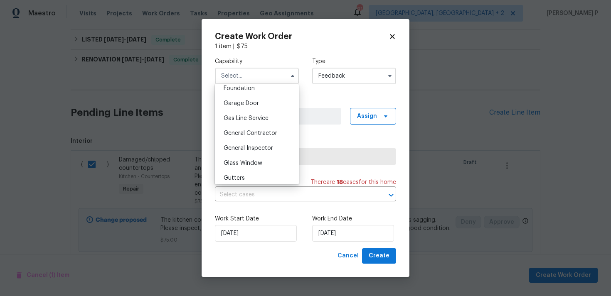
scroll to position [407, 0]
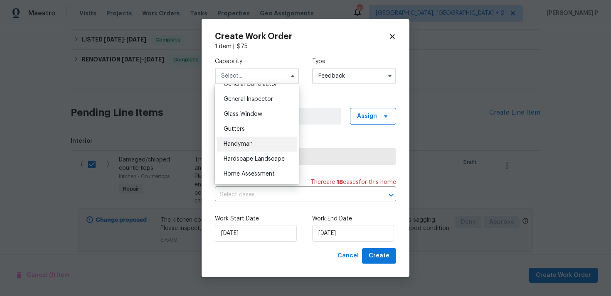
click at [238, 141] on span "Handyman" at bounding box center [238, 144] width 29 height 6
type input "Handyman"
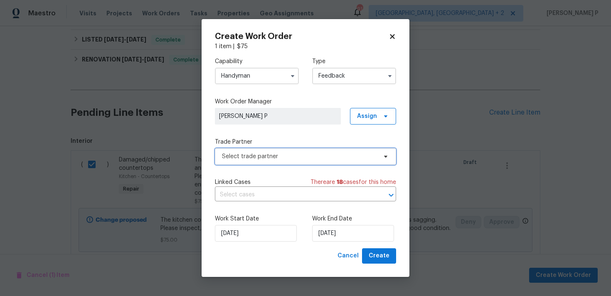
click at [261, 156] on span "Select trade partner" at bounding box center [299, 157] width 155 height 8
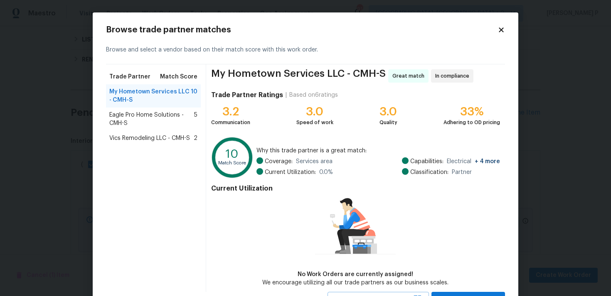
click at [179, 118] on span "Eagle Pro Home Solutions - CMH-S" at bounding box center [151, 119] width 85 height 17
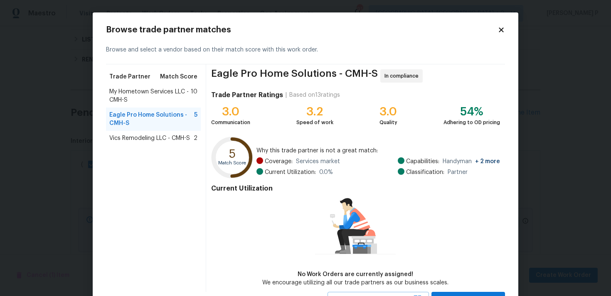
click at [136, 86] on div "My Hometown Services LLC - CMH-S 10" at bounding box center [153, 95] width 95 height 23
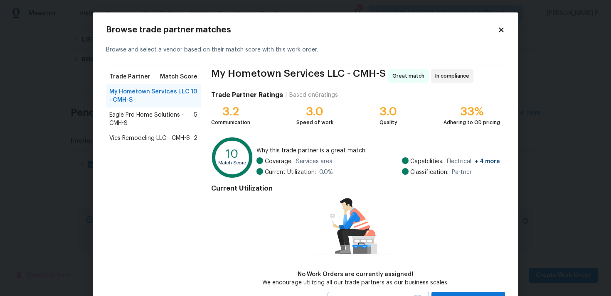
scroll to position [36, 0]
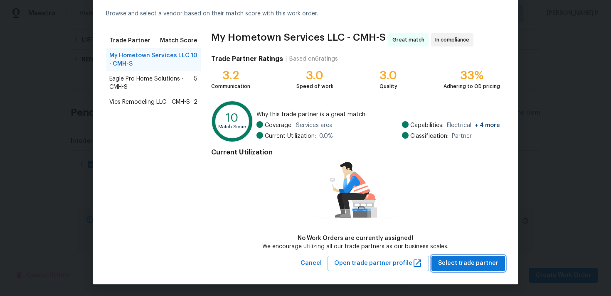
click at [472, 268] on span "Select trade partner" at bounding box center [468, 264] width 60 height 10
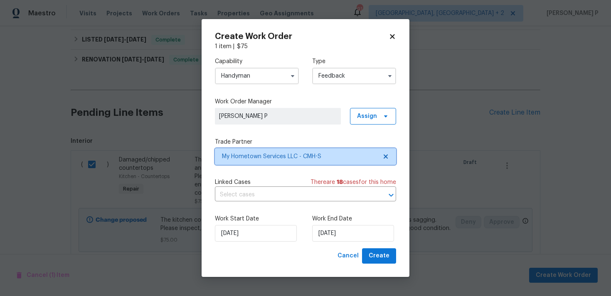
scroll to position [0, 0]
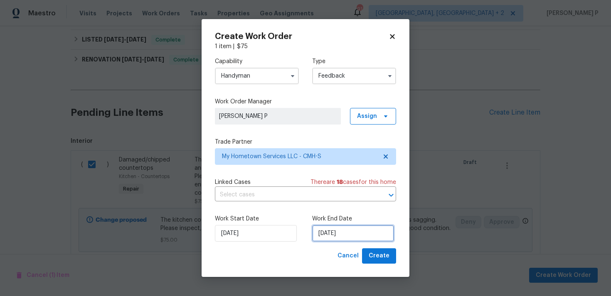
click at [355, 239] on input "[DATE]" at bounding box center [353, 233] width 82 height 17
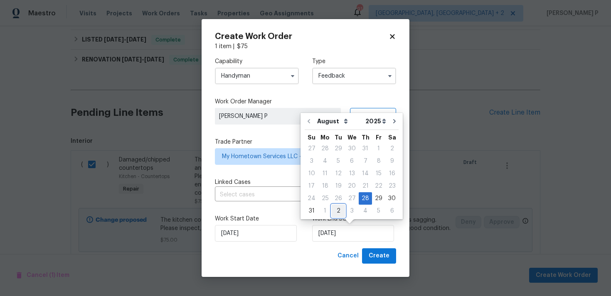
click at [338, 211] on div "2" at bounding box center [338, 211] width 13 height 12
type input "[DATE]"
select select "8"
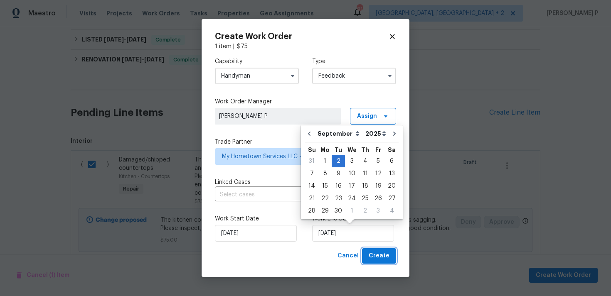
click at [387, 254] on span "Create" at bounding box center [379, 256] width 21 height 10
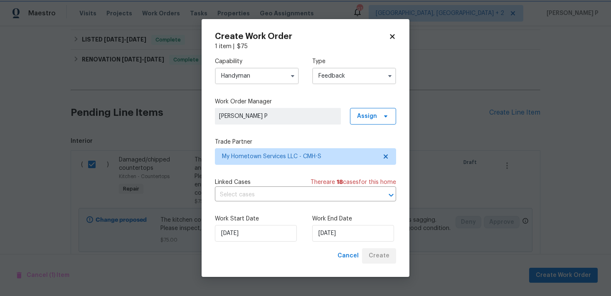
checkbox input "false"
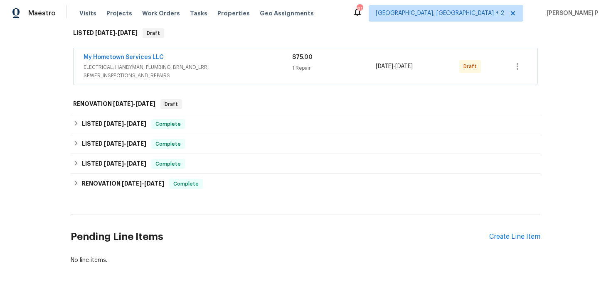
scroll to position [94, 0]
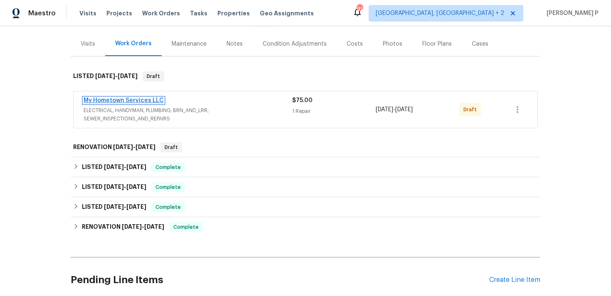
click at [145, 98] on link "My Hometown Services LLC" at bounding box center [124, 101] width 80 height 6
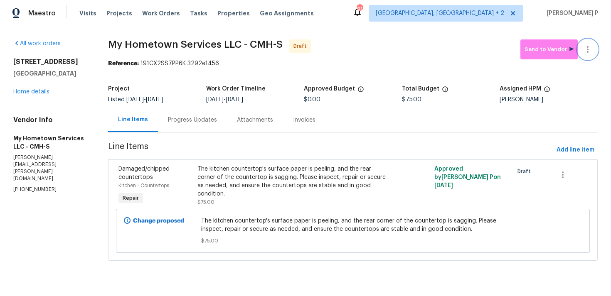
click at [589, 56] on button "button" at bounding box center [588, 49] width 20 height 20
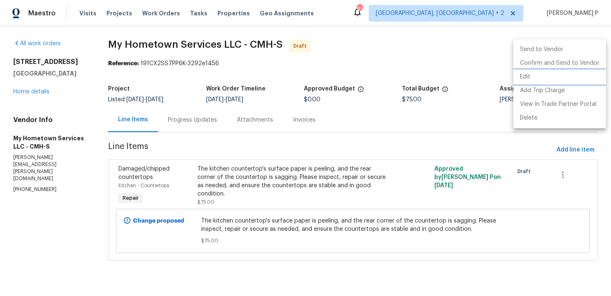
click at [547, 73] on li "Edit" at bounding box center [559, 77] width 93 height 14
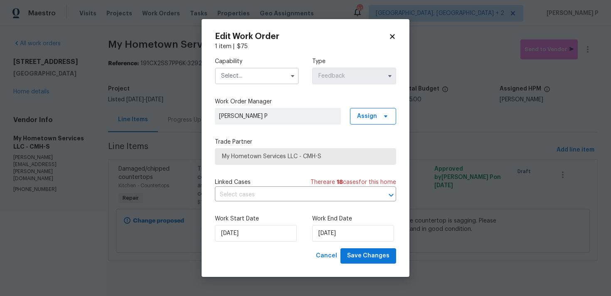
click at [270, 72] on input "text" at bounding box center [257, 76] width 84 height 17
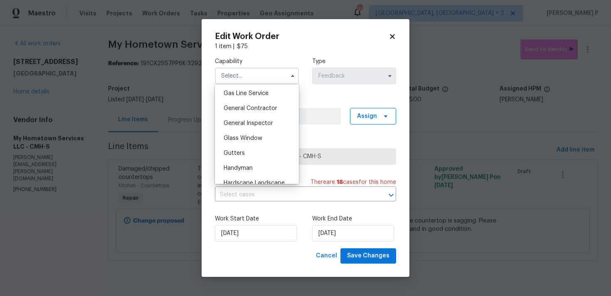
scroll to position [395, 0]
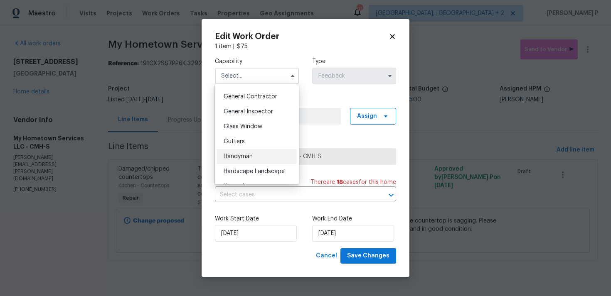
click at [249, 162] on div "Handyman" at bounding box center [257, 156] width 80 height 15
type input "Handyman"
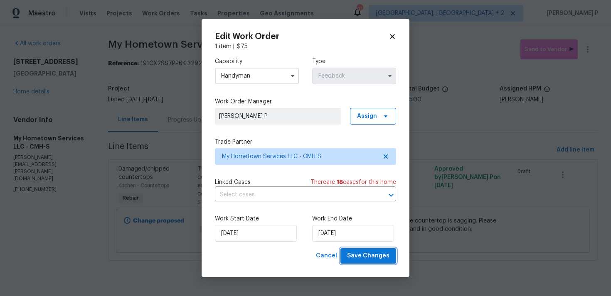
click at [366, 256] on span "Save Changes" at bounding box center [368, 256] width 42 height 10
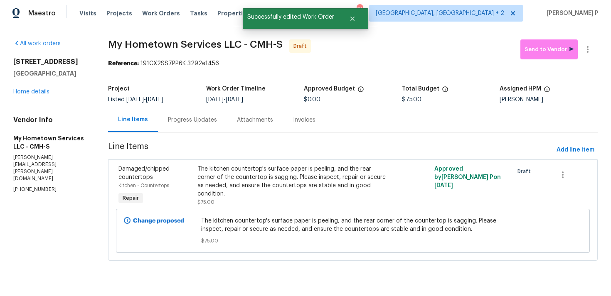
click at [197, 122] on div "Progress Updates" at bounding box center [192, 120] width 49 height 8
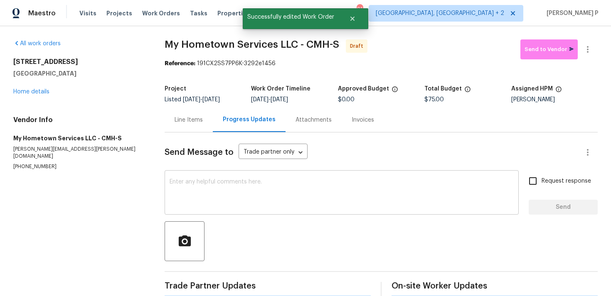
click at [209, 175] on div "x ​" at bounding box center [342, 194] width 354 height 42
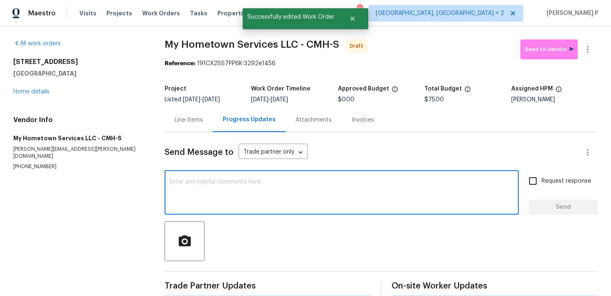
paste textarea "Hi, this is Ramyasri with Opendoor. I’m confirming you received the WO for the …"
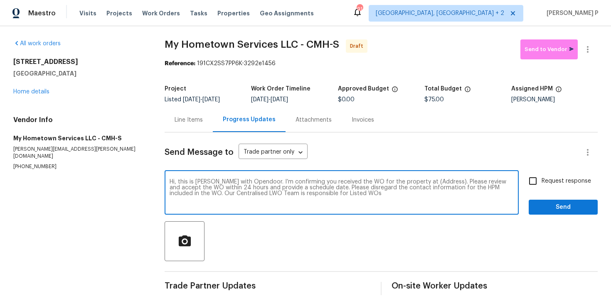
paste textarea "1076 Valley Dr, Marysville, OH 43040"
drag, startPoint x: 417, startPoint y: 183, endPoint x: 442, endPoint y: 183, distance: 24.5
click at [190, 186] on textarea "Hi, this is Ramyasri with Opendoor. I’m confirming you received the WO for the …" at bounding box center [342, 193] width 344 height 29
type textarea "Hi, this is Ramyasri with Opendoor. I’m confirming you received the WO for the …"
click at [536, 184] on input "Request response" at bounding box center [532, 181] width 17 height 17
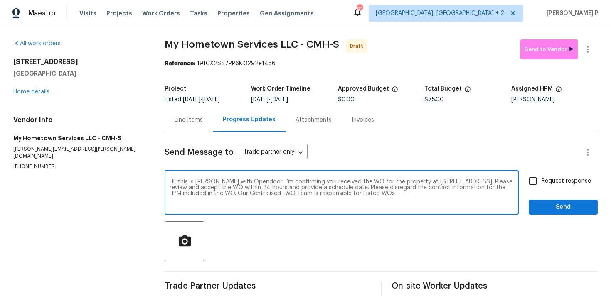
checkbox input "true"
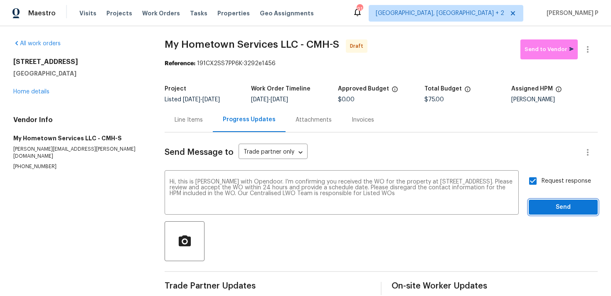
click at [556, 212] on span "Send" at bounding box center [564, 207] width 56 height 10
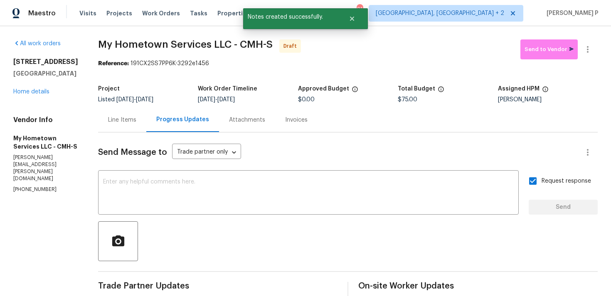
click at [369, 223] on div at bounding box center [348, 242] width 500 height 40
click at [582, 49] on button "button" at bounding box center [588, 49] width 20 height 20
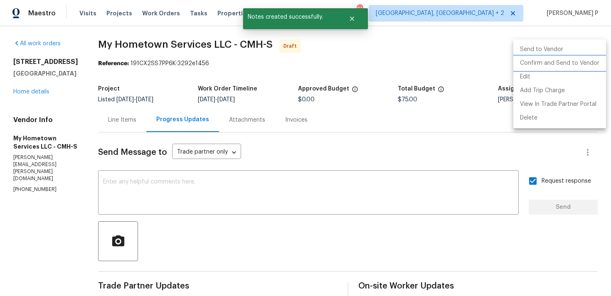
click at [585, 65] on li "Confirm and Send to Vendor" at bounding box center [559, 64] width 93 height 14
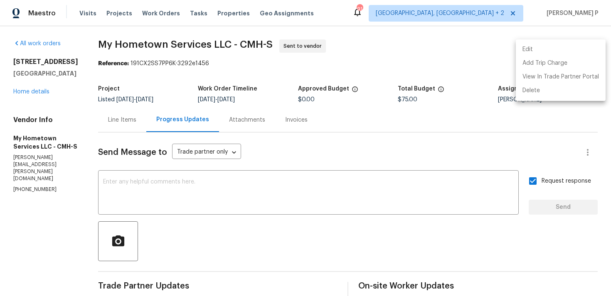
click at [105, 56] on div at bounding box center [305, 148] width 611 height 296
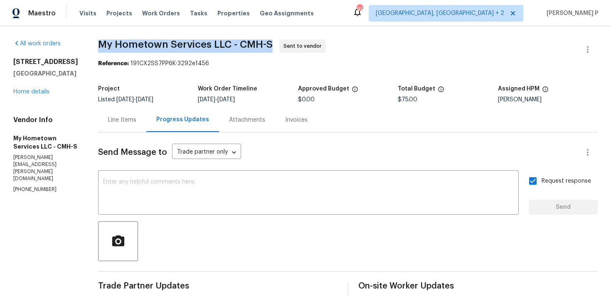
drag, startPoint x: 97, startPoint y: 42, endPoint x: 269, endPoint y: 43, distance: 171.3
click at [269, 43] on span "My Hometown Services LLC - CMH-S" at bounding box center [185, 44] width 175 height 10
copy span "My Hometown Services LLC - CMH-S"
click at [176, 69] on section "My Hometown Services LLC - CMH-S Sent to vendor Reference: 191CX2SS7PP6K-3292e1…" at bounding box center [348, 195] width 500 height 313
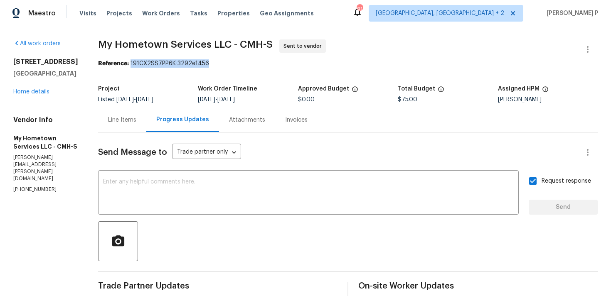
drag, startPoint x: 130, startPoint y: 64, endPoint x: 244, endPoint y: 64, distance: 114.3
click at [243, 64] on div "Reference: 191CX2SS7PP6K-3292e1456" at bounding box center [348, 63] width 500 height 8
copy div "191CX2SS7PP6K-3292e1456"
click at [131, 119] on div "Line Items" at bounding box center [122, 120] width 28 height 8
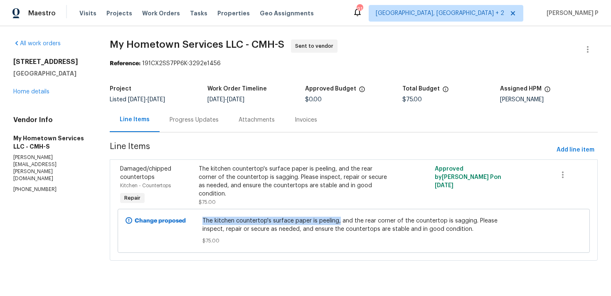
drag, startPoint x: 204, startPoint y: 222, endPoint x: 339, endPoint y: 222, distance: 135.1
click at [339, 222] on span "The kitchen countertop's surface paper is peeling, and the rear corner of the c…" at bounding box center [353, 225] width 303 height 17
copy span "The kitchen countertop's surface paper is peeling,"
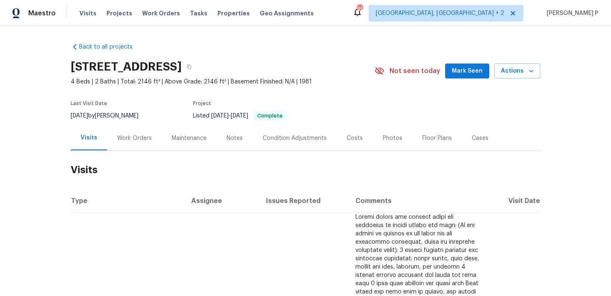
click at [132, 138] on div "Work Orders" at bounding box center [134, 138] width 35 height 8
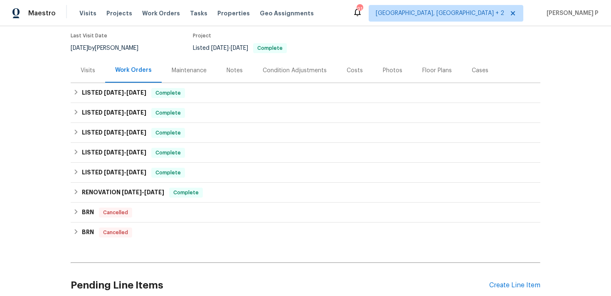
scroll to position [95, 0]
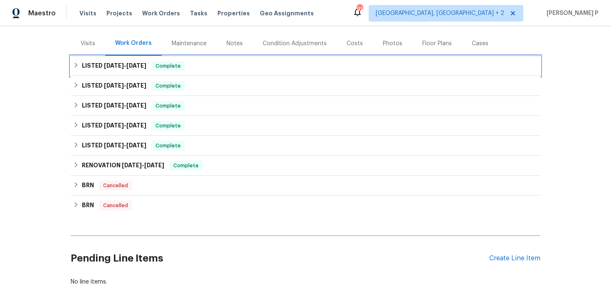
click at [130, 64] on span "6/26/25" at bounding box center [136, 66] width 20 height 6
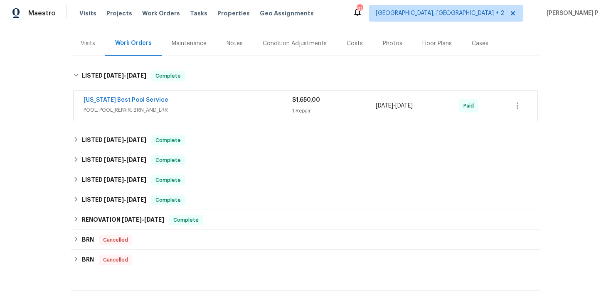
click at [174, 111] on span "POOL, POOL_REPAIR, BRN_AND_LRR" at bounding box center [188, 110] width 209 height 8
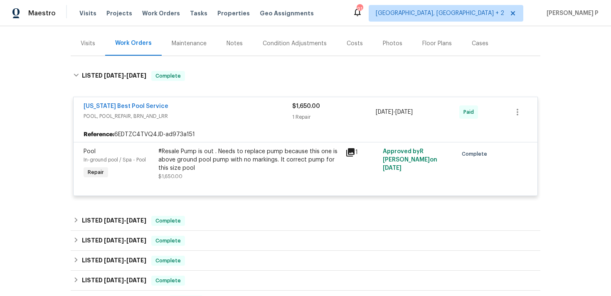
click at [173, 115] on span "POOL, POOL_REPAIR, BRN_AND_LRR" at bounding box center [188, 116] width 209 height 8
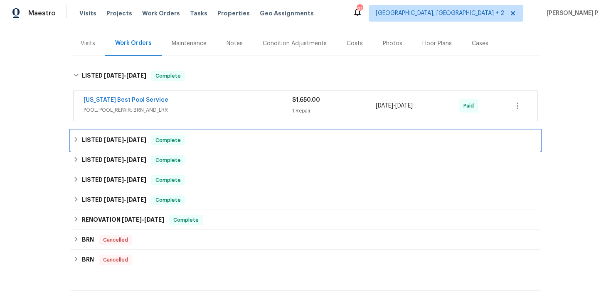
click at [170, 140] on span "Complete" at bounding box center [168, 140] width 32 height 8
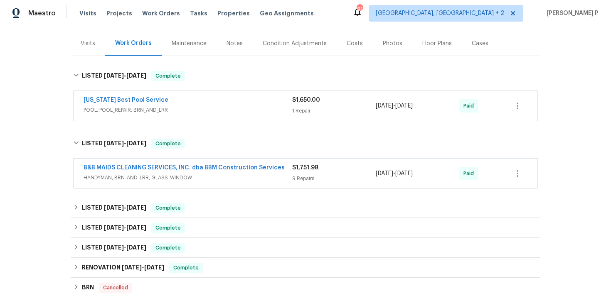
click at [204, 180] on span "HANDYMAN, BRN_AND_LRR, GLASS_WINDOW" at bounding box center [188, 178] width 209 height 8
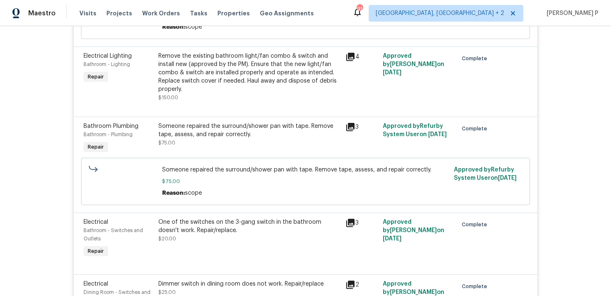
scroll to position [0, 0]
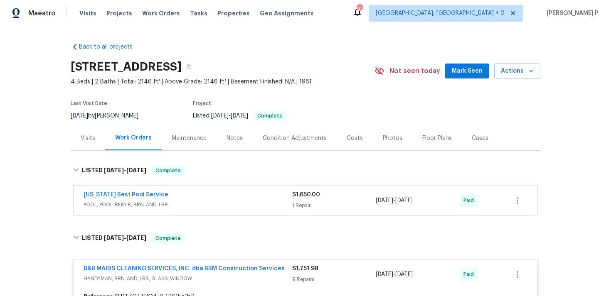
click at [164, 199] on div "Texas Best Pool Service" at bounding box center [188, 196] width 209 height 10
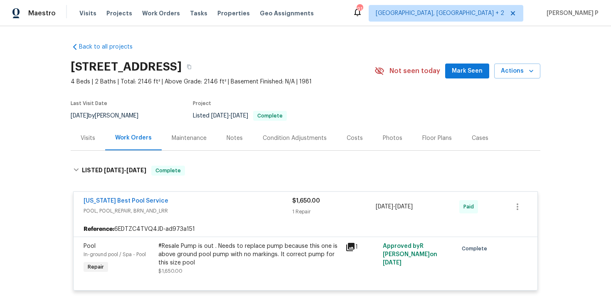
click at [167, 220] on div "Texas Best Pool Service POOL, POOL_REPAIR, BRN_AND_LRR $1,650.00 1 Repair 6/23/…" at bounding box center [306, 207] width 464 height 30
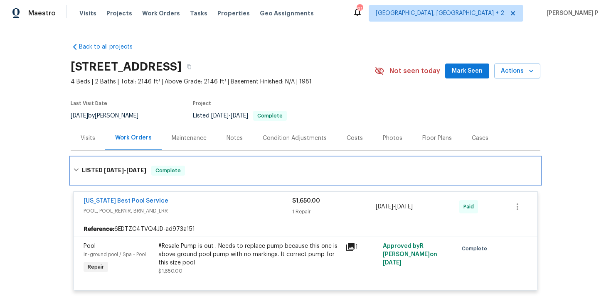
click at [159, 166] on div "Complete" at bounding box center [168, 171] width 34 height 10
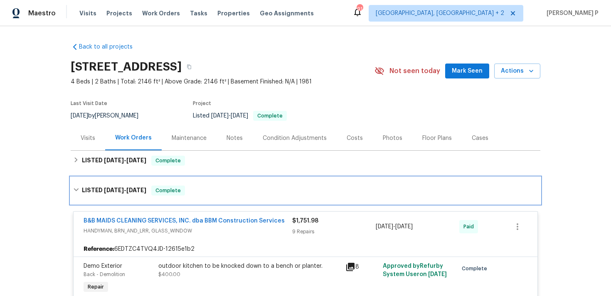
click at [141, 194] on h6 "LISTED 5/8/25 - 5/14/25" at bounding box center [114, 191] width 64 height 10
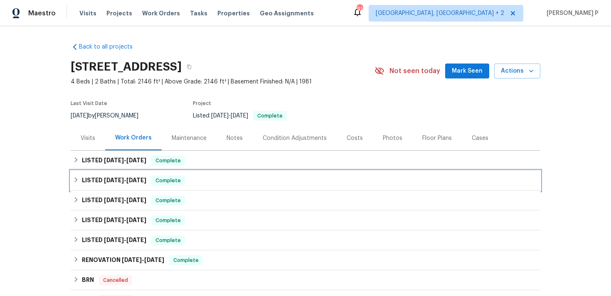
scroll to position [141, 0]
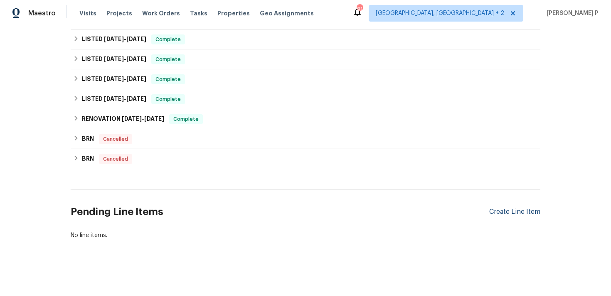
click at [520, 209] on div "Create Line Item" at bounding box center [514, 212] width 51 height 8
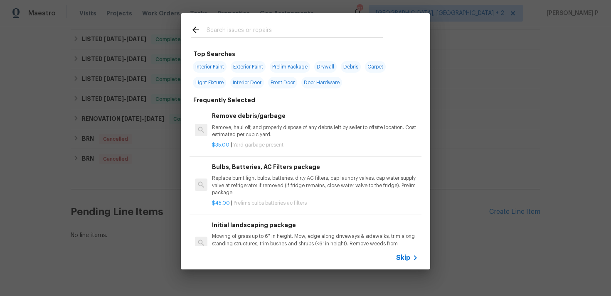
click at [407, 261] on span "Skip" at bounding box center [403, 258] width 14 height 8
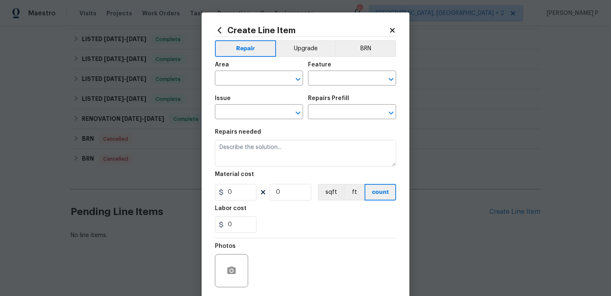
click at [305, 76] on div "Area ​ Feature ​" at bounding box center [305, 74] width 181 height 34
click at [300, 78] on icon "Open" at bounding box center [298, 79] width 10 height 10
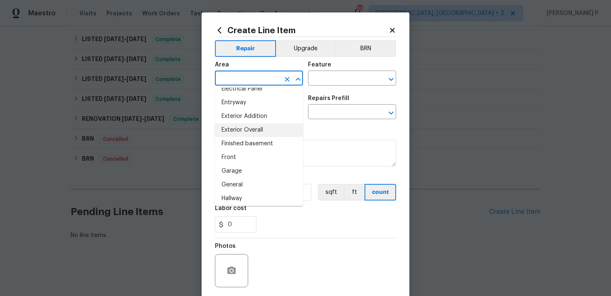
scroll to position [216, 0]
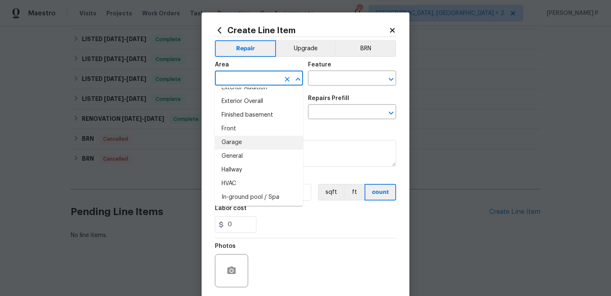
click at [240, 145] on li "Garage" at bounding box center [259, 143] width 88 height 14
type input "Garage"
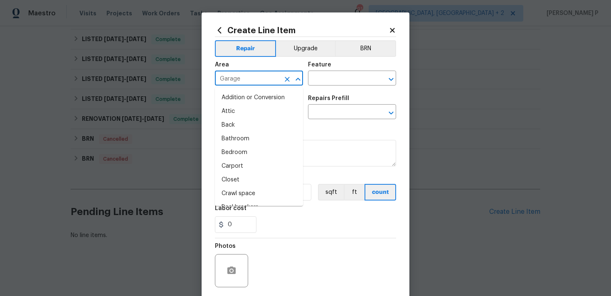
scroll to position [159, 0]
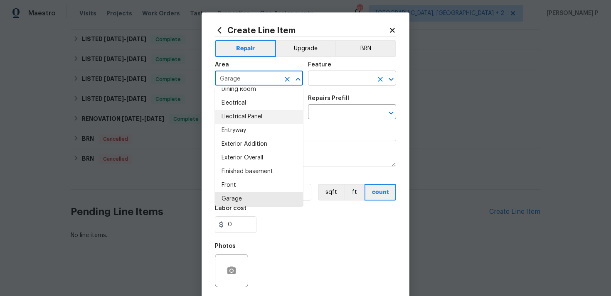
click at [339, 79] on input "text" at bounding box center [340, 79] width 65 height 13
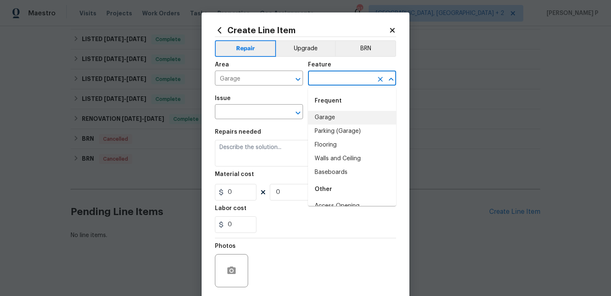
click at [335, 114] on li "Garage" at bounding box center [352, 118] width 88 height 14
type input "Garage"
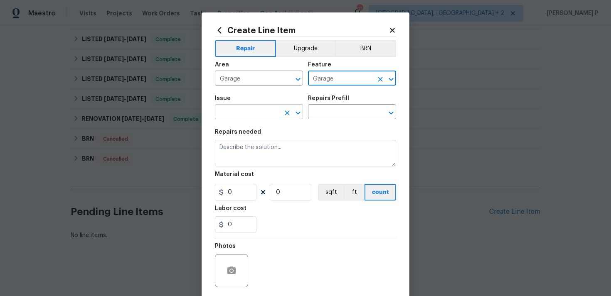
click at [299, 115] on icon "Open" at bounding box center [298, 113] width 10 height 10
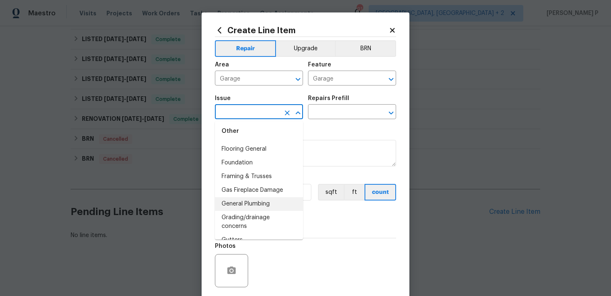
scroll to position [649, 0]
click at [257, 207] on li "General Plumbing" at bounding box center [259, 207] width 88 height 14
type input "General Plumbing"
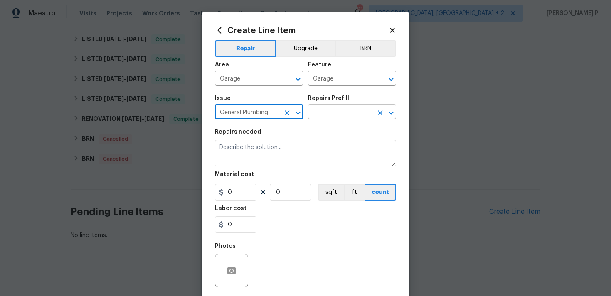
click at [326, 118] on input "text" at bounding box center [340, 112] width 65 height 13
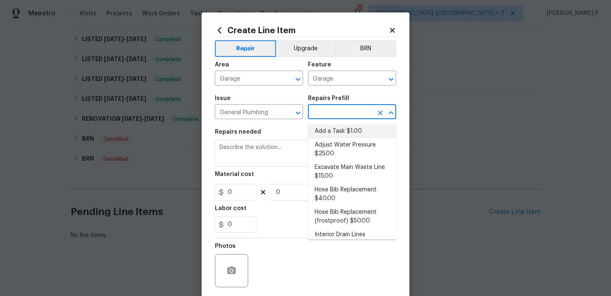
click at [326, 134] on li "Add a Task $1.00" at bounding box center [352, 132] width 88 height 14
type input "Plumbing"
type input "Add a Task $1.00"
type textarea "HPM to detail"
type input "1"
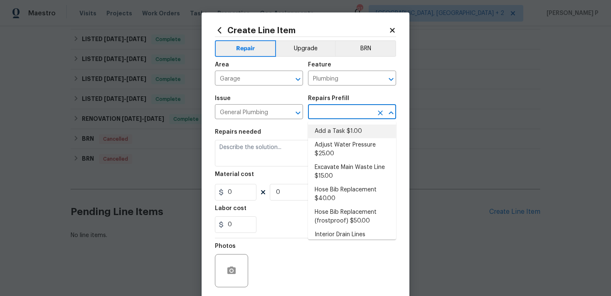
type input "1"
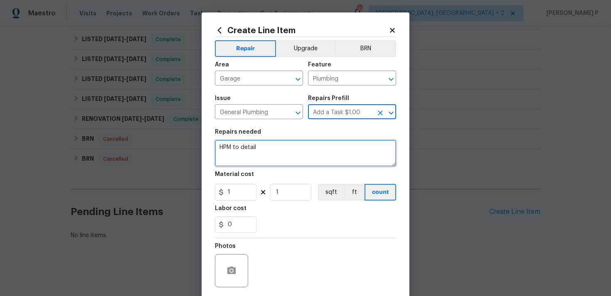
click at [267, 152] on textarea "HPM to detail" at bounding box center [305, 153] width 181 height 27
paste textarea "Please investigate the report that "the garage is leaking prospective buyer rep…"
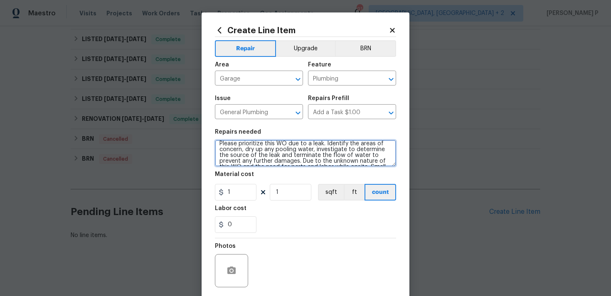
scroll to position [0, 0]
drag, startPoint x: 313, startPoint y: 146, endPoint x: 210, endPoint y: 147, distance: 102.7
click at [210, 147] on div "Create Line Item Repair Upgrade BRN Area Garage ​ Feature Plumbing ​ Issue Gene…" at bounding box center [306, 178] width 208 height 333
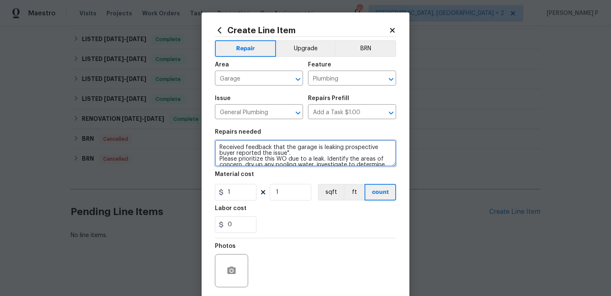
click at [221, 160] on textarea "Received feedback that the garage is leaking prospective buyer reported the iss…" at bounding box center [305, 153] width 181 height 27
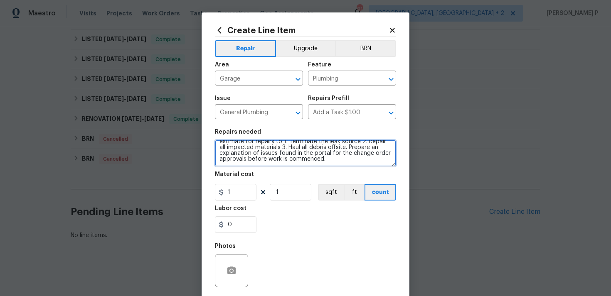
type textarea "Received feedback that the garage is leaking prospective buyer reported the iss…"
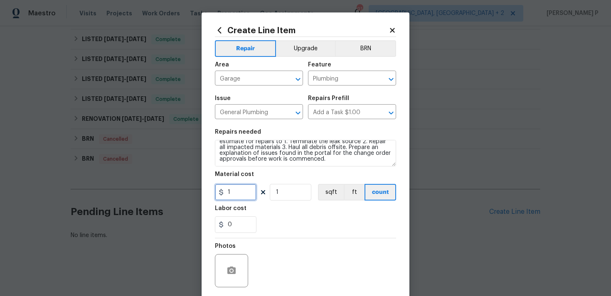
click at [253, 188] on input "1" at bounding box center [236, 192] width 42 height 17
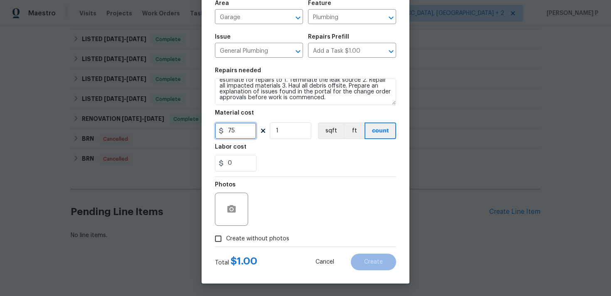
type input "75"
click at [218, 238] on input "Create without photos" at bounding box center [218, 239] width 16 height 16
checkbox input "true"
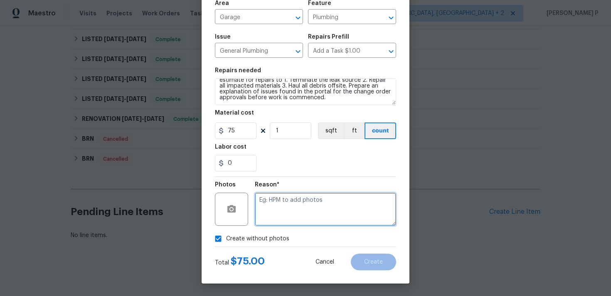
click at [291, 209] on textarea at bounding box center [325, 209] width 141 height 33
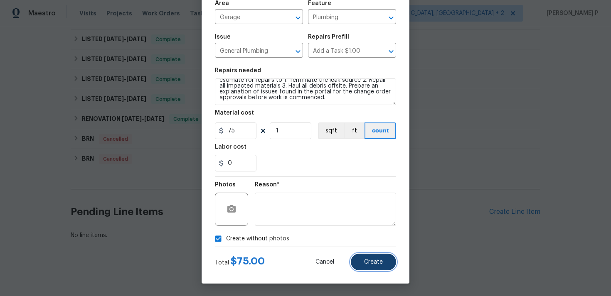
click at [375, 266] on button "Create" at bounding box center [373, 262] width 45 height 17
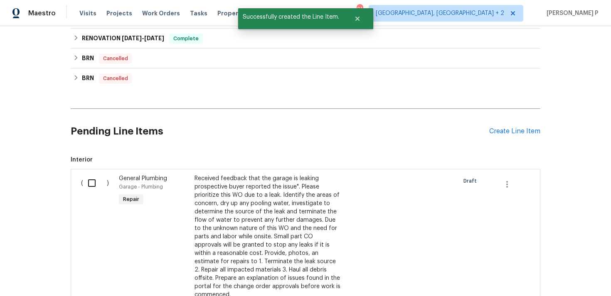
scroll to position [230, 0]
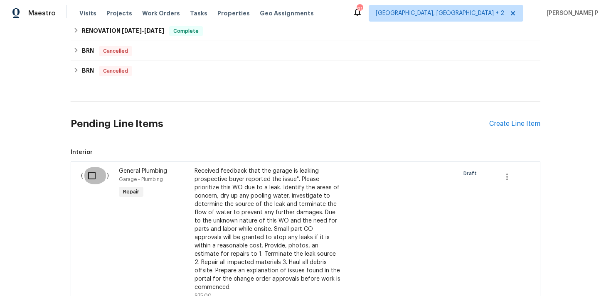
click at [92, 177] on input "checkbox" at bounding box center [95, 175] width 24 height 17
checkbox input "true"
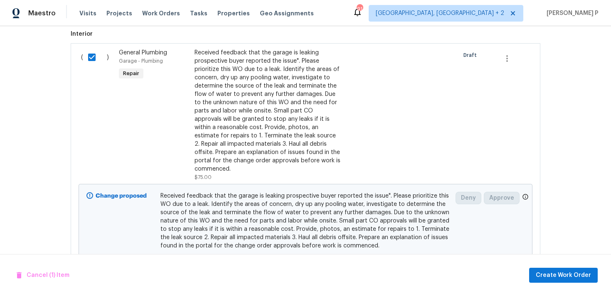
scroll to position [378, 0]
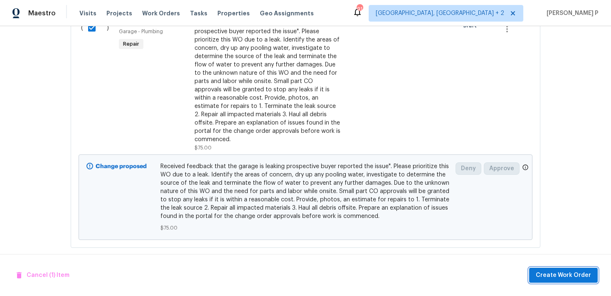
click at [564, 276] on span "Create Work Order" at bounding box center [563, 276] width 55 height 10
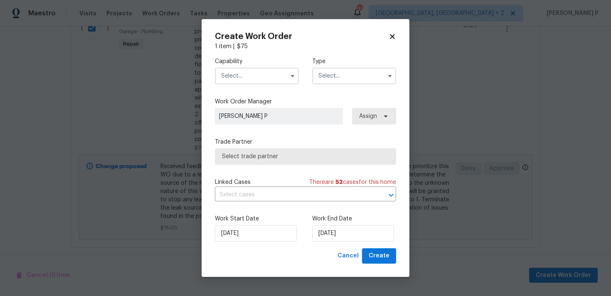
click at [353, 79] on input "text" at bounding box center [354, 76] width 84 height 17
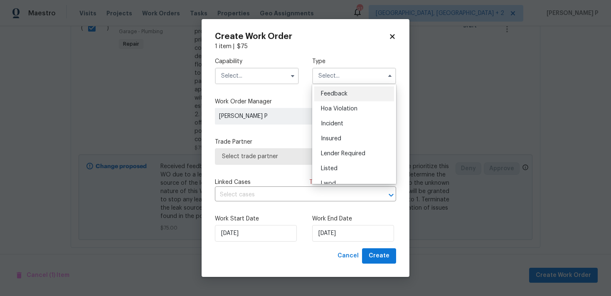
click at [345, 89] on div "Feedback" at bounding box center [354, 93] width 80 height 15
type input "Feedback"
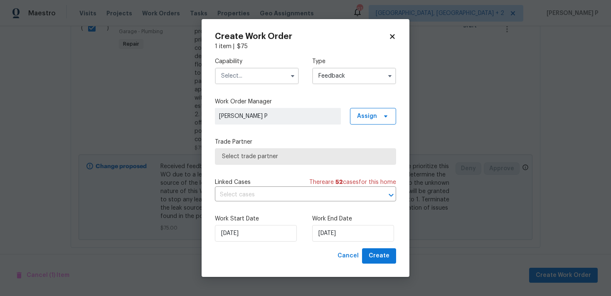
click at [260, 76] on input "text" at bounding box center [257, 76] width 84 height 17
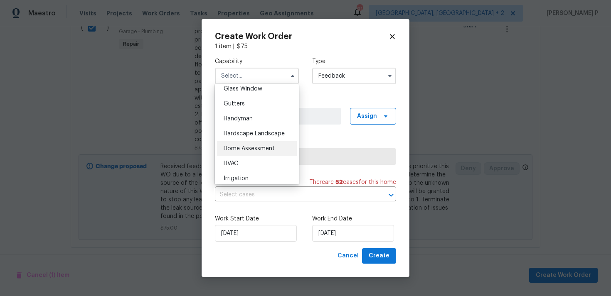
scroll to position [437, 0]
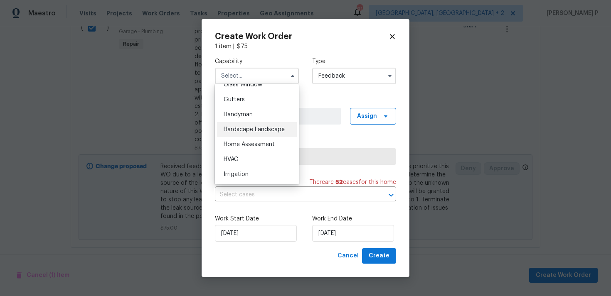
click at [239, 123] on div "Hardscape Landscape" at bounding box center [257, 129] width 80 height 15
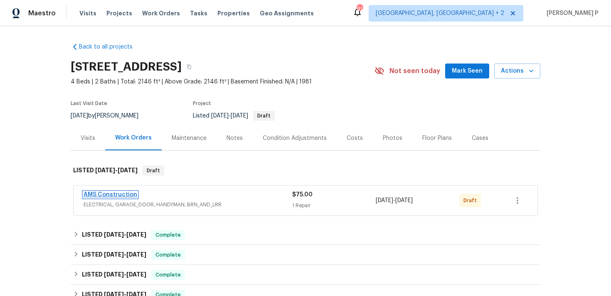
click at [115, 197] on link "AMS Construction" at bounding box center [111, 195] width 54 height 6
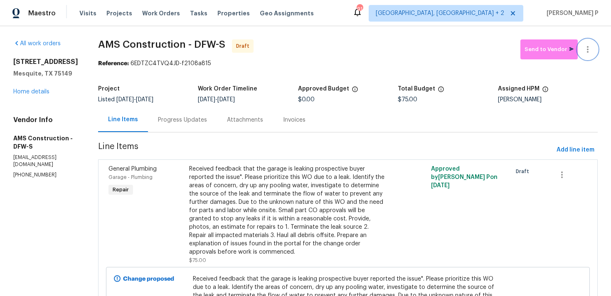
click at [591, 46] on icon "button" at bounding box center [588, 49] width 10 height 10
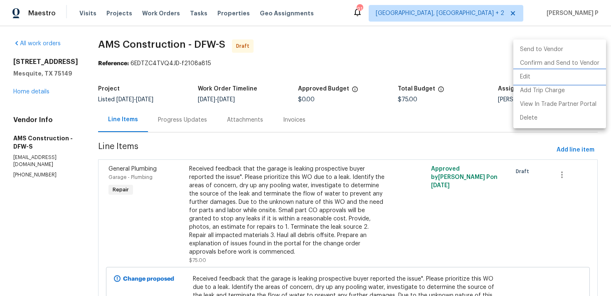
click at [522, 76] on li "Edit" at bounding box center [559, 77] width 93 height 14
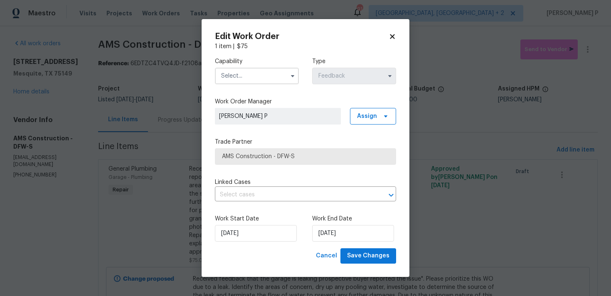
click at [249, 76] on input "text" at bounding box center [257, 76] width 84 height 17
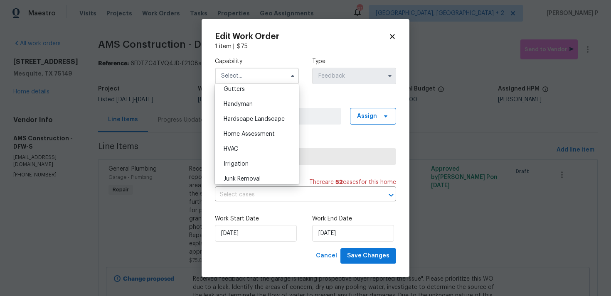
scroll to position [440, 0]
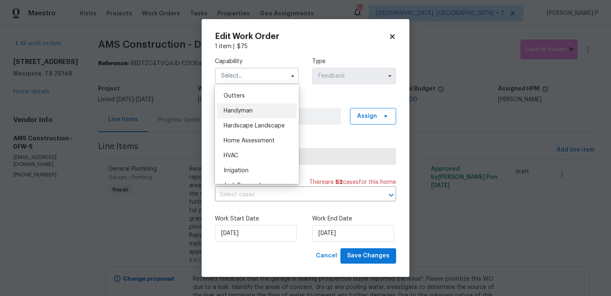
click at [241, 116] on div "Handyman" at bounding box center [257, 111] width 80 height 15
type input "Handyman"
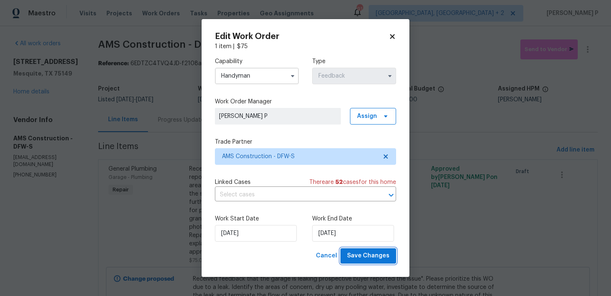
click at [370, 259] on span "Save Changes" at bounding box center [368, 256] width 42 height 10
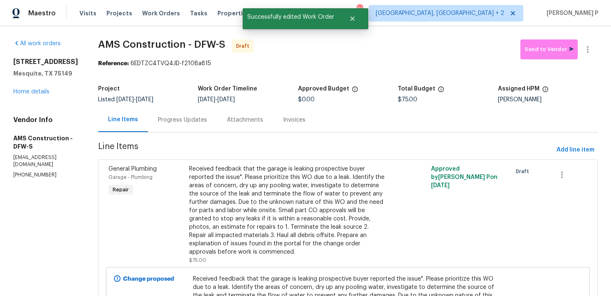
click at [178, 121] on div "Progress Updates" at bounding box center [182, 120] width 49 height 8
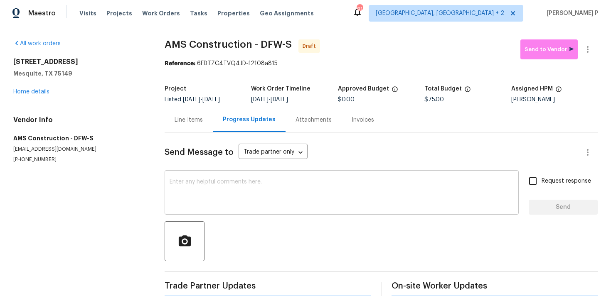
click at [180, 183] on textarea at bounding box center [342, 193] width 344 height 29
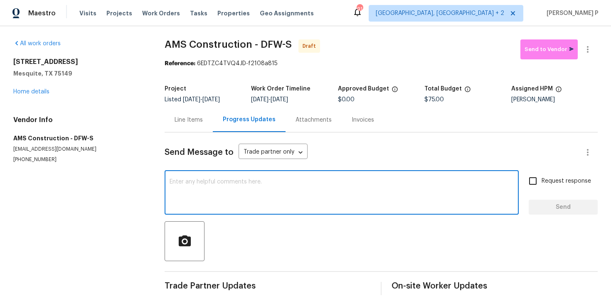
paste textarea "Hi, this is [PERSON_NAME] with Opendoor. I’m confirming you received the WO for…"
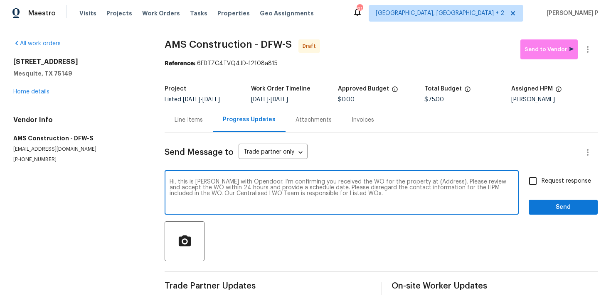
drag, startPoint x: 418, startPoint y: 181, endPoint x: 424, endPoint y: 181, distance: 6.7
click at [424, 181] on textarea "Hi, this is Ramyasri with Opendoor. I’m confirming you received the WO for the …" at bounding box center [342, 193] width 344 height 29
drag, startPoint x: 417, startPoint y: 181, endPoint x: 442, endPoint y: 180, distance: 24.5
click at [442, 180] on textarea "Hi, this is Ramyasri with Opendoor. I’m confirming you received the WO for the …" at bounding box center [342, 193] width 344 height 29
paste textarea "[STREET_ADDRESS]"
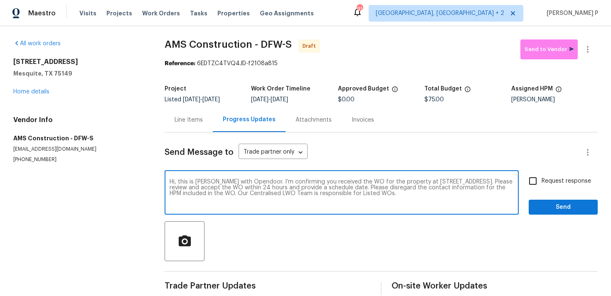
type textarea "Hi, this is Ramyasri with Opendoor. I’m confirming you received the WO for the …"
click at [543, 176] on label "Request response" at bounding box center [557, 181] width 67 height 17
click at [542, 176] on input "Request response" at bounding box center [532, 181] width 17 height 17
checkbox input "true"
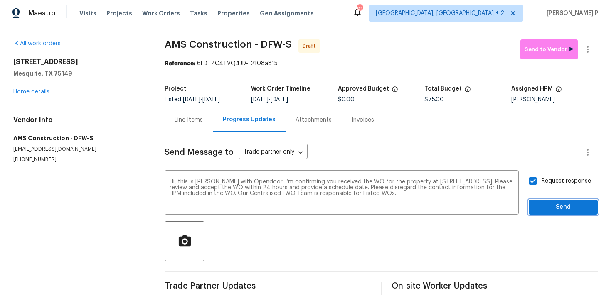
click at [547, 209] on span "Send" at bounding box center [564, 207] width 56 height 10
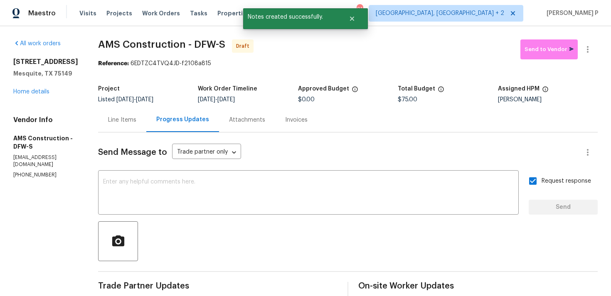
click at [339, 254] on div at bounding box center [348, 242] width 500 height 40
click at [590, 52] on icon "button" at bounding box center [588, 49] width 10 height 10
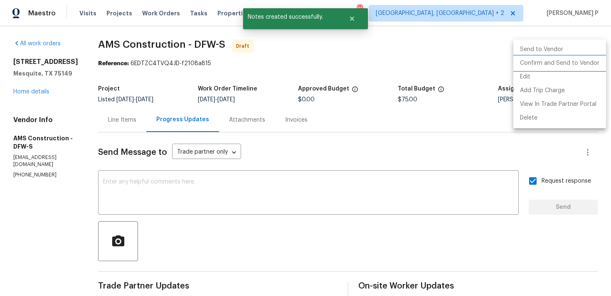
click at [565, 59] on li "Confirm and Send to Vendor" at bounding box center [559, 64] width 93 height 14
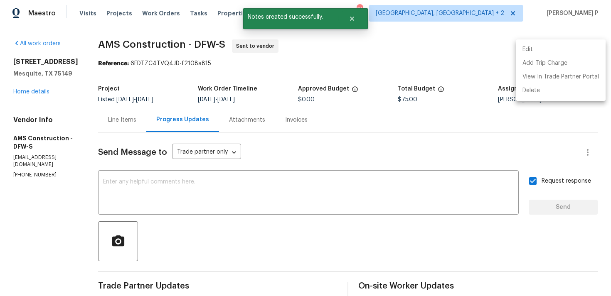
click at [237, 222] on div at bounding box center [305, 148] width 611 height 296
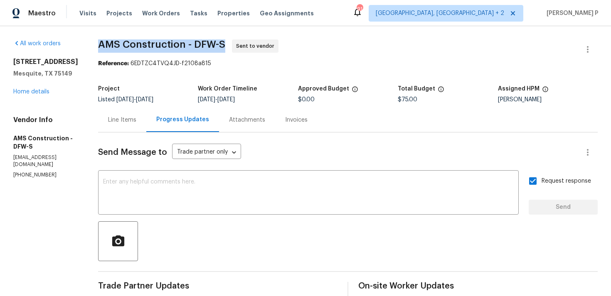
drag, startPoint x: 98, startPoint y: 42, endPoint x: 224, endPoint y: 42, distance: 125.6
click at [224, 42] on span "AMS Construction - DFW-S" at bounding box center [161, 44] width 127 height 10
copy span "AMS Construction - DFW-S"
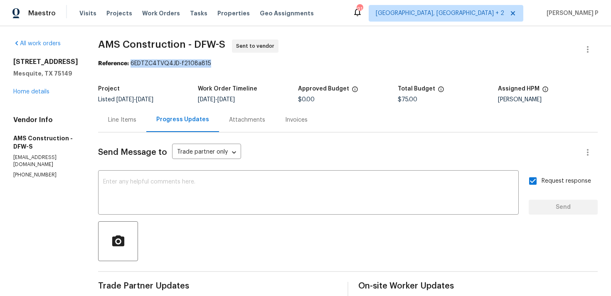
drag, startPoint x: 130, startPoint y: 63, endPoint x: 235, endPoint y: 63, distance: 105.2
click at [235, 63] on div "Reference: 6EDTZC4TVQ4JD-f2108a815" at bounding box center [348, 63] width 500 height 8
copy div "6EDTZC4TVQ4JD-f2108a815"
click at [123, 117] on div "Line Items" at bounding box center [122, 120] width 28 height 8
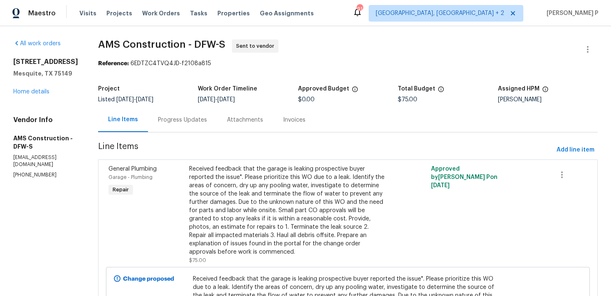
scroll to position [79, 0]
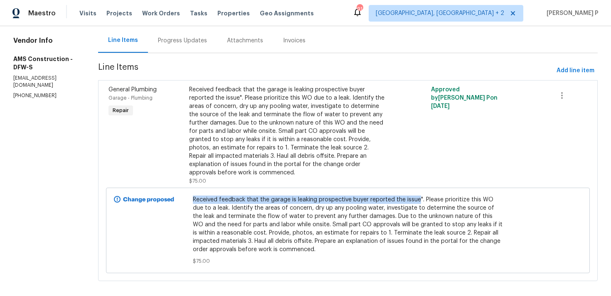
drag, startPoint x: 185, startPoint y: 191, endPoint x: 408, endPoint y: 192, distance: 223.3
click at [408, 196] on span "Received feedback that the garage is leaking prospective buyer reported the iss…" at bounding box center [348, 225] width 311 height 58
copy span "Received feedback that the garage is leaking prospective buyer reported the iss…"
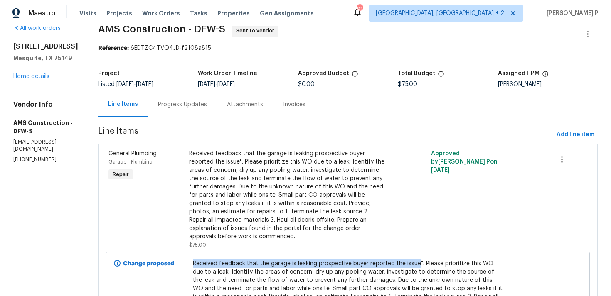
scroll to position [0, 0]
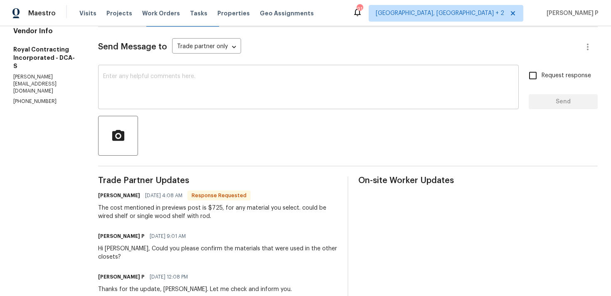
scroll to position [92, 0]
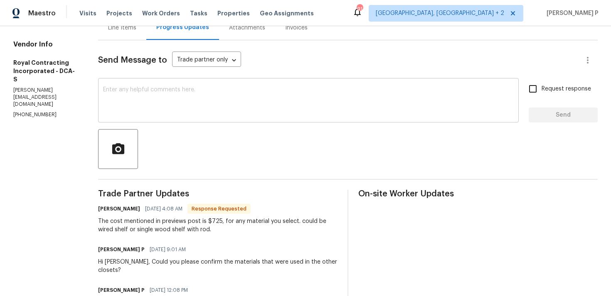
click at [194, 112] on textarea at bounding box center [308, 101] width 411 height 29
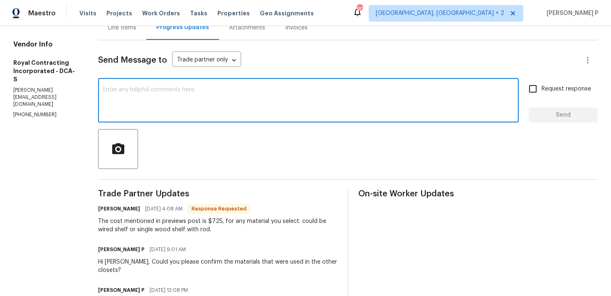
click at [170, 106] on textarea at bounding box center [308, 101] width 411 height 29
drag, startPoint x: 193, startPoint y: 90, endPoint x: 294, endPoint y: 90, distance: 100.6
click at [290, 90] on textarea "If you could please confirm if the property" at bounding box center [308, 101] width 411 height 29
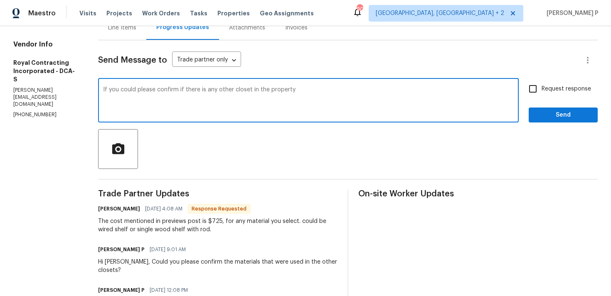
click at [258, 91] on textarea "If you could please confirm if there is any other closet in the property" at bounding box center [308, 101] width 411 height 29
click at [294, 95] on textarea "If you could please confirm if there is any other closet is in the property" at bounding box center [308, 101] width 411 height 29
click at [316, 92] on textarea "If you could please confirm if there is any other closet is in the property" at bounding box center [308, 101] width 411 height 29
click at [214, 95] on textarea "If you could please confirm if there is any other closet is in the property and…" at bounding box center [308, 101] width 411 height 29
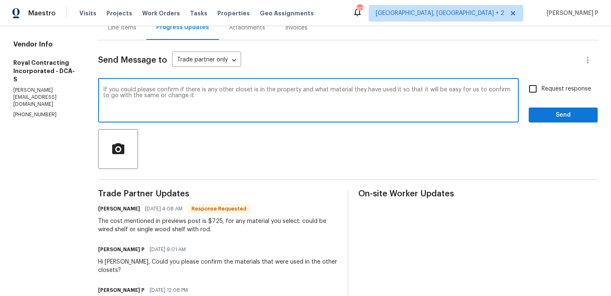
click at [214, 95] on textarea "If you could please confirm if there is any other closet is in the property and…" at bounding box center [308, 101] width 411 height 29
paste textarea "Could you please confirm if there are any additional closets in the property an…"
click at [113, 91] on textarea "Could you please confirm if there are any additional closets in the property an…" at bounding box center [308, 101] width 411 height 29
type textarea "Hi Robin, Could you please confirm if there are any additional closets in the p…"
click at [547, 89] on span "Request response" at bounding box center [566, 89] width 49 height 9
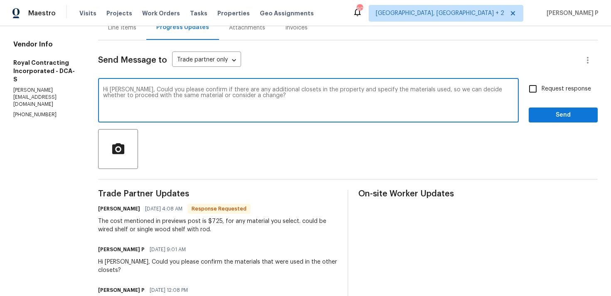
click at [542, 89] on input "Request response" at bounding box center [532, 88] width 17 height 17
checkbox input "true"
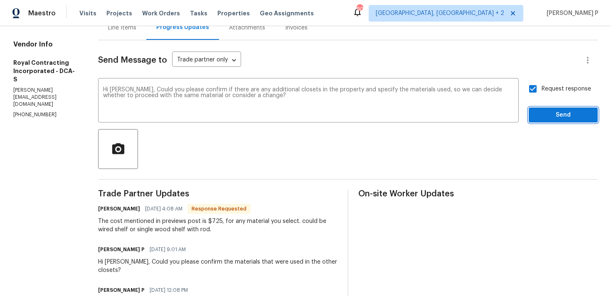
click at [544, 113] on span "Send" at bounding box center [564, 115] width 56 height 10
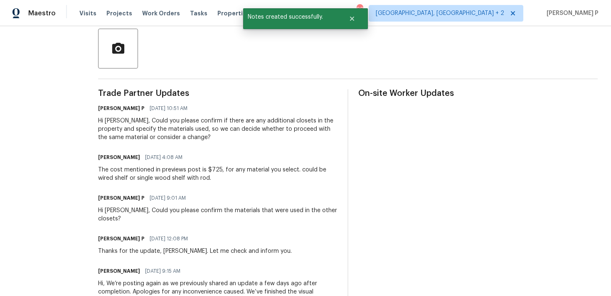
scroll to position [210, 0]
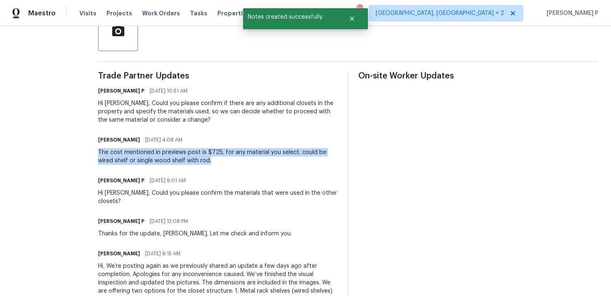
drag, startPoint x: 104, startPoint y: 153, endPoint x: 236, endPoint y: 163, distance: 132.2
click at [236, 163] on div "All work orders 20687 Smithfield Ct Sterling, VA 20165 Home details Vendor Info…" at bounding box center [305, 231] width 611 height 830
copy div "The cost mentioned in previews post is $725, for any material you select. could…"
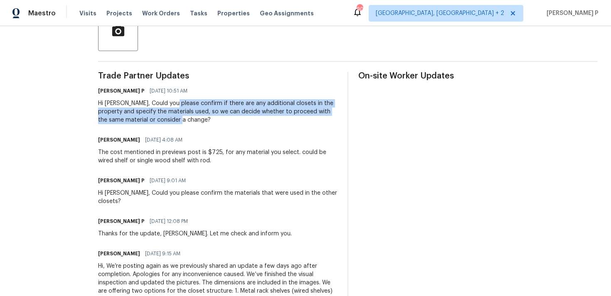
drag, startPoint x: 182, startPoint y: 104, endPoint x: 189, endPoint y: 119, distance: 16.4
click at [189, 119] on div "Hi Robin, Could you please confirm if there are any additional closets in the p…" at bounding box center [217, 111] width 239 height 25
copy div "confirm if there are any additional closets in the property and specify the mat…"
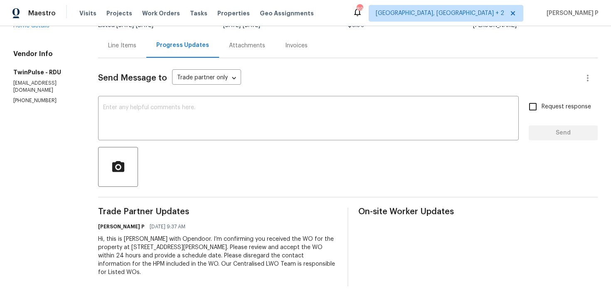
scroll to position [78, 0]
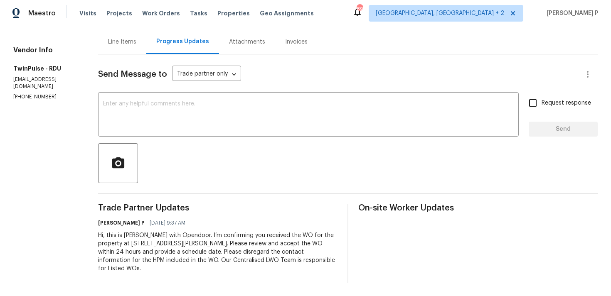
click at [122, 42] on div "Line Items" at bounding box center [122, 42] width 28 height 8
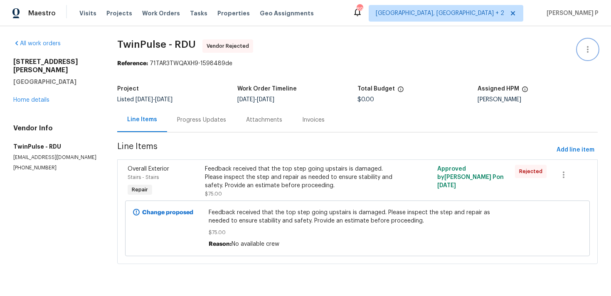
click at [585, 48] on icon "button" at bounding box center [588, 49] width 10 height 10
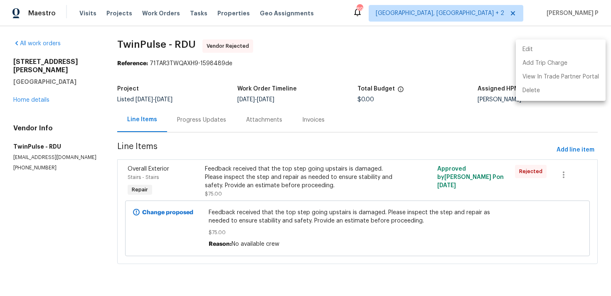
click at [526, 48] on li "Edit" at bounding box center [561, 50] width 90 height 14
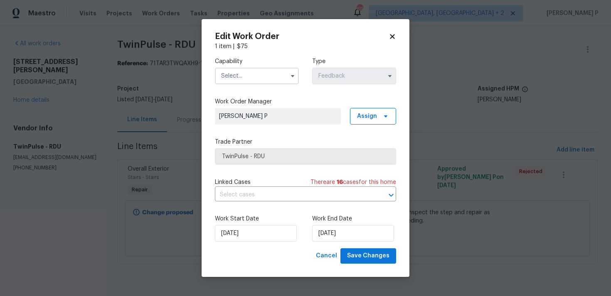
click at [265, 76] on input "text" at bounding box center [257, 76] width 84 height 17
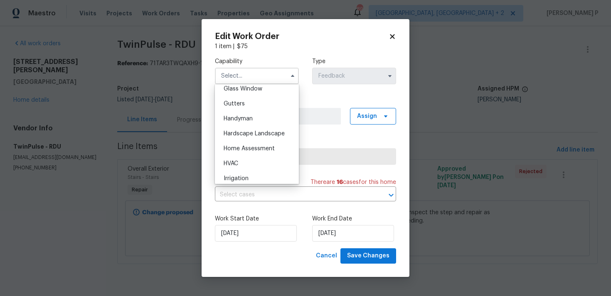
scroll to position [423, 0]
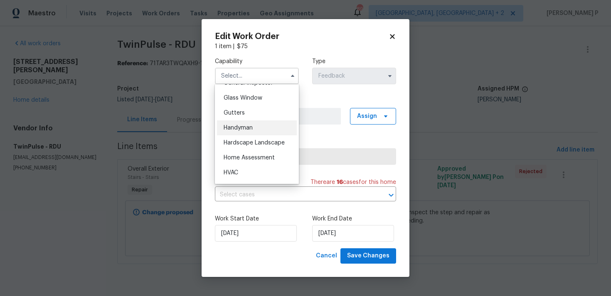
click at [250, 132] on div "Handyman" at bounding box center [257, 128] width 80 height 15
type input "Handyman"
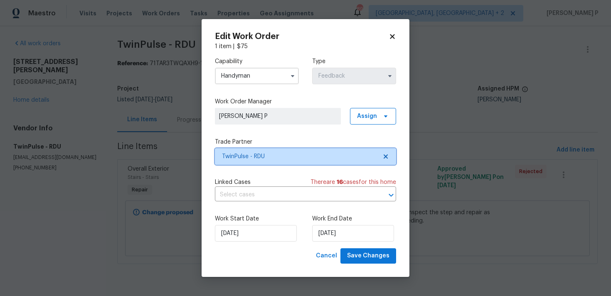
click at [260, 153] on span "TwinPulse - RDU" at bounding box center [299, 157] width 155 height 8
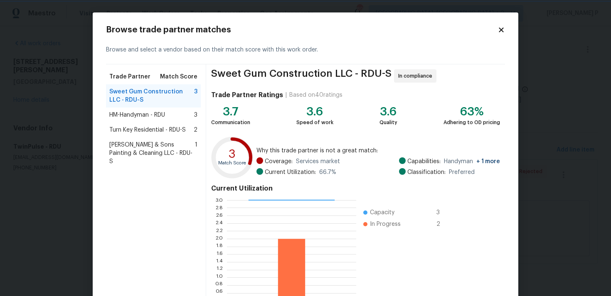
scroll to position [70, 0]
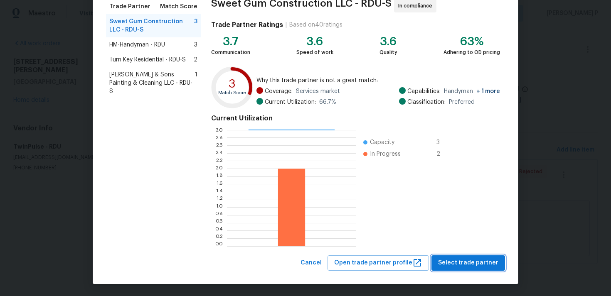
click at [456, 260] on span "Select trade partner" at bounding box center [468, 263] width 60 height 10
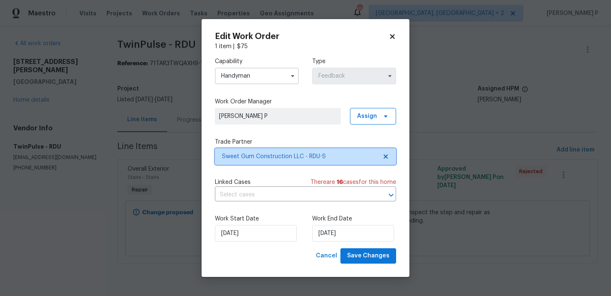
scroll to position [0, 0]
click at [323, 153] on span "Sweet Gum Construction LLC - RDU-S" at bounding box center [299, 157] width 155 height 8
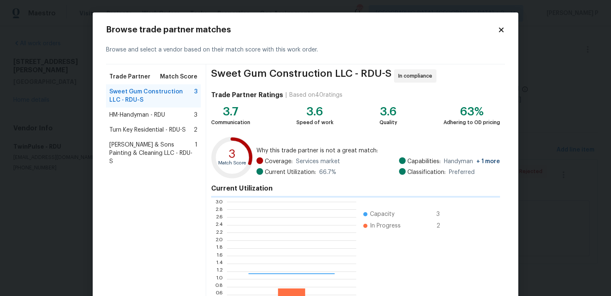
scroll to position [116, 129]
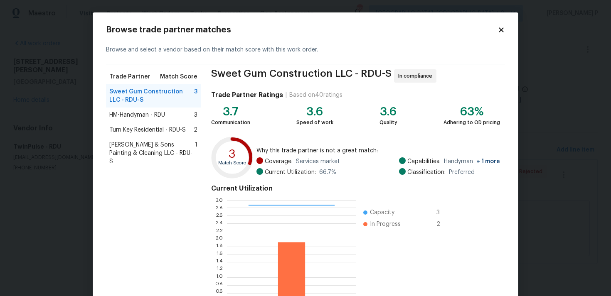
click at [149, 112] on span "HM-Handyman - RDU" at bounding box center [137, 115] width 56 height 8
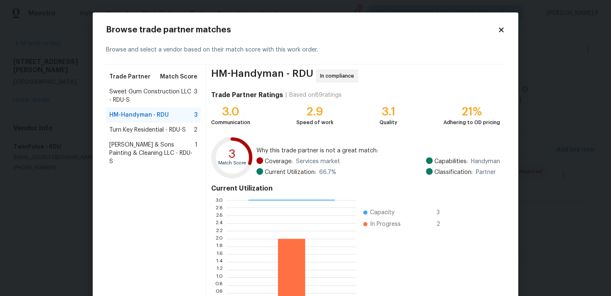
click at [142, 128] on span "Turn Key Residential - RDU-S" at bounding box center [147, 130] width 77 height 8
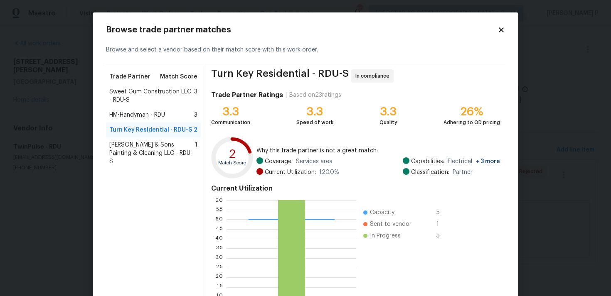
click at [148, 85] on div "Sweet Gum Construction LLC - RDU-S 3" at bounding box center [153, 95] width 95 height 23
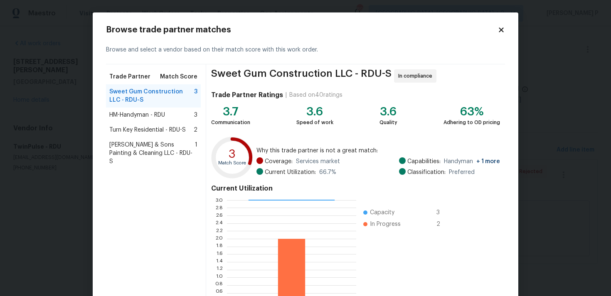
click at [153, 155] on span "[PERSON_NAME] & Sons Painting & Cleaning LLC - RDU-S" at bounding box center [152, 153] width 86 height 25
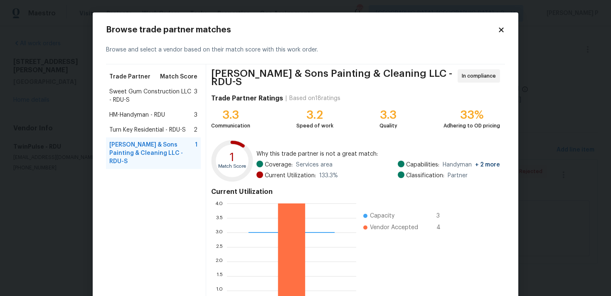
click at [146, 115] on span "HM-Handyman - RDU" at bounding box center [137, 115] width 56 height 8
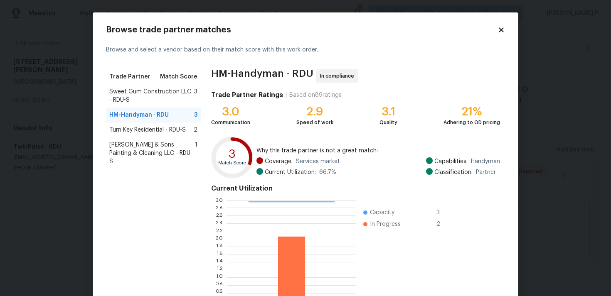
click at [151, 89] on span "Sweet Gum Construction LLC - RDU-S" at bounding box center [151, 96] width 85 height 17
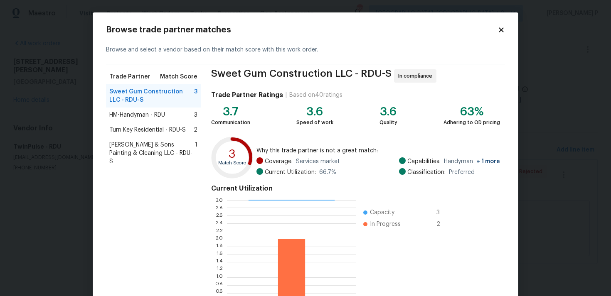
scroll to position [70, 0]
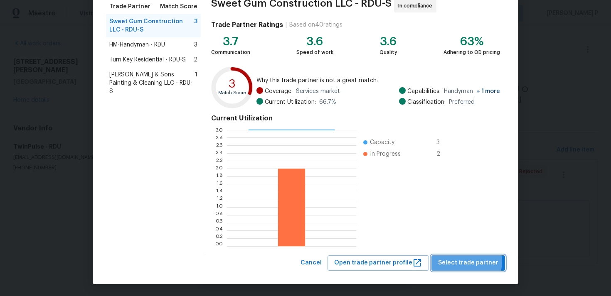
click at [468, 262] on span "Select trade partner" at bounding box center [468, 263] width 60 height 10
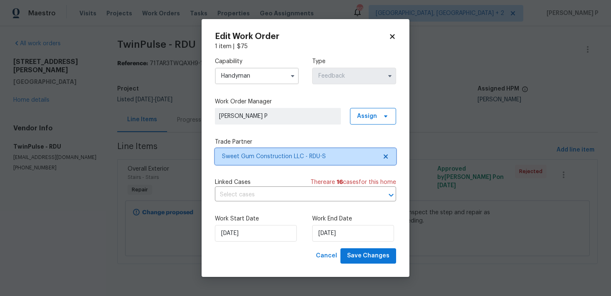
scroll to position [0, 0]
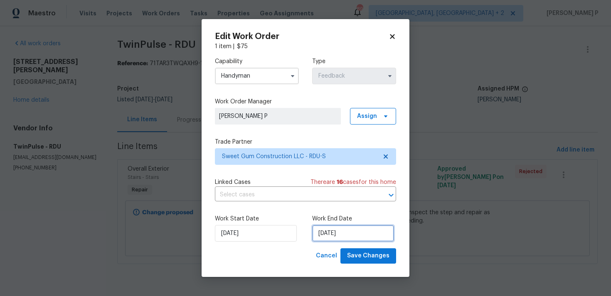
click at [331, 236] on input "[DATE]" at bounding box center [353, 233] width 82 height 17
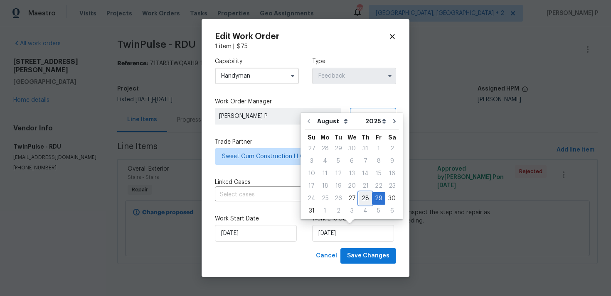
click at [362, 197] on div "28" at bounding box center [365, 199] width 13 height 12
type input "[DATE]"
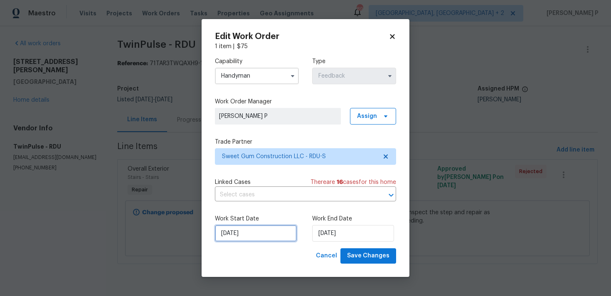
click at [274, 234] on input "[DATE]" at bounding box center [256, 233] width 82 height 17
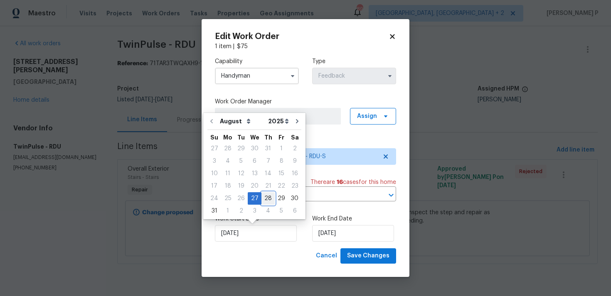
click at [262, 197] on div "28" at bounding box center [268, 199] width 13 height 12
type input "[DATE]"
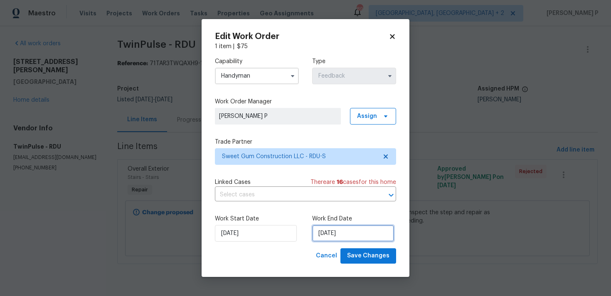
click at [328, 237] on input "[DATE]" at bounding box center [353, 233] width 82 height 17
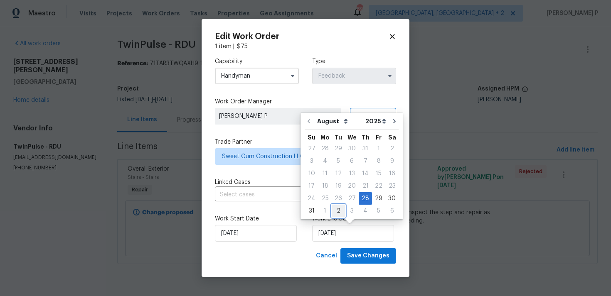
click at [333, 212] on div "2" at bounding box center [338, 211] width 13 height 12
type input "[DATE]"
select select "8"
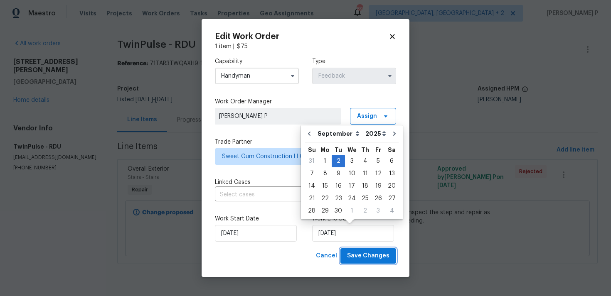
click at [365, 256] on span "Save Changes" at bounding box center [368, 256] width 42 height 10
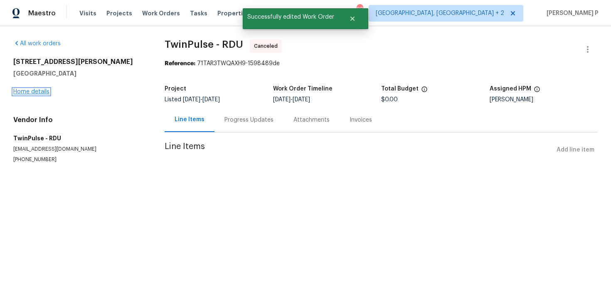
click at [42, 89] on link "Home details" at bounding box center [31, 92] width 36 height 6
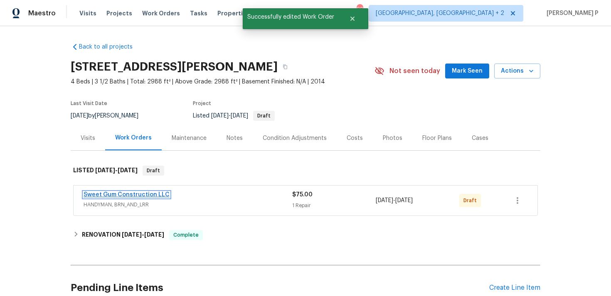
click at [116, 194] on link "Sweet Gum Construction LLC" at bounding box center [127, 195] width 86 height 6
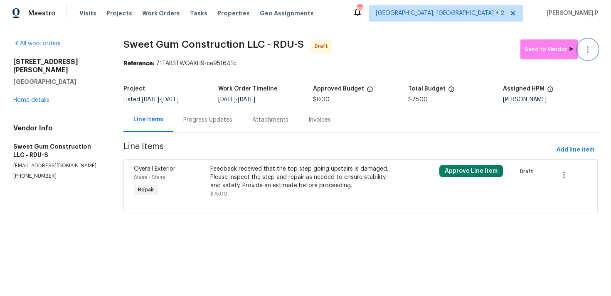
click at [592, 51] on icon "button" at bounding box center [588, 49] width 10 height 10
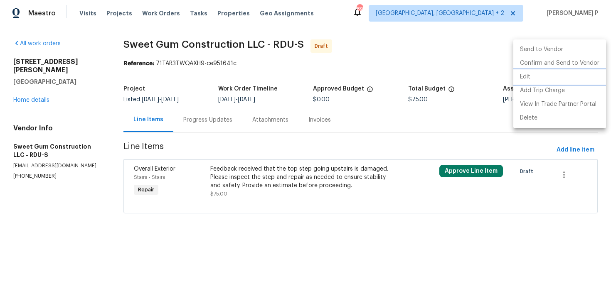
click at [545, 76] on li "Edit" at bounding box center [559, 77] width 93 height 14
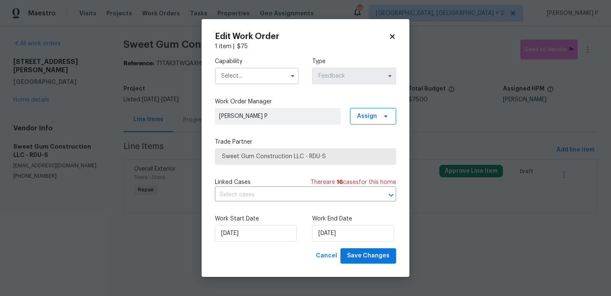
click at [268, 77] on input "text" at bounding box center [257, 76] width 84 height 17
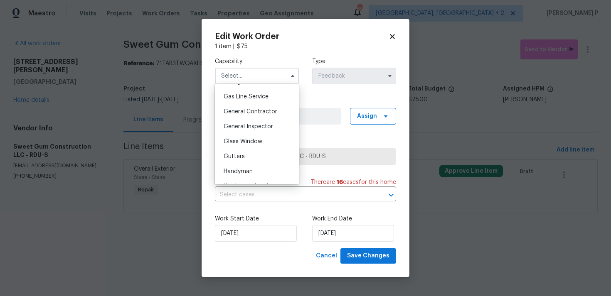
scroll to position [380, 0]
click at [244, 168] on span "Handyman" at bounding box center [238, 171] width 29 height 6
type input "Handyman"
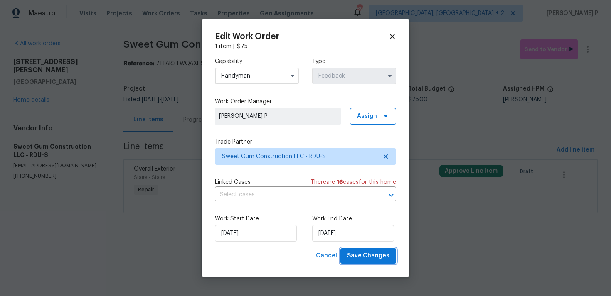
click at [367, 262] on button "Save Changes" at bounding box center [369, 256] width 56 height 15
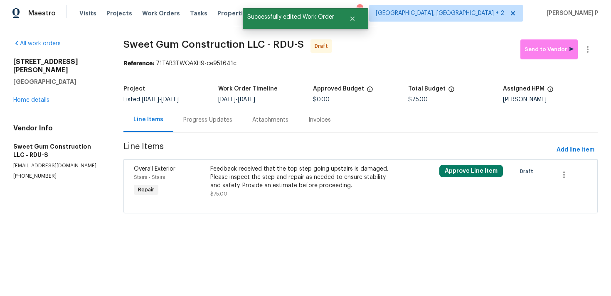
click at [210, 117] on div "Progress Updates" at bounding box center [207, 120] width 49 height 8
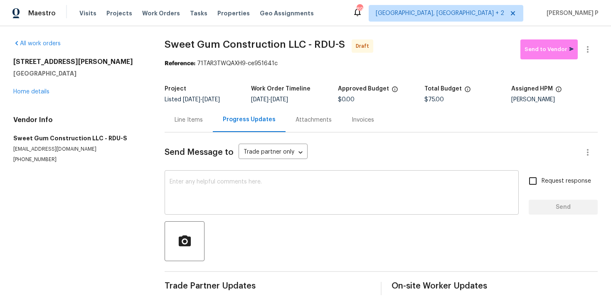
click at [239, 178] on div "x ​" at bounding box center [342, 194] width 354 height 42
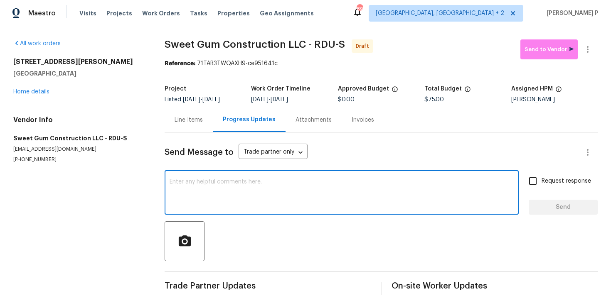
paste textarea "Hi, this is [PERSON_NAME] with Opendoor. I’m confirming you received the WO for…"
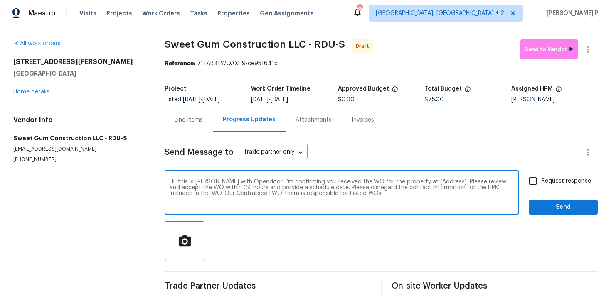
drag, startPoint x: 416, startPoint y: 182, endPoint x: 434, endPoint y: 182, distance: 18.7
click at [434, 182] on textarea "Hi, this is [PERSON_NAME] with Opendoor. I’m confirming you received the WO for…" at bounding box center [342, 193] width 344 height 29
click at [416, 182] on textarea "Hi, this is [PERSON_NAME] with Opendoor. I’m confirming you received the WO for…" at bounding box center [342, 193] width 344 height 29
drag, startPoint x: 416, startPoint y: 182, endPoint x: 443, endPoint y: 181, distance: 26.6
click at [443, 181] on textarea "Hi, this is [PERSON_NAME] with Opendoor. I’m confirming you received the WO for…" at bounding box center [342, 193] width 344 height 29
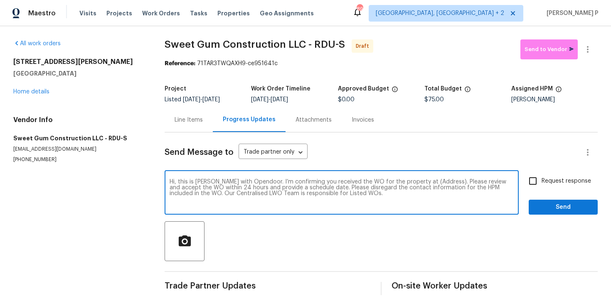
paste textarea "[STREET_ADDRESS][PERSON_NAME]"
type textarea "Hi, this is [PERSON_NAME] with Opendoor. I’m confirming you received the WO for…"
click at [555, 189] on label "Request response" at bounding box center [557, 181] width 67 height 17
click at [542, 189] on input "Request response" at bounding box center [532, 181] width 17 height 17
checkbox input "true"
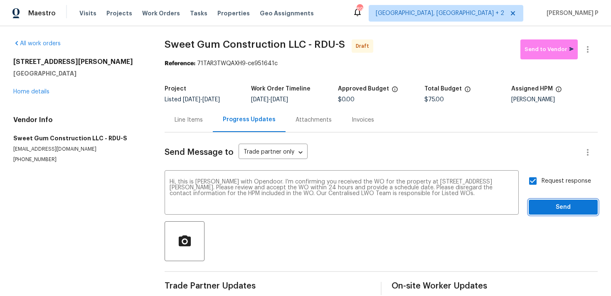
click at [550, 210] on span "Send" at bounding box center [564, 207] width 56 height 10
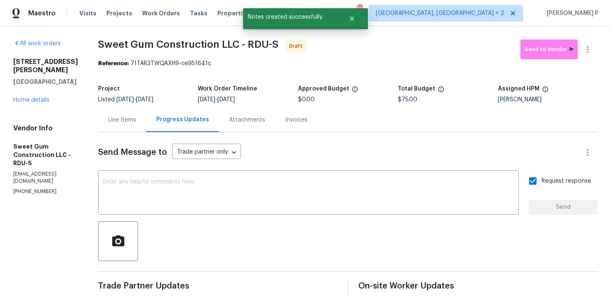
click at [354, 249] on div at bounding box center [348, 242] width 500 height 40
click at [593, 52] on button "button" at bounding box center [588, 49] width 20 height 20
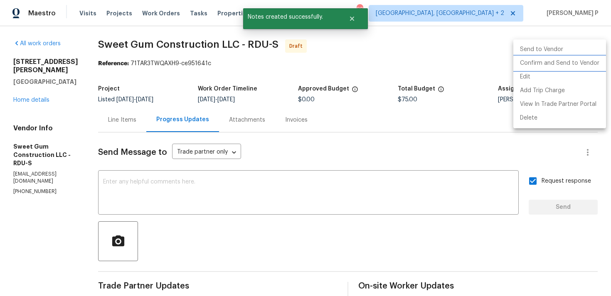
click at [560, 62] on li "Confirm and Send to Vendor" at bounding box center [559, 64] width 93 height 14
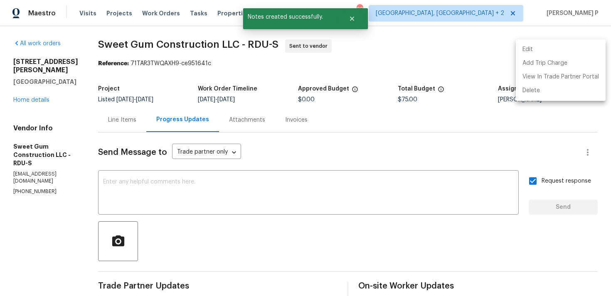
click at [312, 250] on div at bounding box center [305, 148] width 611 height 296
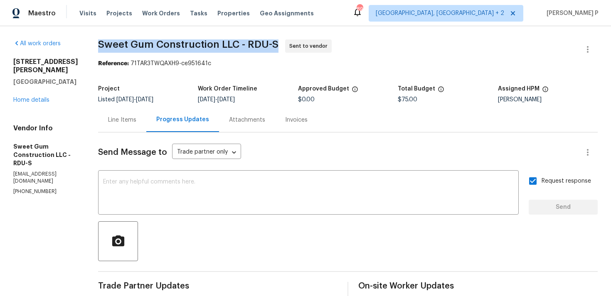
drag, startPoint x: 117, startPoint y: 43, endPoint x: 296, endPoint y: 43, distance: 179.2
click at [296, 43] on span "Sweet Gum Construction LLC - RDU-S Sent to vendor" at bounding box center [338, 49] width 480 height 20
copy span "Sweet Gum Construction LLC - RDU-S"
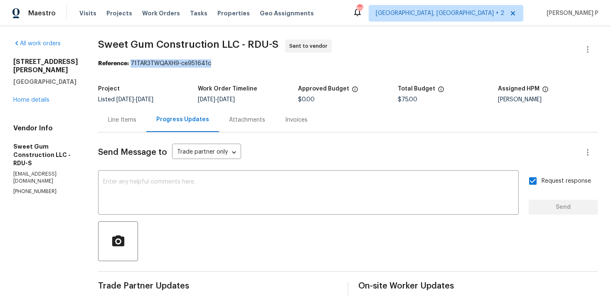
drag, startPoint x: 149, startPoint y: 62, endPoint x: 273, endPoint y: 62, distance: 124.3
click at [273, 62] on div "Reference: 71TAR3TWQAXH9-ce951641c" at bounding box center [348, 63] width 500 height 8
copy div "71TAR3TWQAXH9-ce951641c"
